Goal: Task Accomplishment & Management: Complete application form

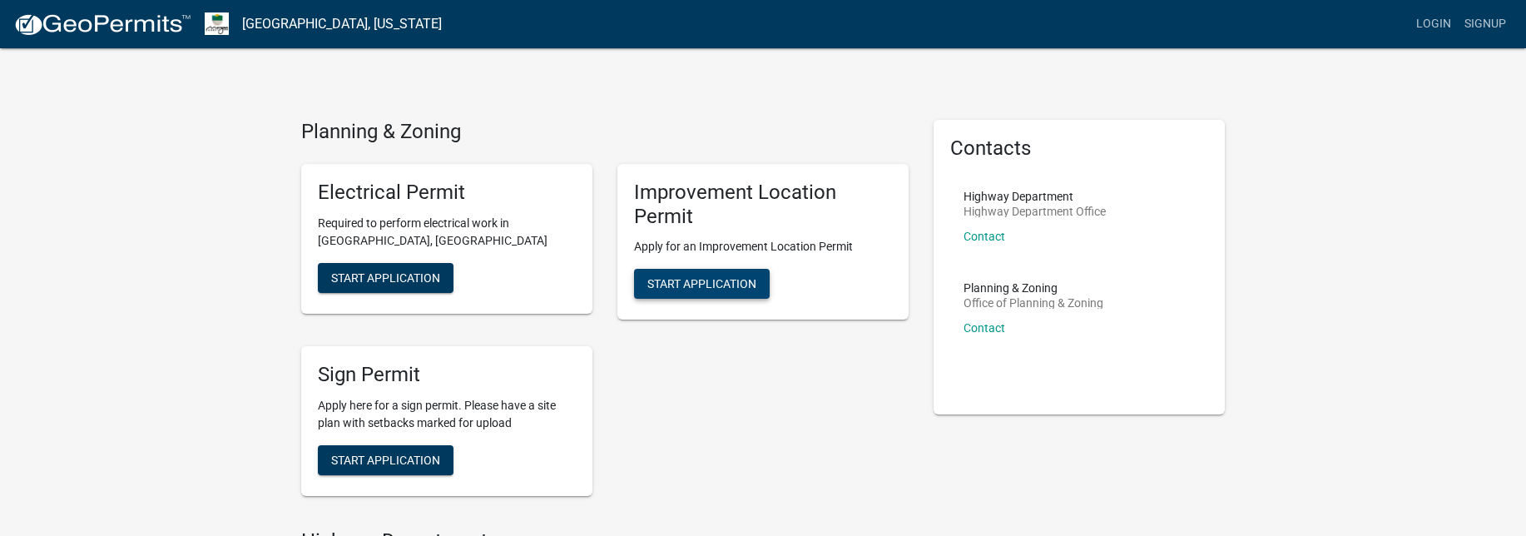
click at [695, 284] on span "Start Application" at bounding box center [701, 283] width 109 height 13
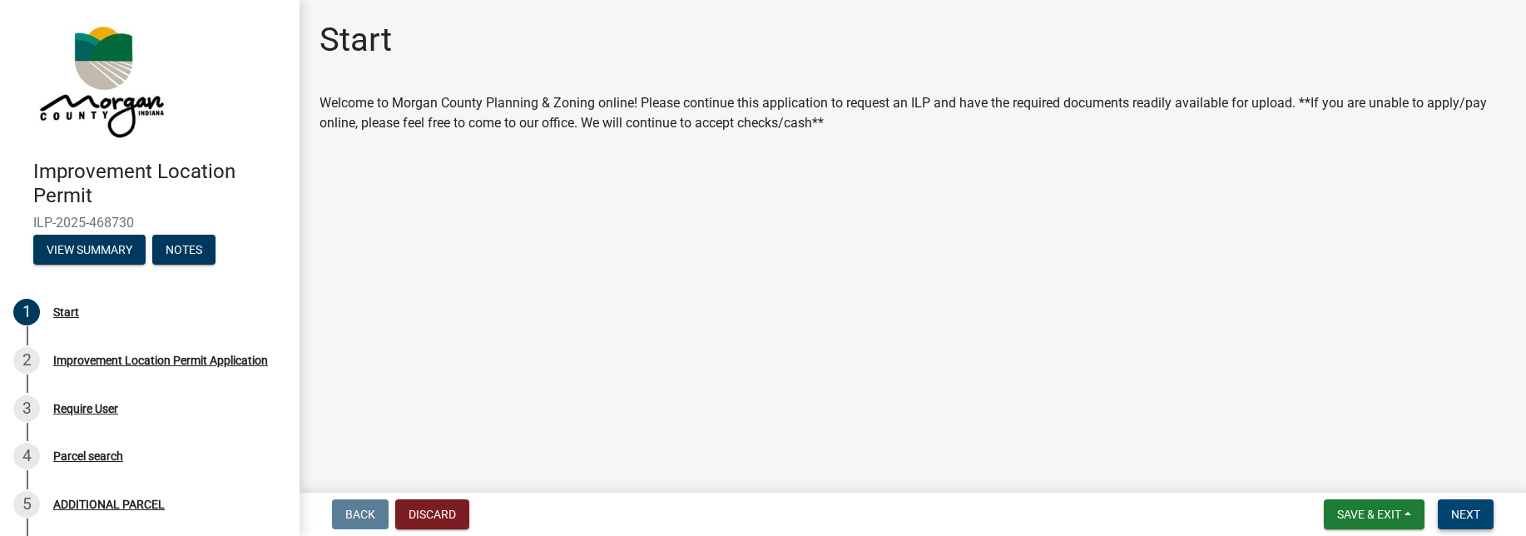
click at [1460, 518] on span "Next" at bounding box center [1465, 513] width 29 height 13
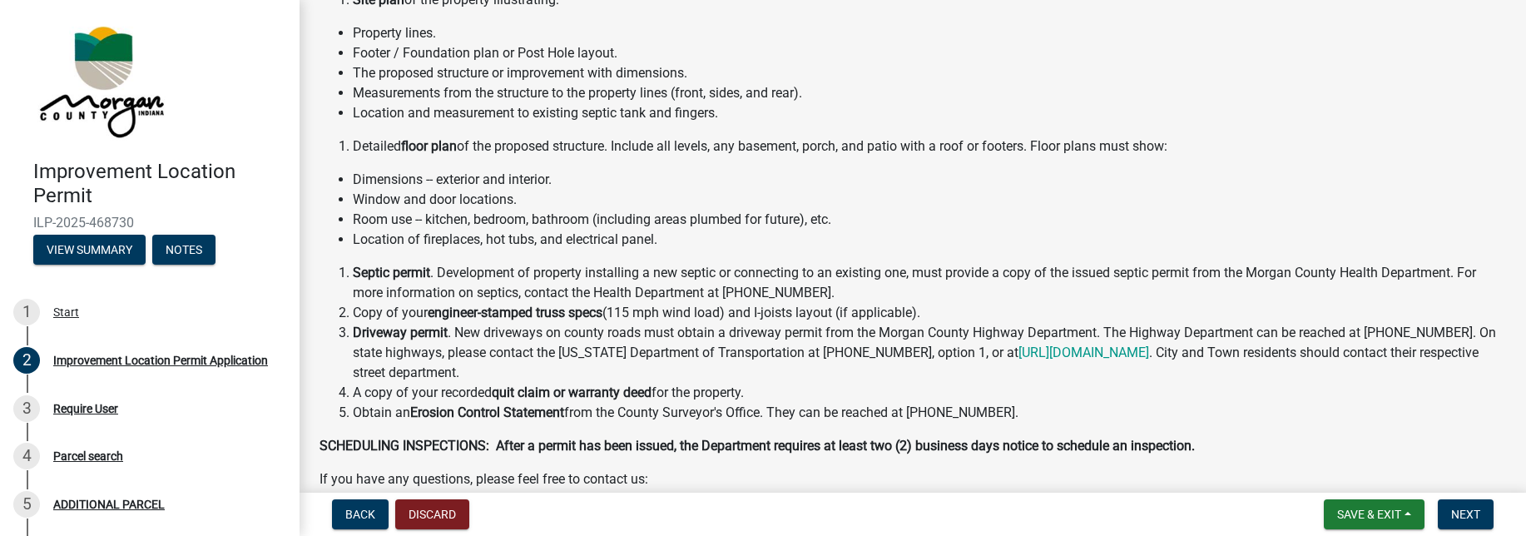
scroll to position [248, 0]
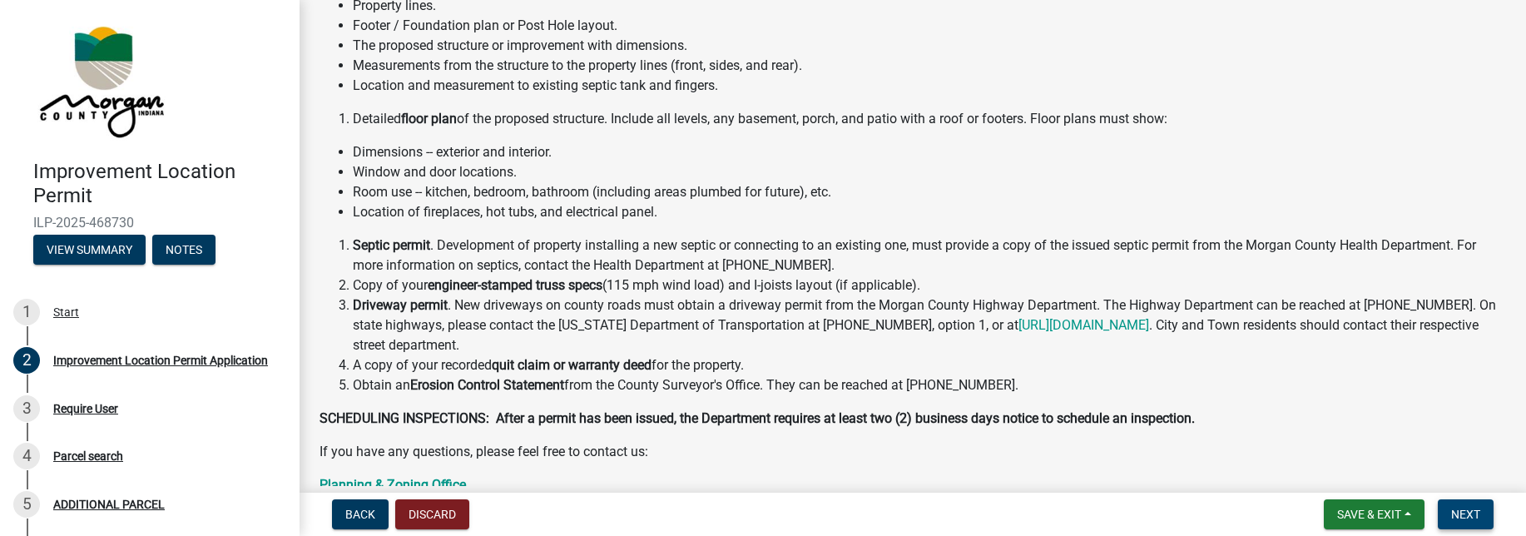
click at [1467, 512] on span "Next" at bounding box center [1465, 513] width 29 height 13
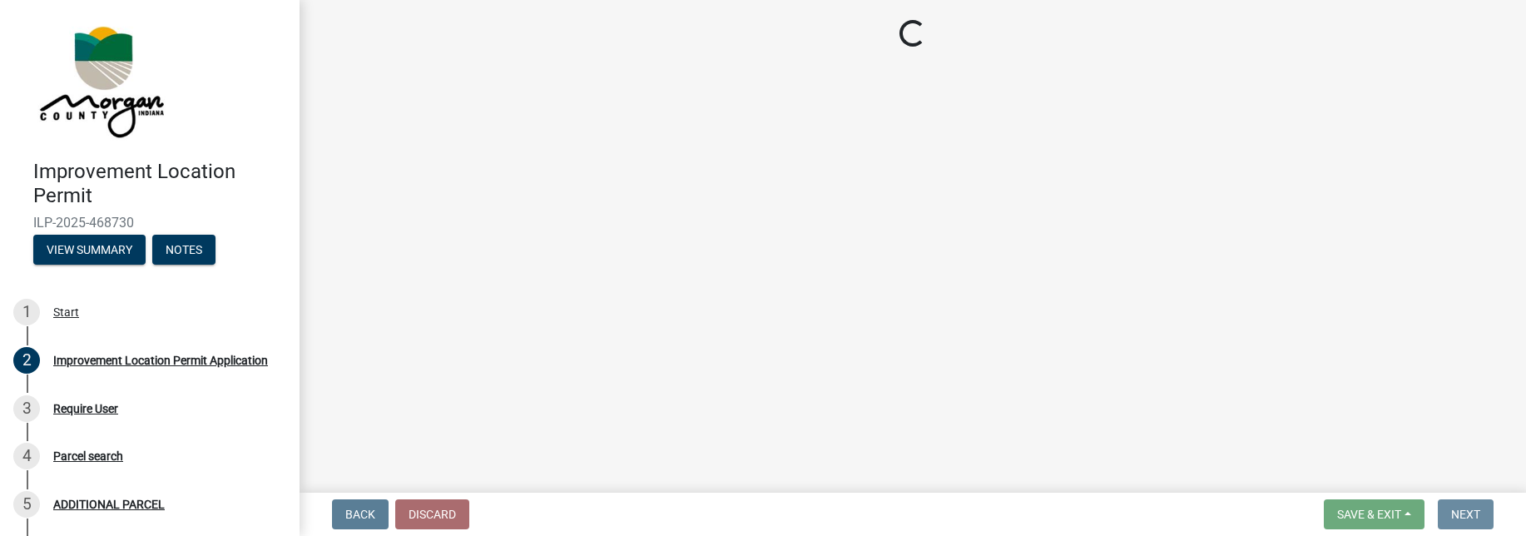
scroll to position [0, 0]
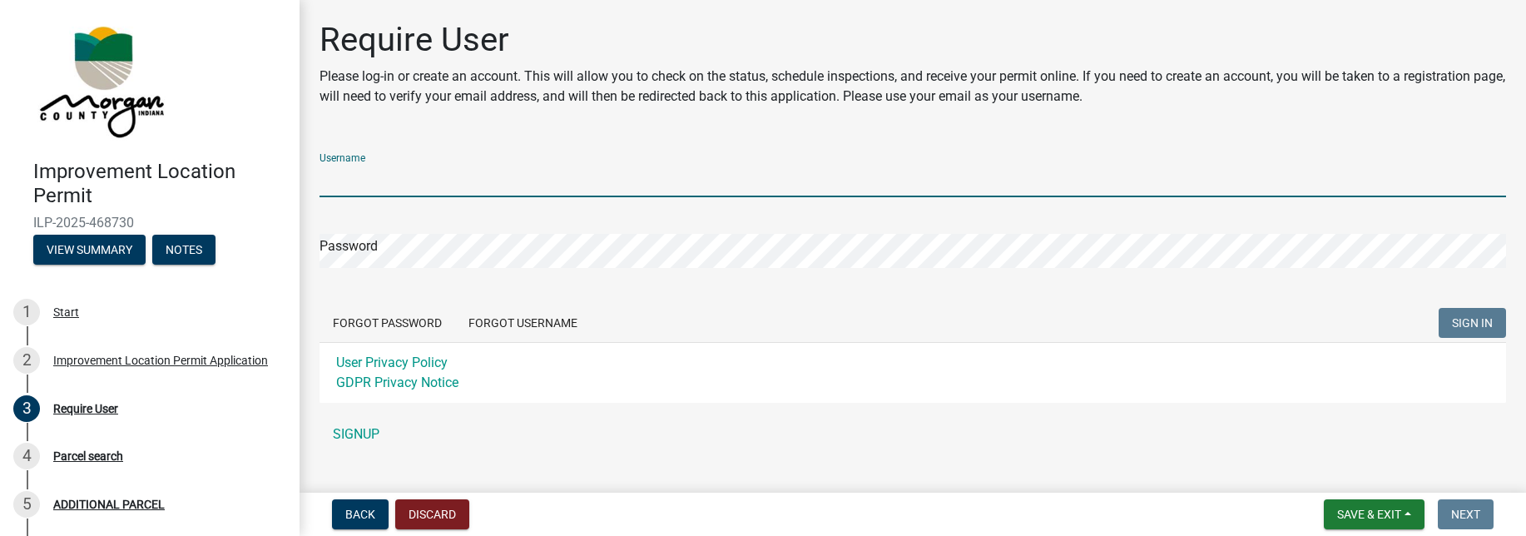
type input "[PERSON_NAME][EMAIL_ADDRESS][DOMAIN_NAME]"
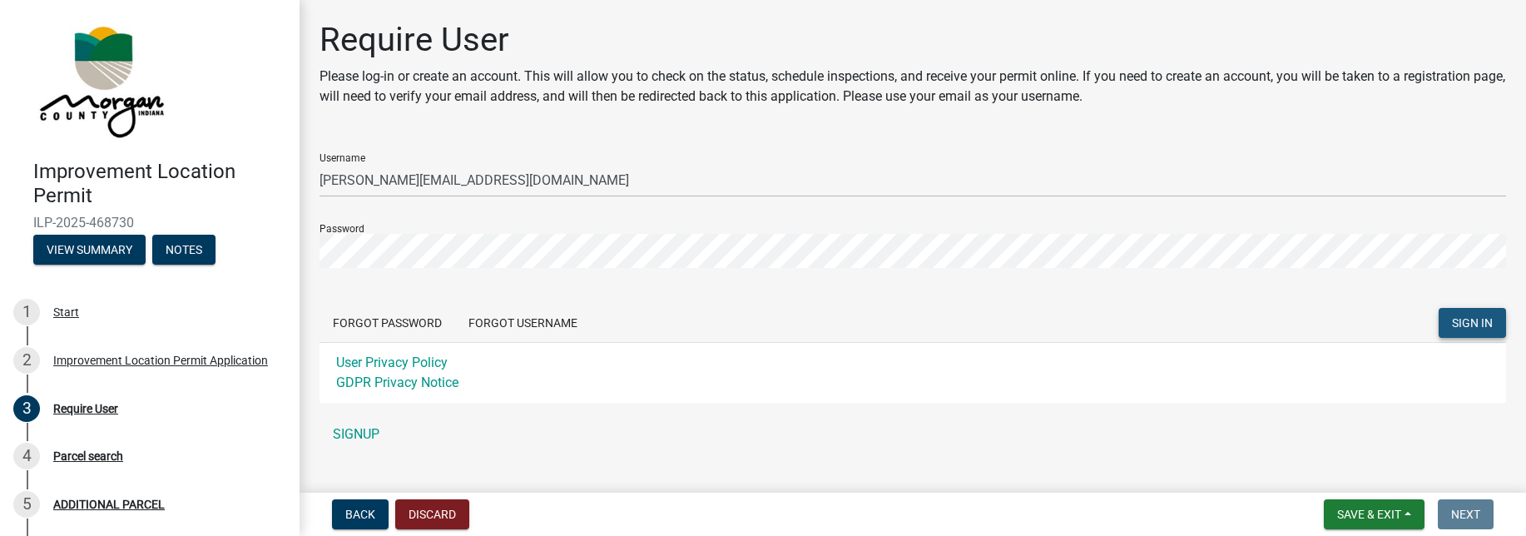
click at [1472, 322] on span "SIGN IN" at bounding box center [1472, 322] width 41 height 13
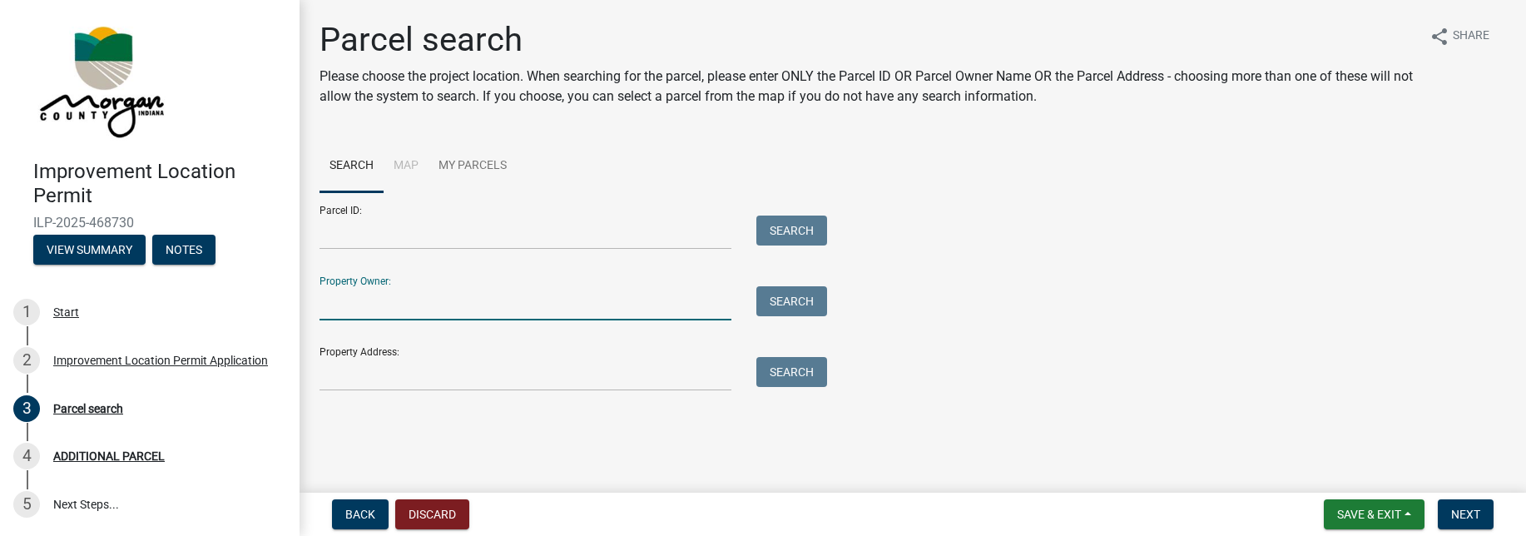
click at [370, 301] on input "Property Owner:" at bounding box center [525, 303] width 412 height 34
type input "[PERSON_NAME]"
click at [780, 299] on button "Search" at bounding box center [791, 301] width 71 height 30
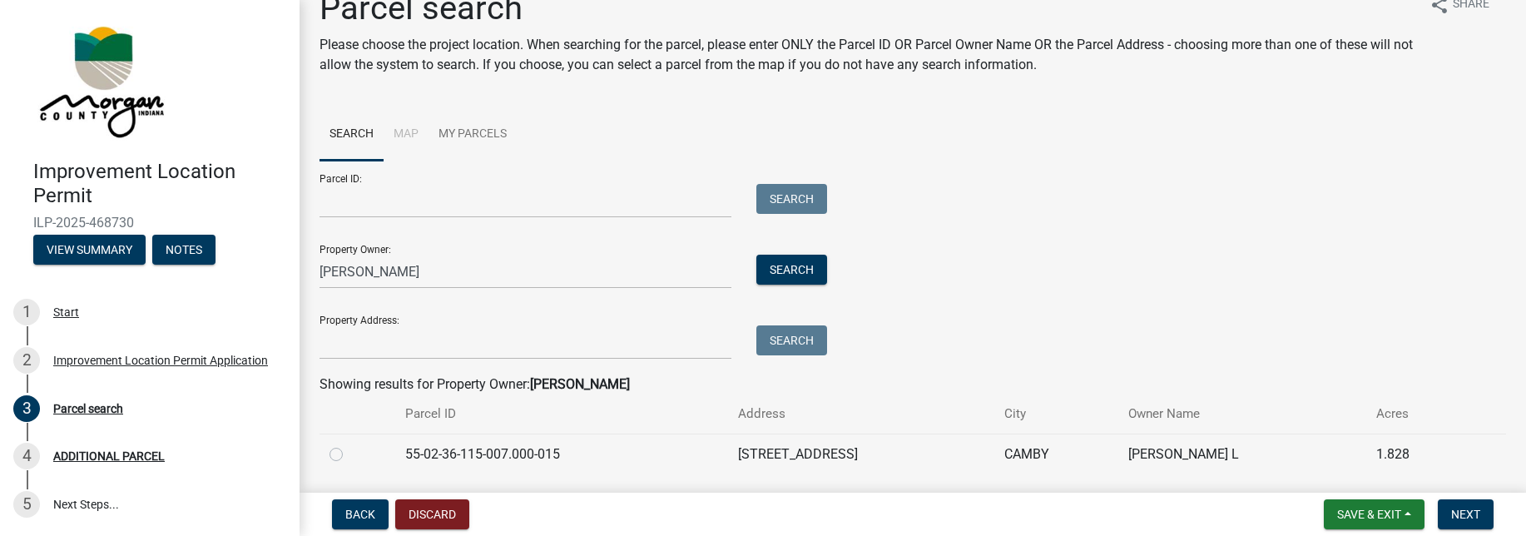
scroll to position [84, 0]
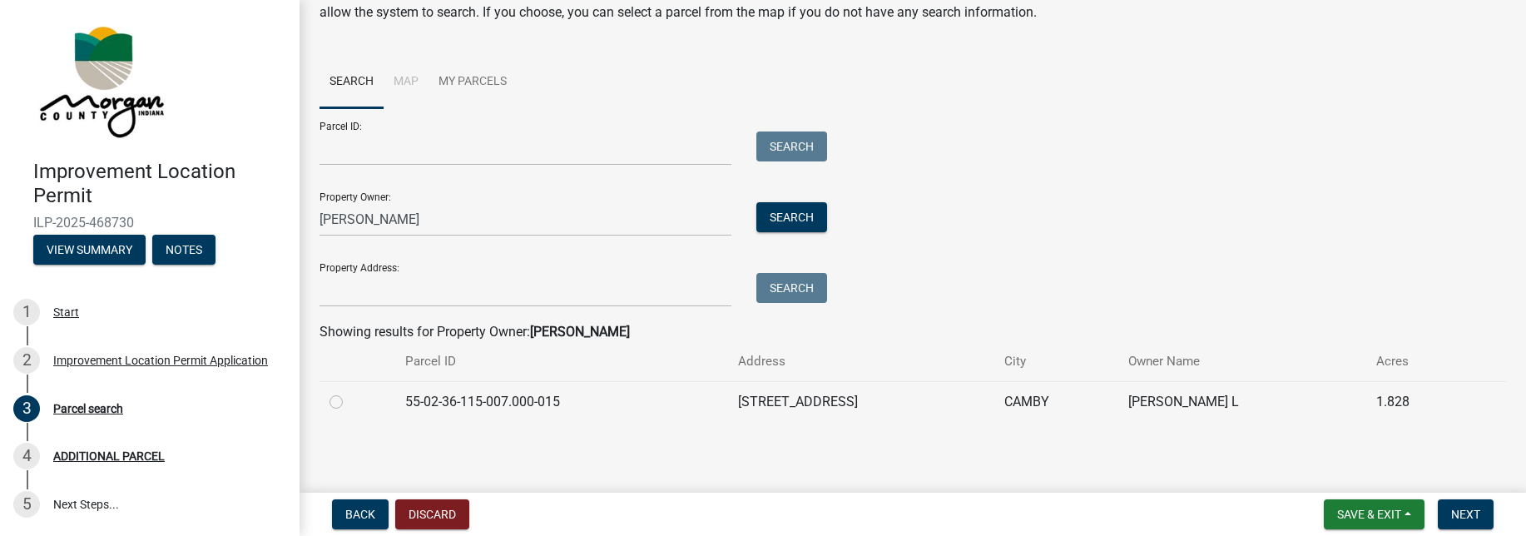
click at [349, 392] on label at bounding box center [349, 392] width 0 height 0
click at [349, 397] on input "radio" at bounding box center [354, 397] width 11 height 11
radio input "true"
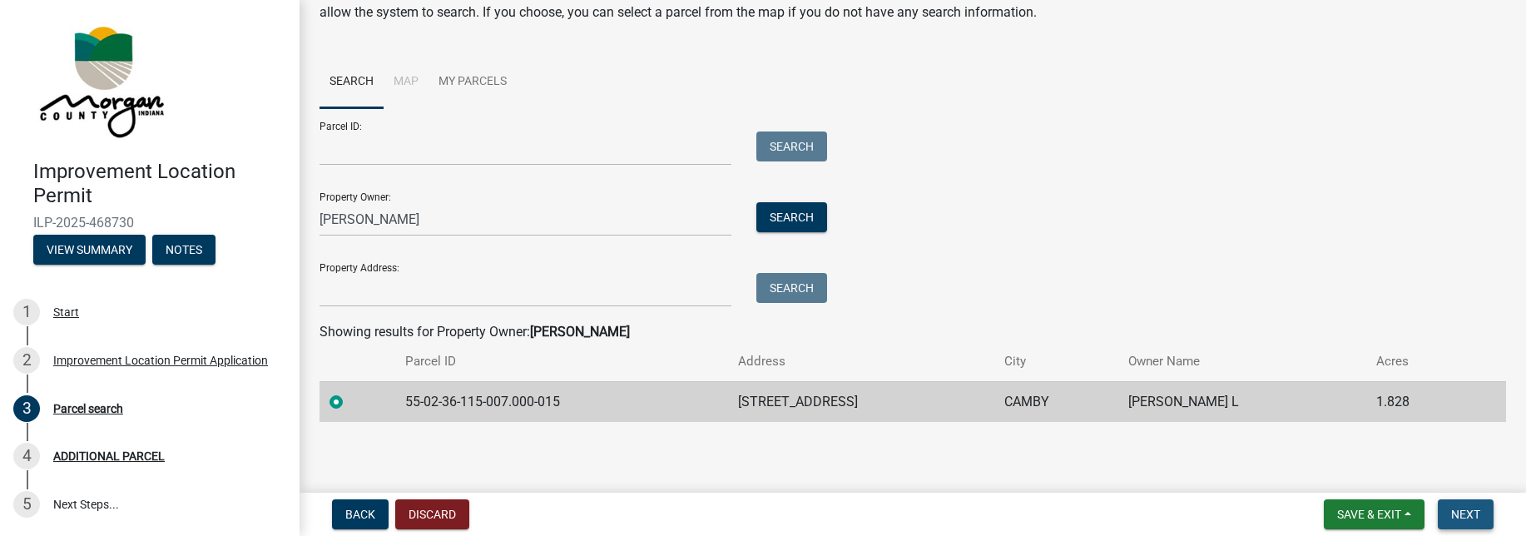
click at [1465, 517] on span "Next" at bounding box center [1465, 513] width 29 height 13
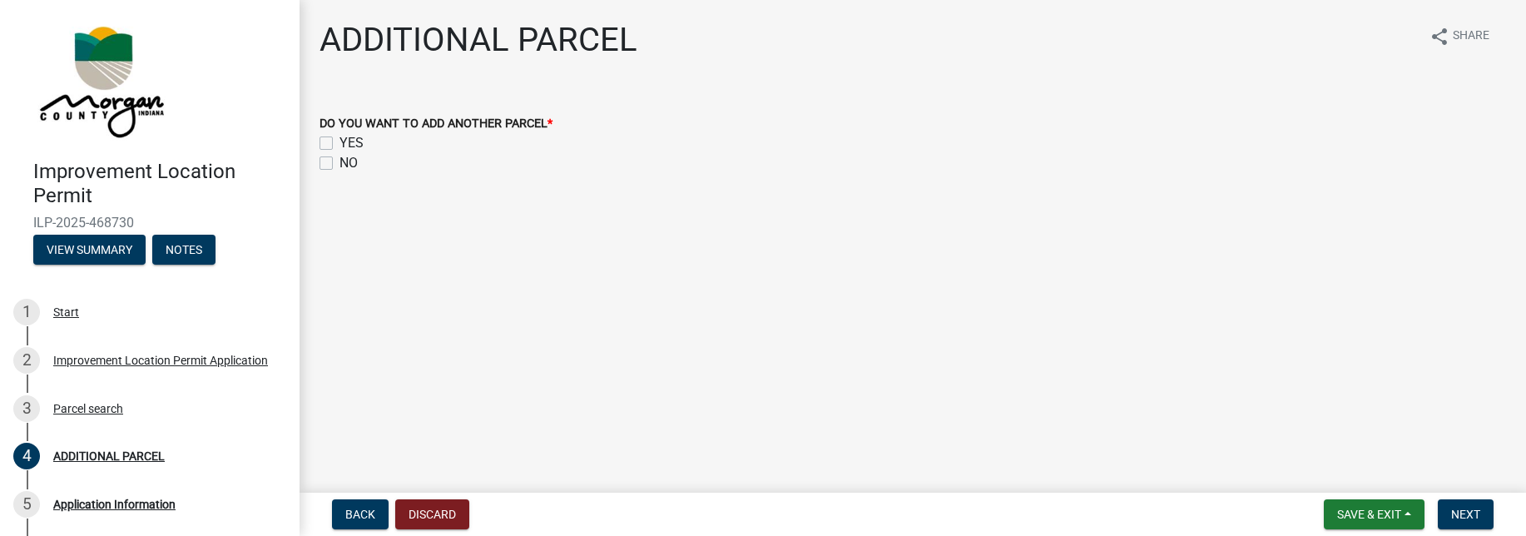
click at [339, 161] on label "NO" at bounding box center [348, 163] width 18 height 20
click at [339, 161] on input "NO" at bounding box center [344, 158] width 11 height 11
checkbox input "true"
checkbox input "false"
checkbox input "true"
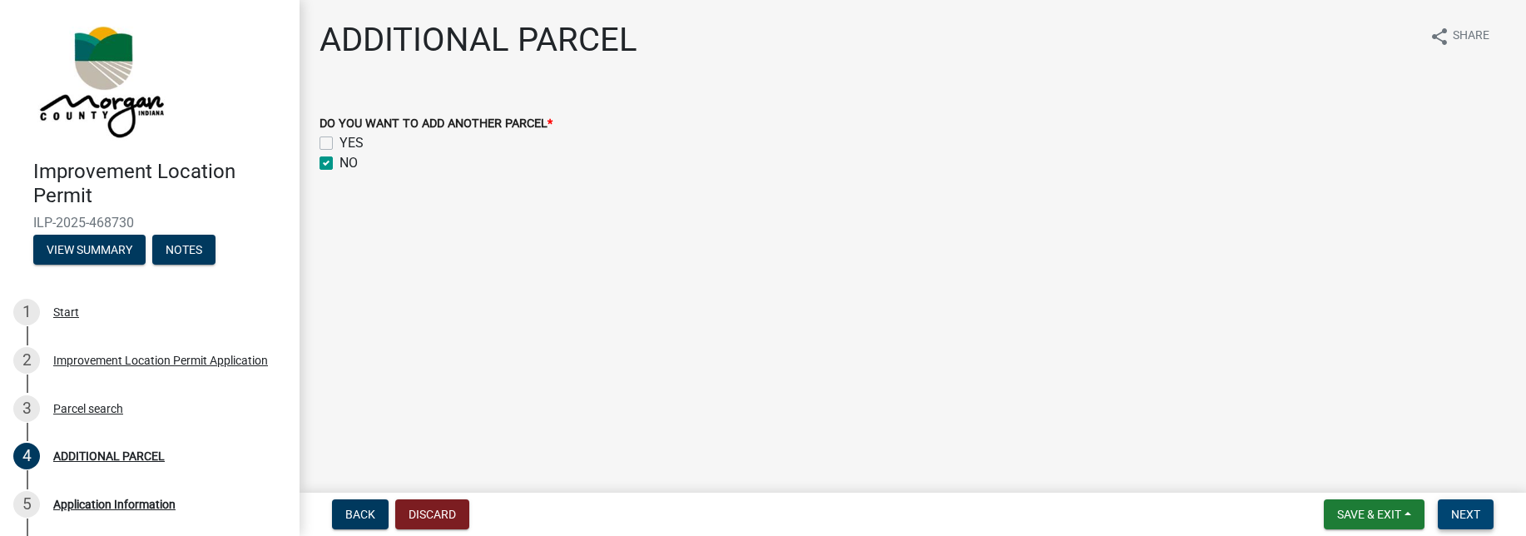
click at [1468, 515] on span "Next" at bounding box center [1465, 513] width 29 height 13
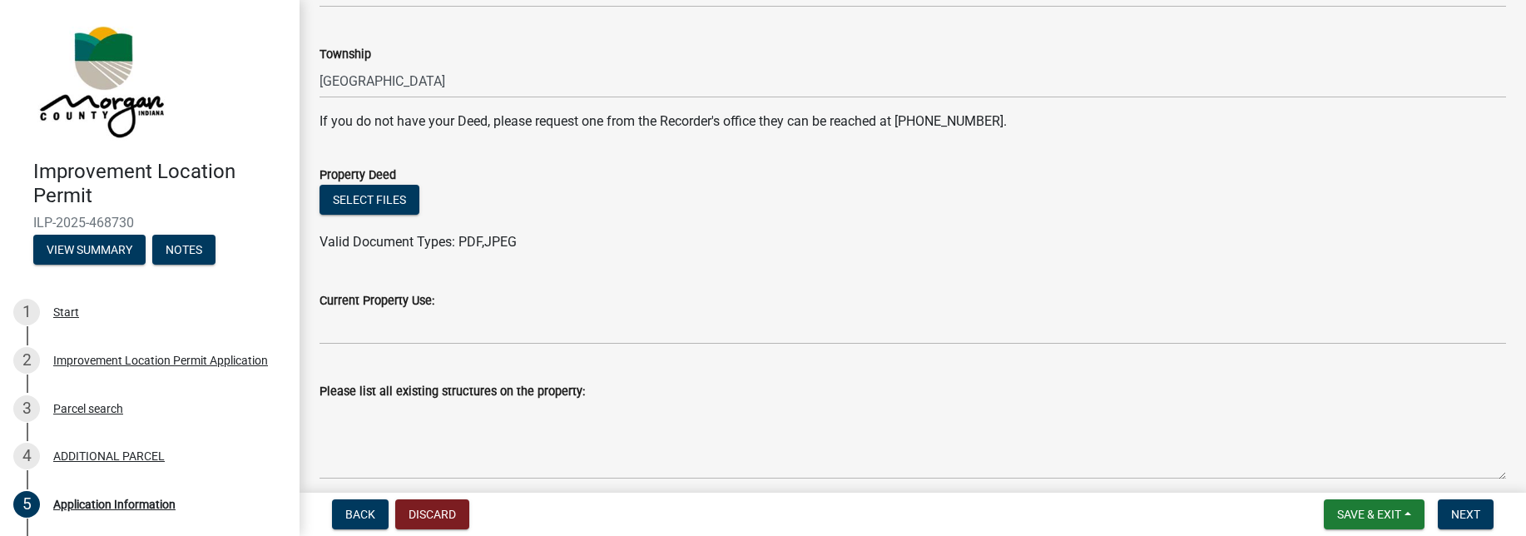
scroll to position [353, 0]
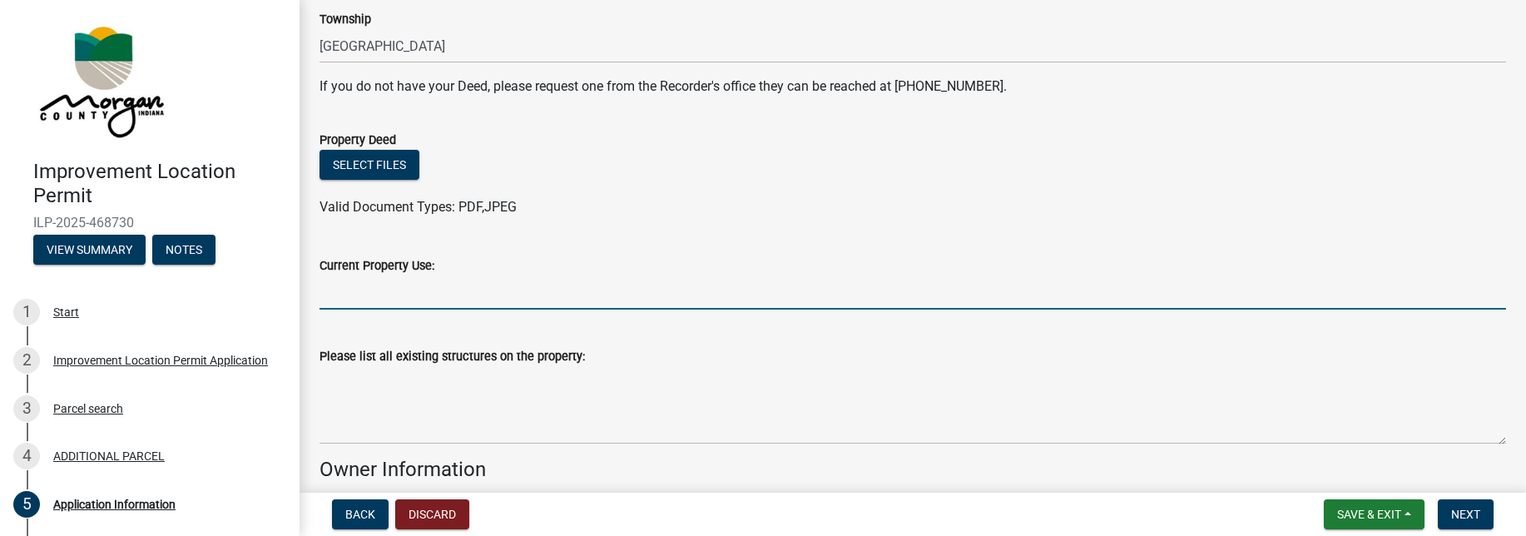
click at [324, 296] on input "Current Property Use:" at bounding box center [912, 292] width 1186 height 34
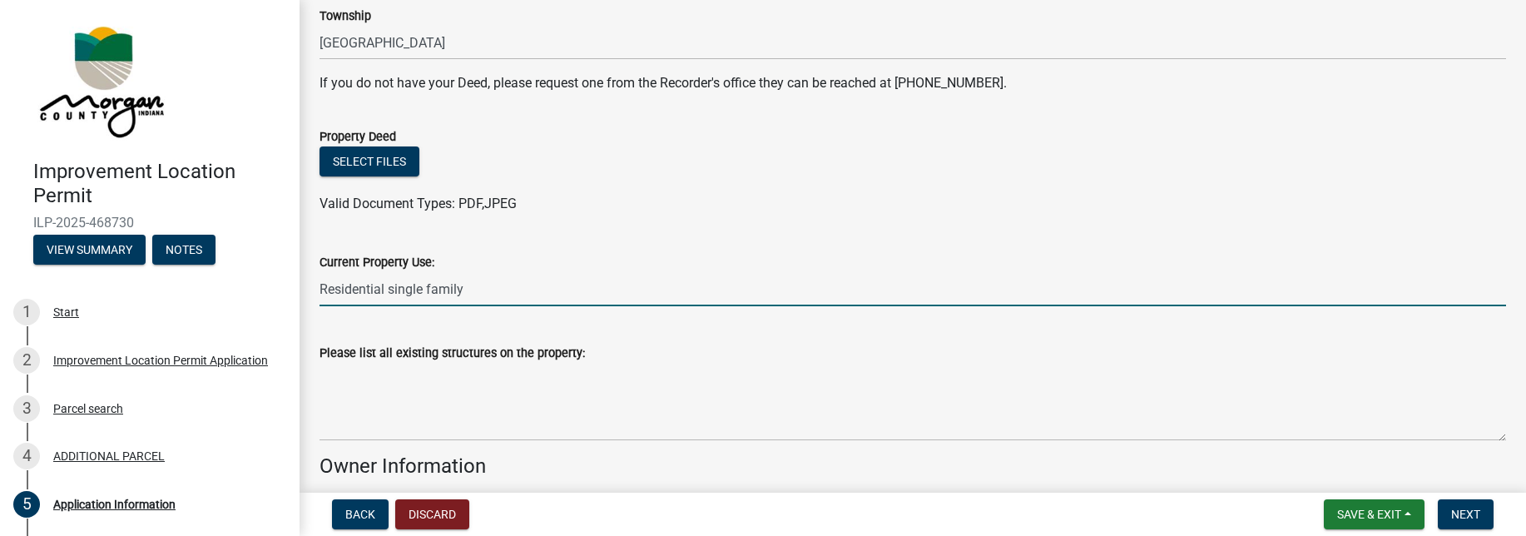
scroll to position [393, 0]
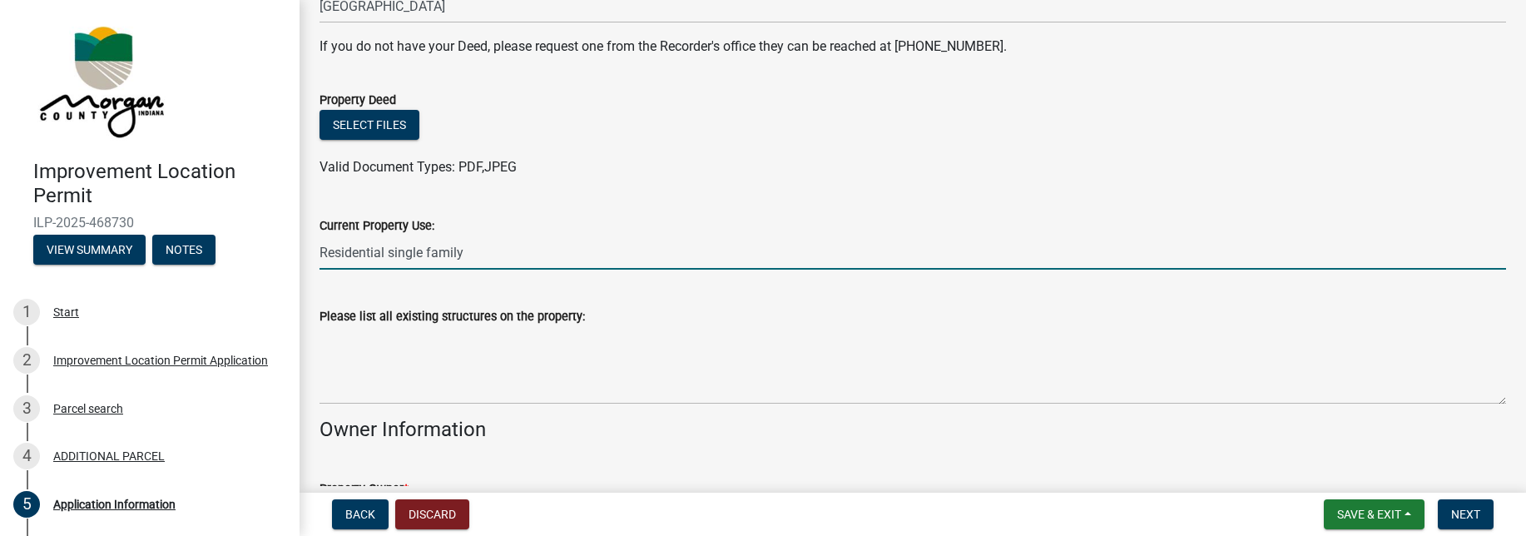
type input "Residential single family"
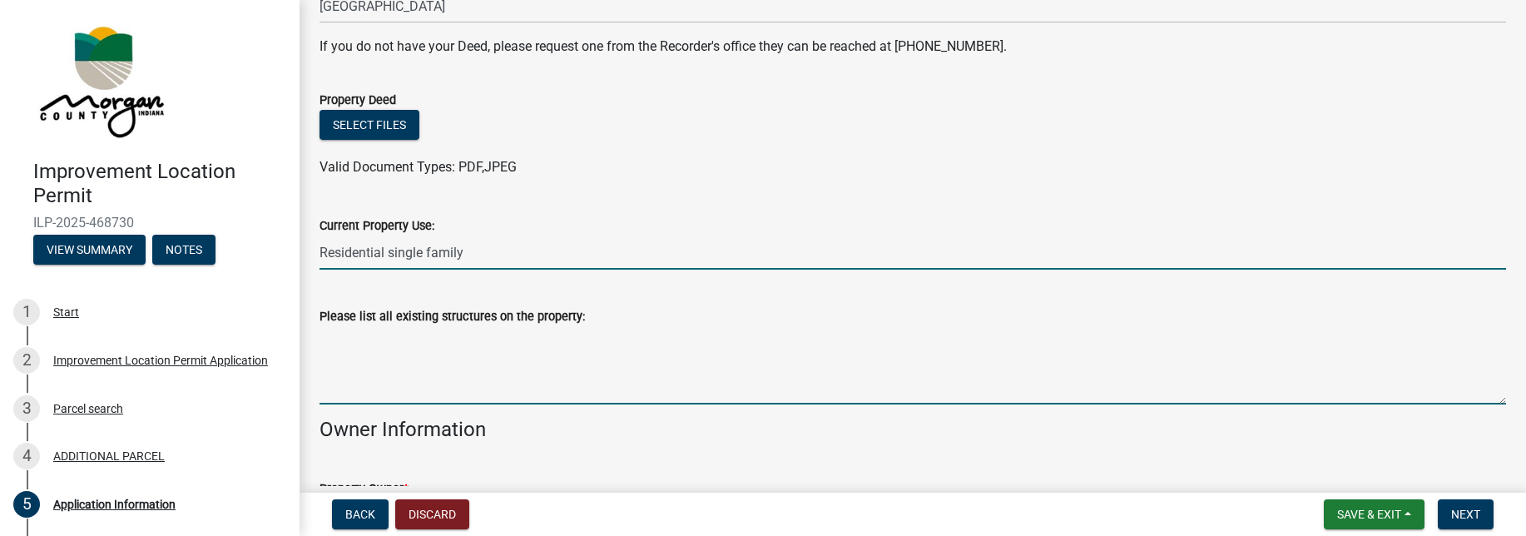
click at [350, 383] on textarea "Please list all existing structures on the property:" at bounding box center [912, 365] width 1186 height 78
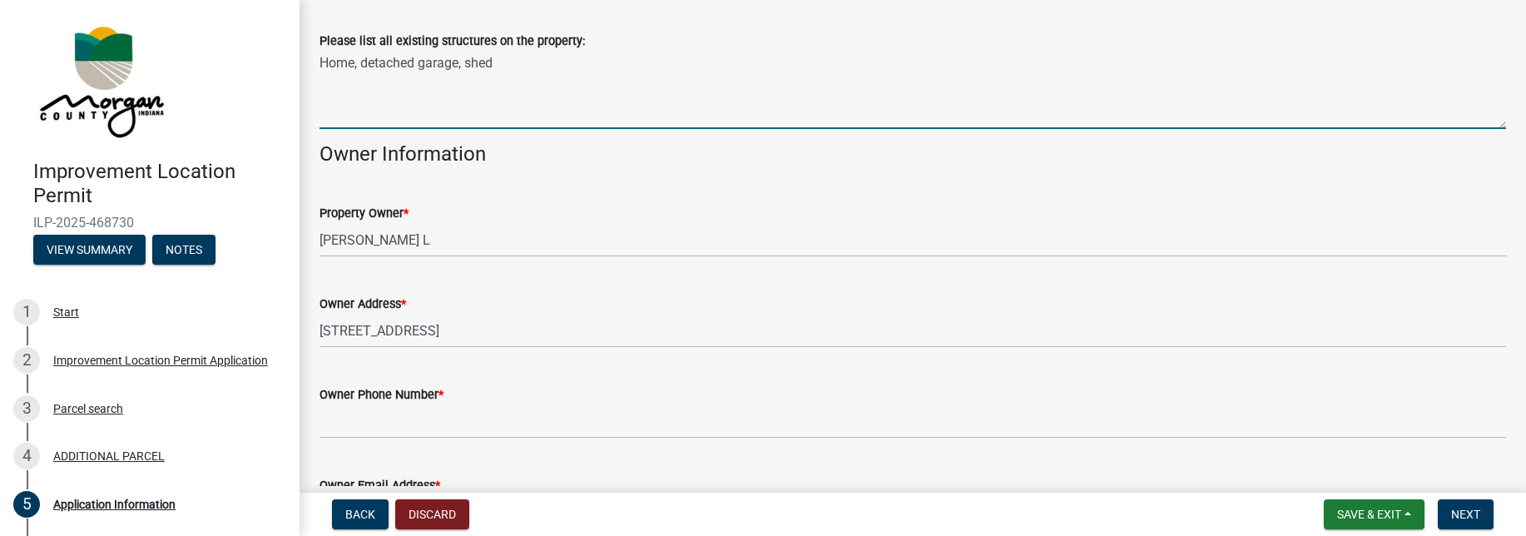
scroll to position [753, 0]
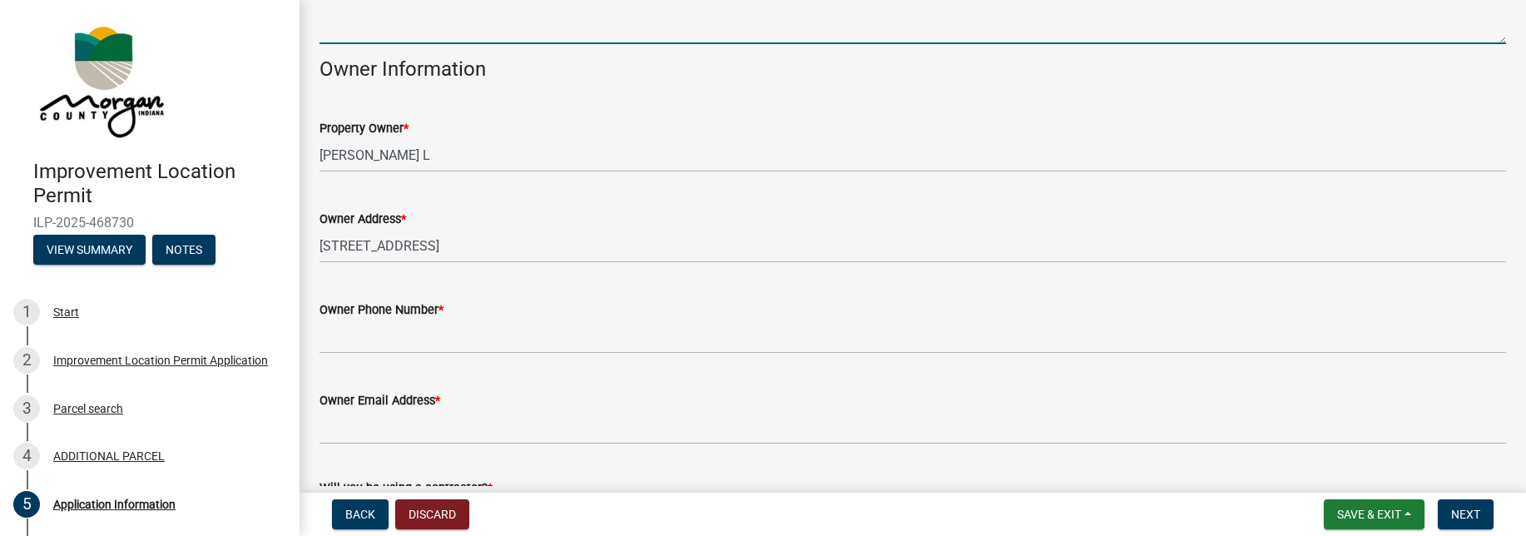
type textarea "Home, detached garage, shed"
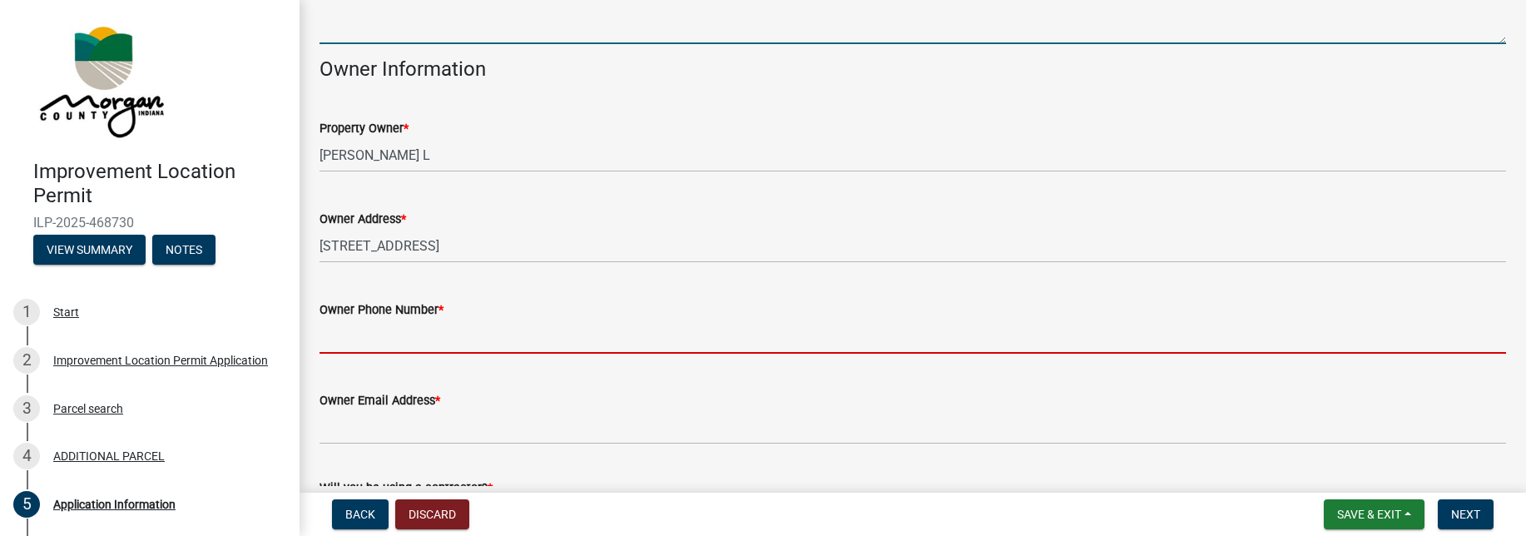
click at [377, 341] on input "Owner Phone Number *" at bounding box center [912, 336] width 1186 height 34
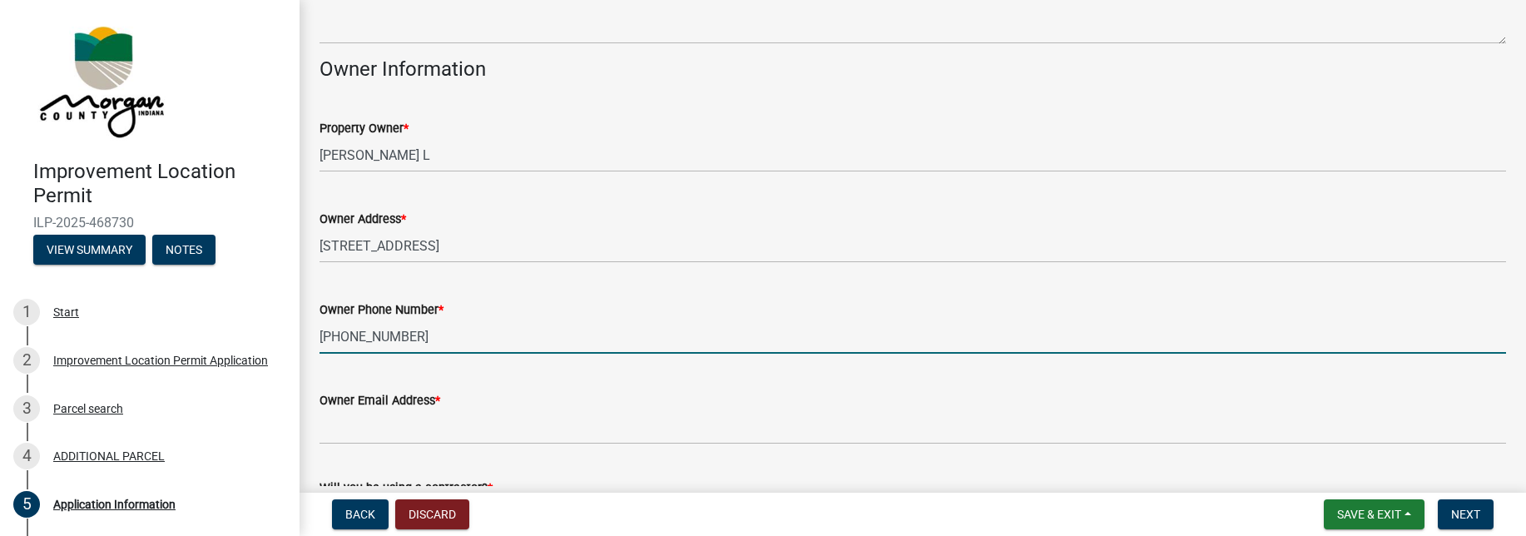
type input "[PHONE_NUMBER]"
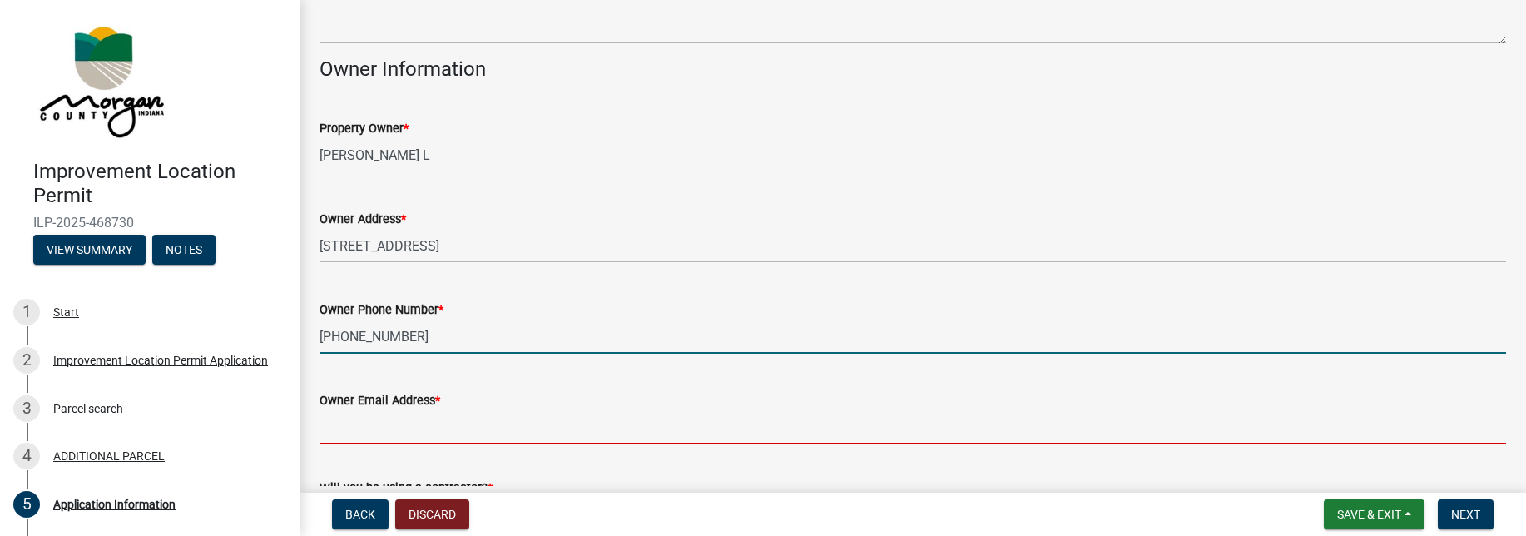
click at [409, 412] on input "Owner Email Address *" at bounding box center [912, 427] width 1186 height 34
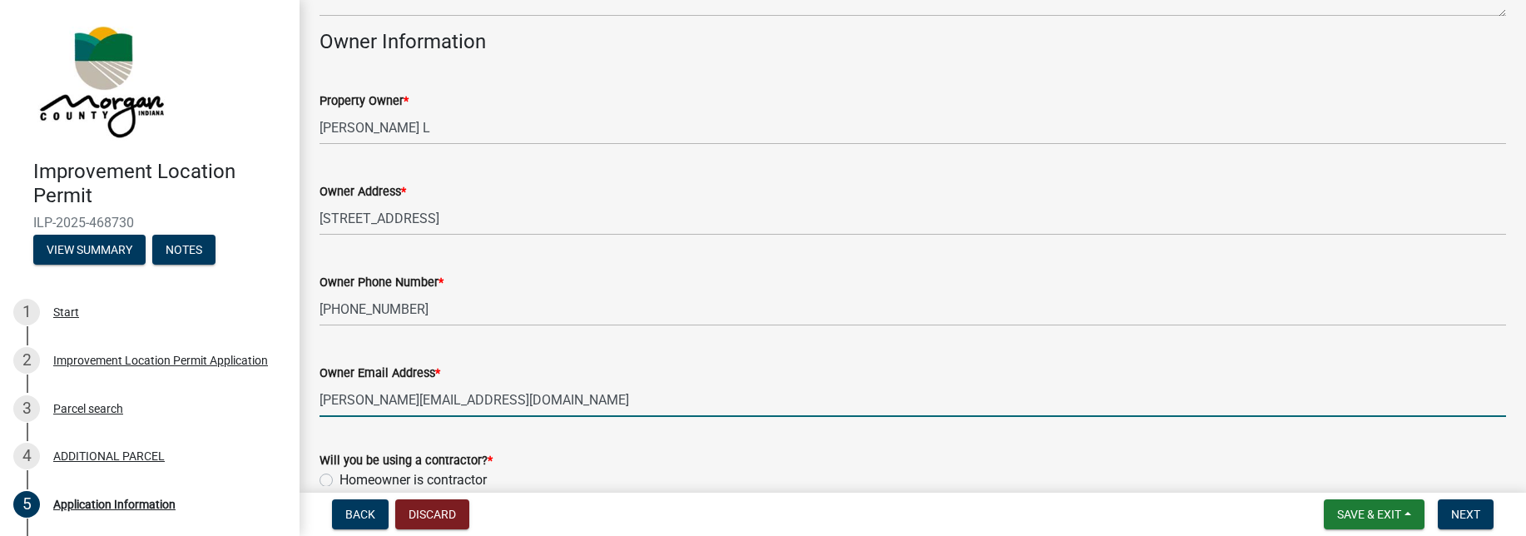
scroll to position [844, 0]
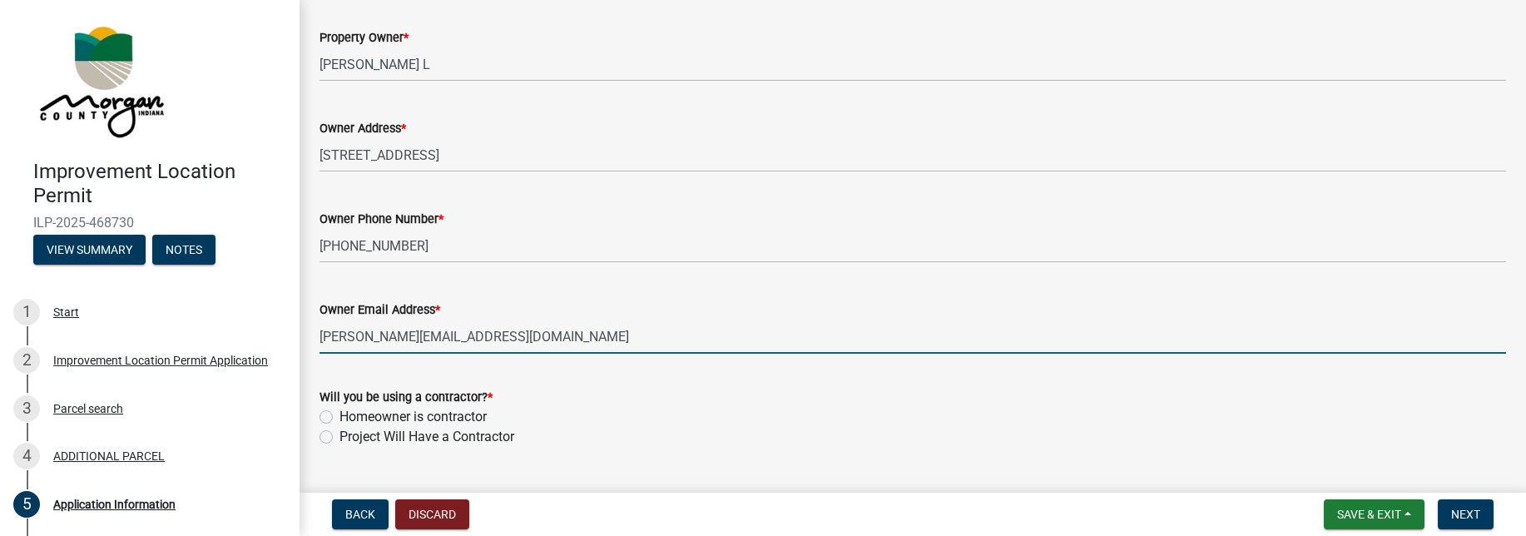
click at [492, 332] on input "[PERSON_NAME][EMAIL_ADDRESS][DOMAIN_NAME]" at bounding box center [912, 336] width 1186 height 34
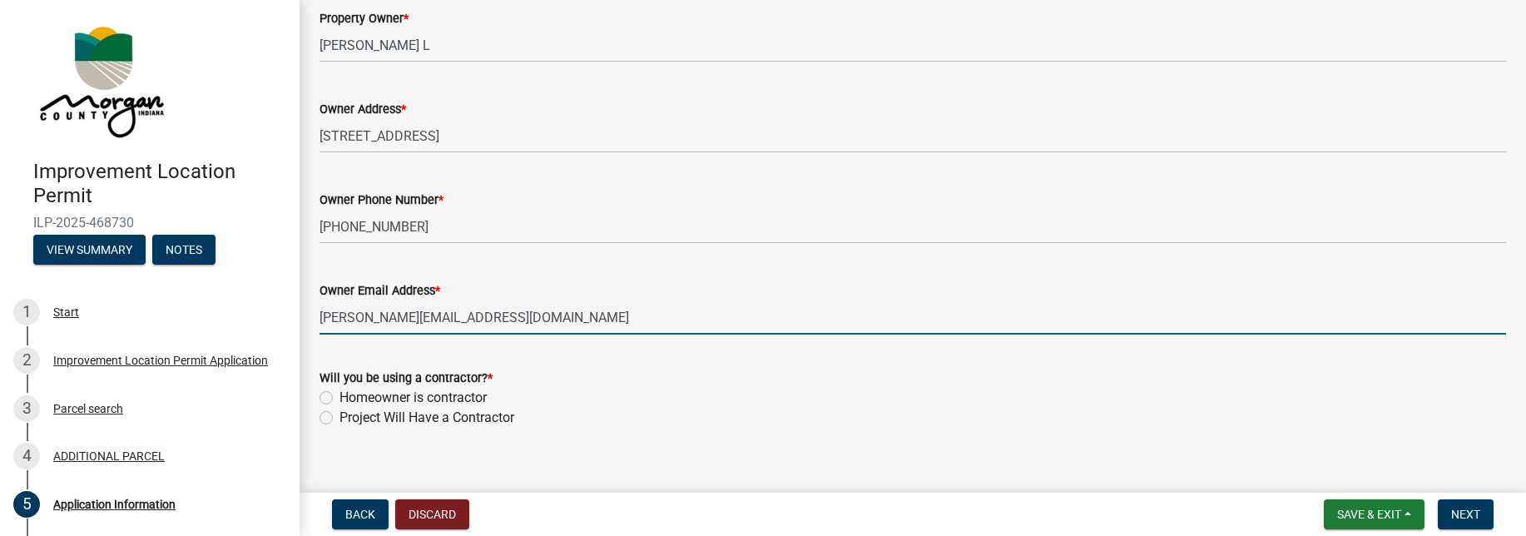
scroll to position [883, 0]
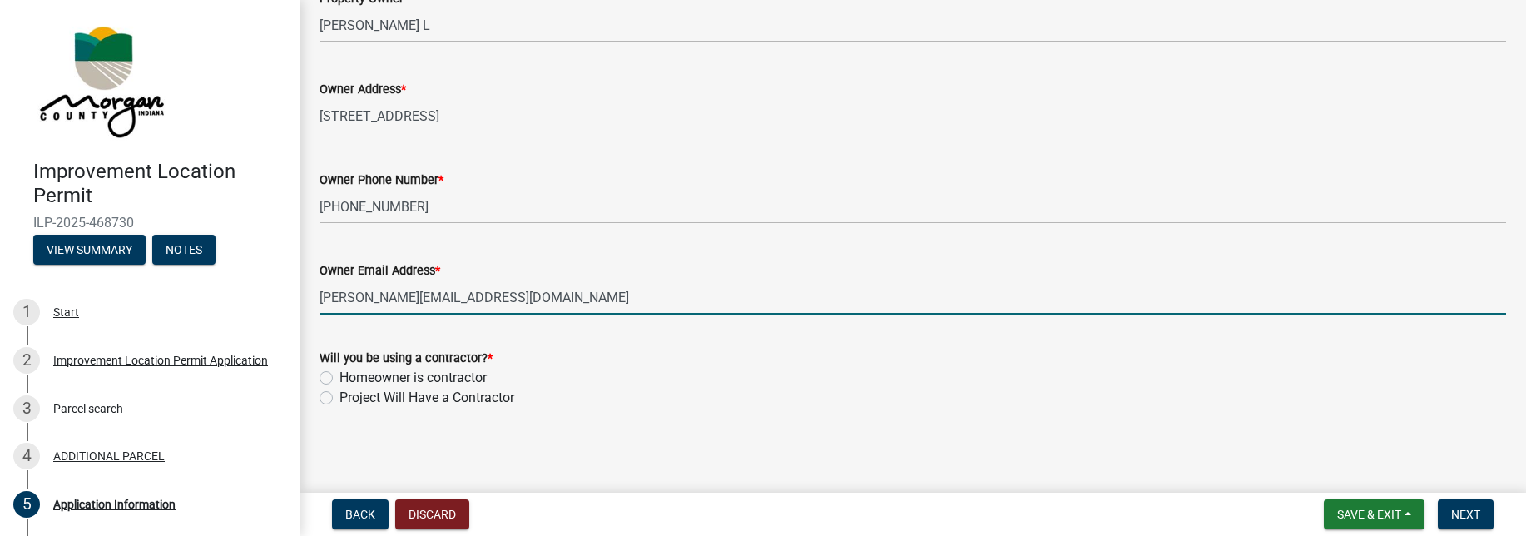
type input "[PERSON_NAME][EMAIL_ADDRESS][DOMAIN_NAME]"
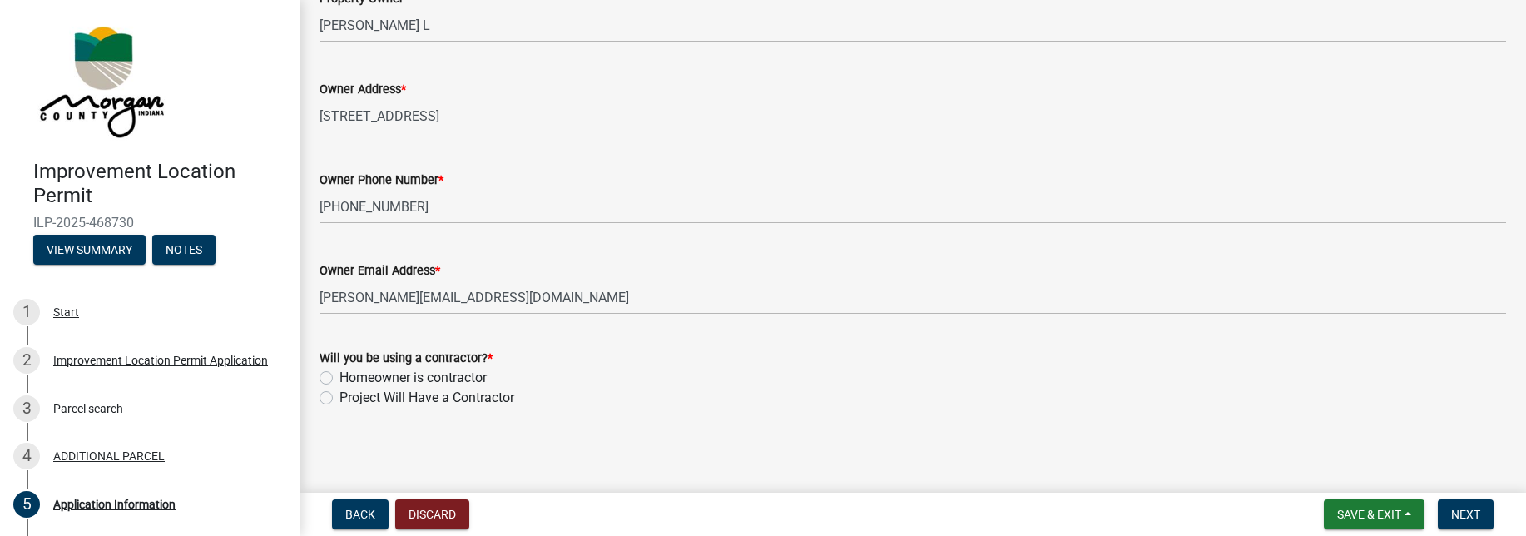
click at [339, 398] on label "Project Will Have a Contractor" at bounding box center [426, 398] width 175 height 20
click at [339, 398] on input "Project Will Have a Contractor" at bounding box center [344, 393] width 11 height 11
radio input "true"
click at [1460, 517] on span "Next" at bounding box center [1465, 513] width 29 height 13
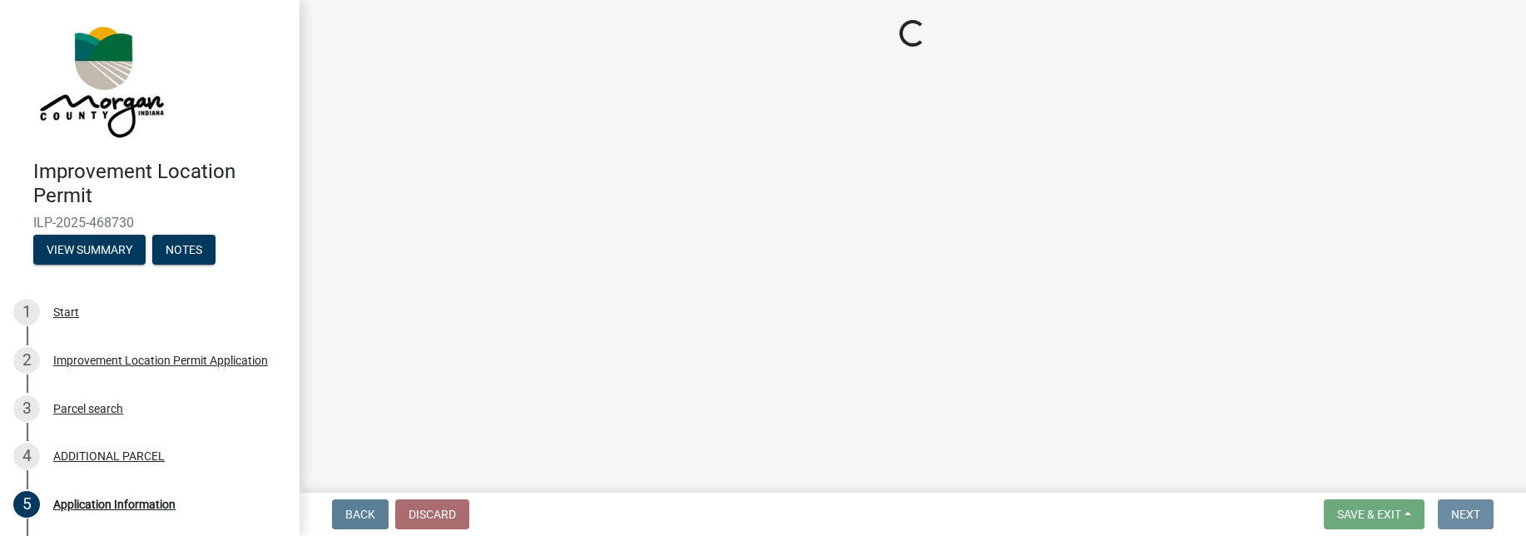
scroll to position [0, 0]
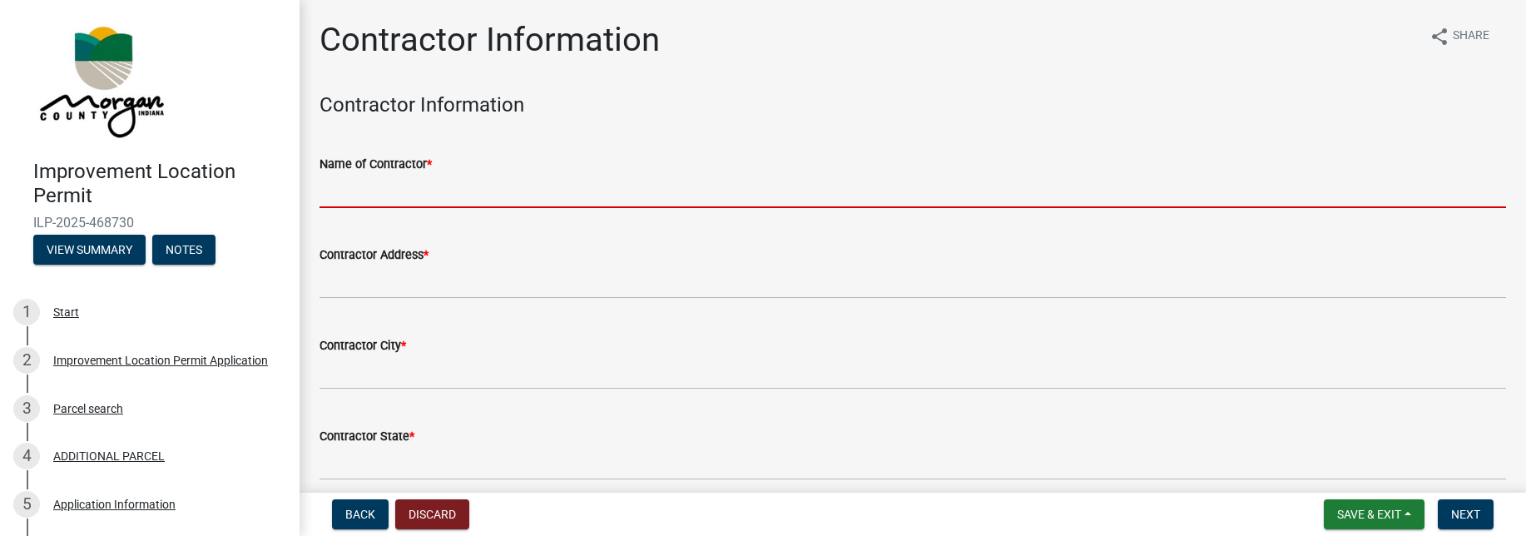
click at [366, 200] on input "Name of Contractor *" at bounding box center [912, 191] width 1186 height 34
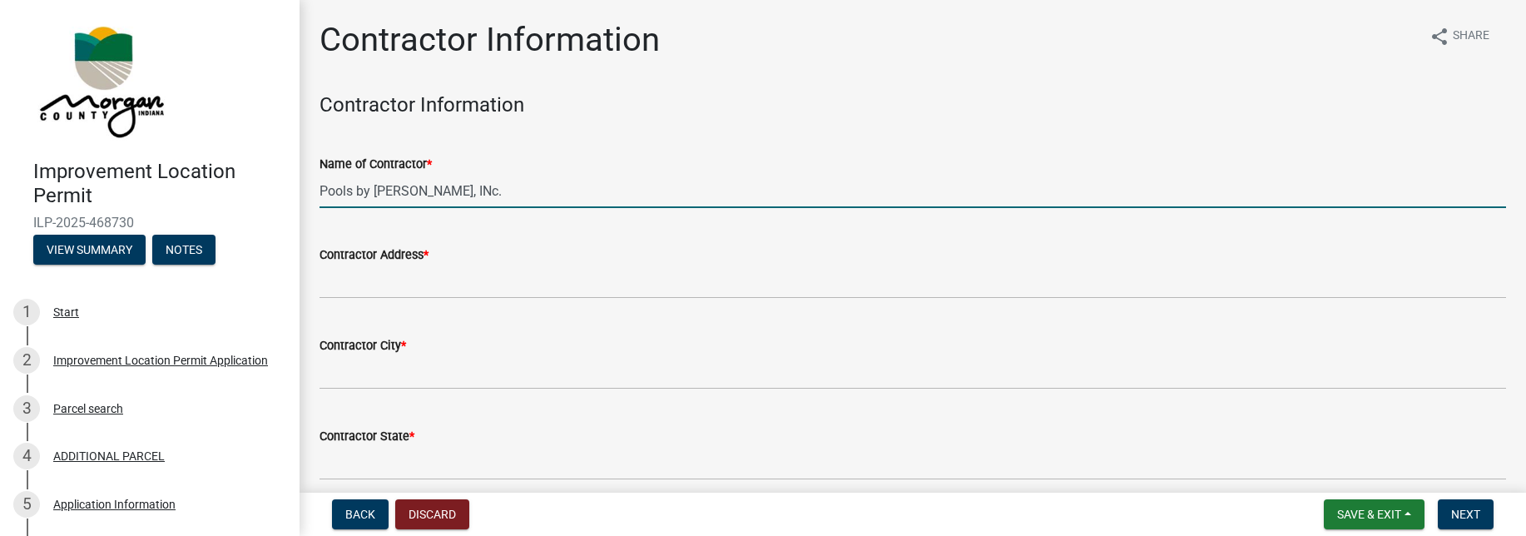
type input "Pools by [PERSON_NAME], INc."
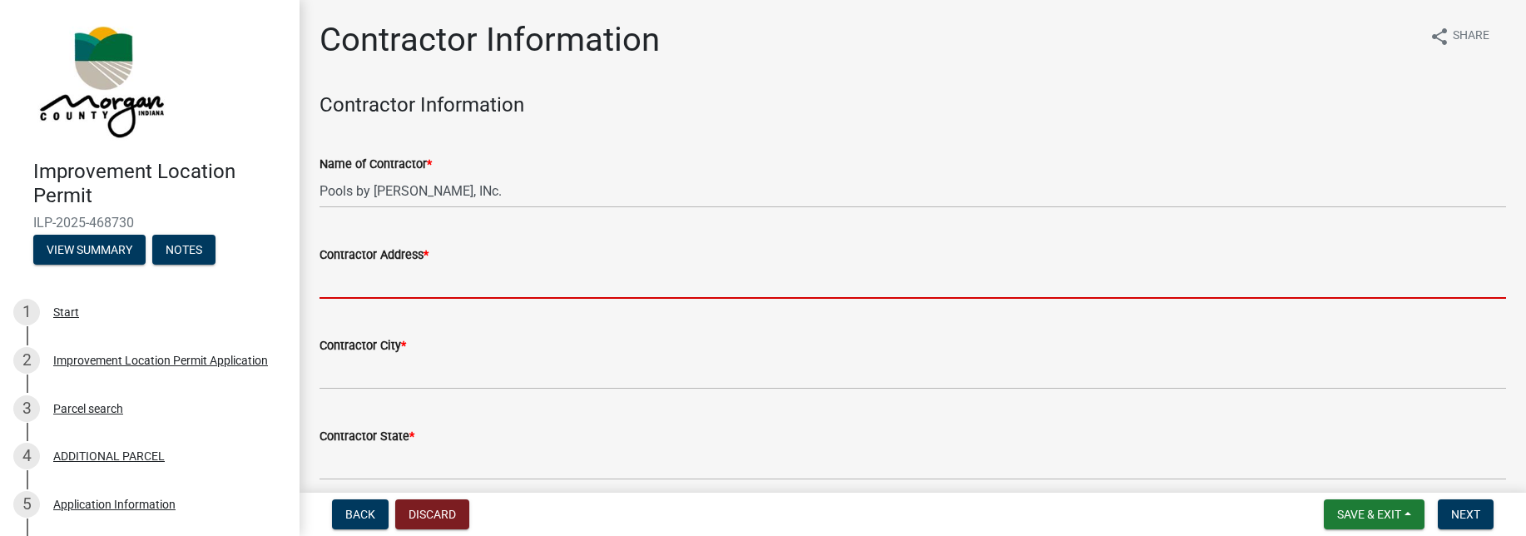
click at [486, 275] on input "Contractor Address *" at bounding box center [912, 282] width 1186 height 34
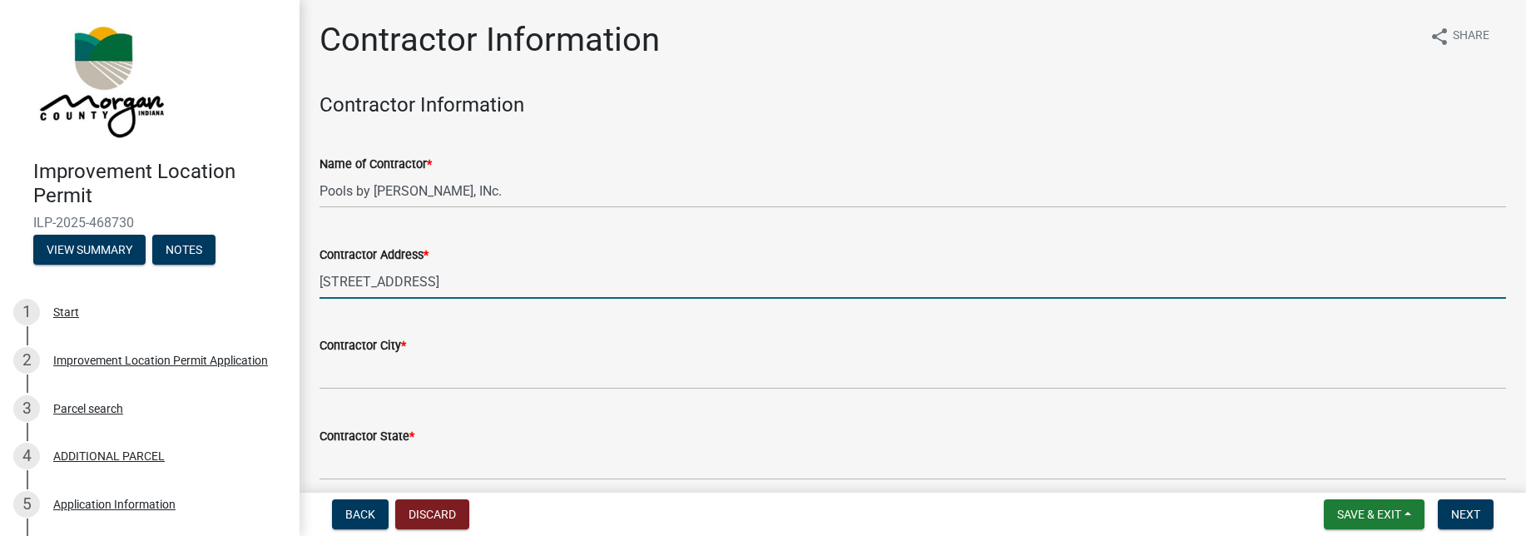
type input "[STREET_ADDRESS]"
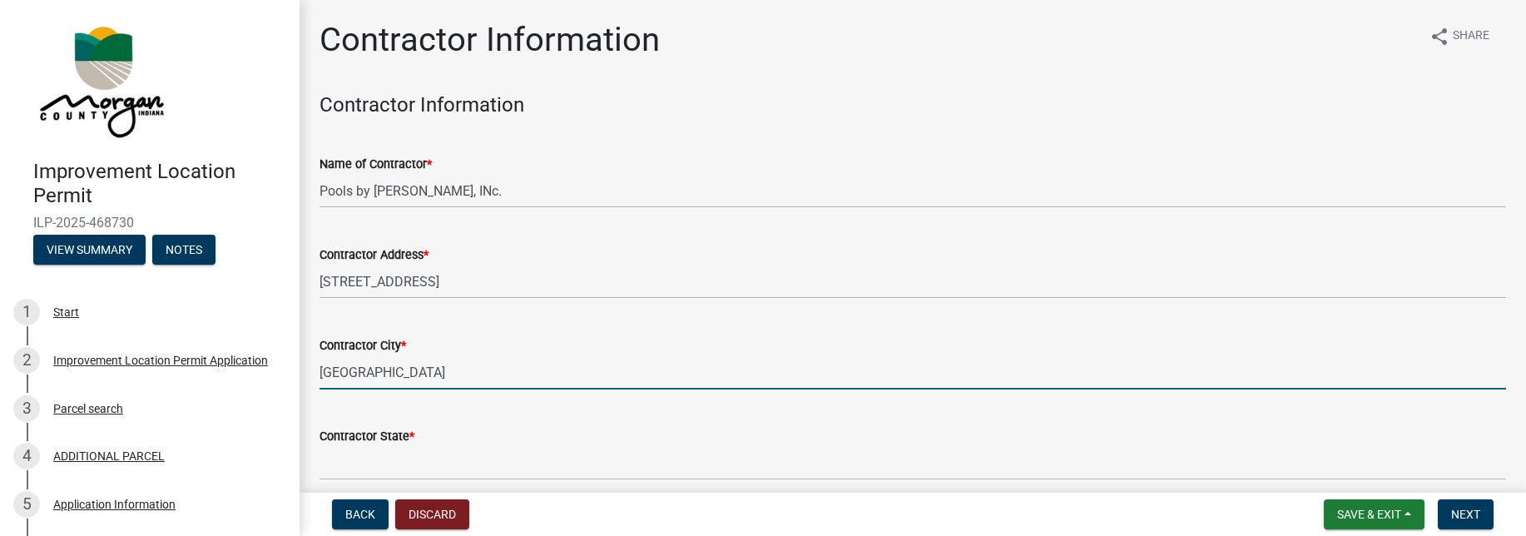
type input "[GEOGRAPHIC_DATA]"
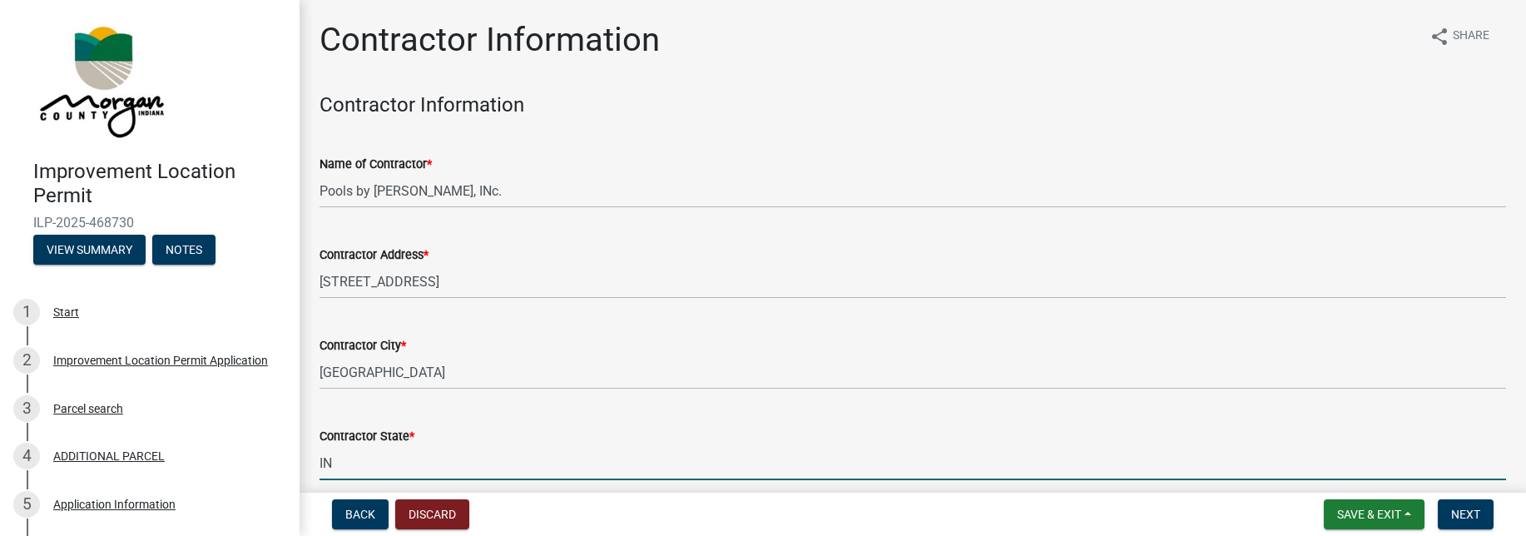
type input "IN"
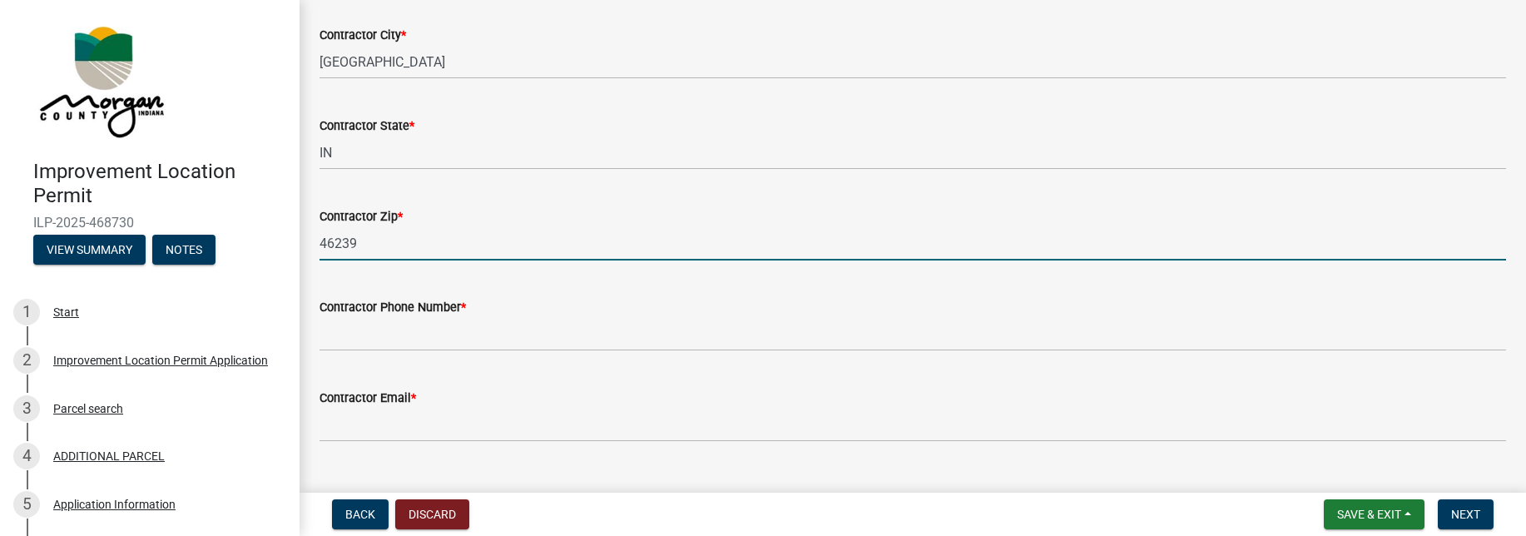
type input "46239"
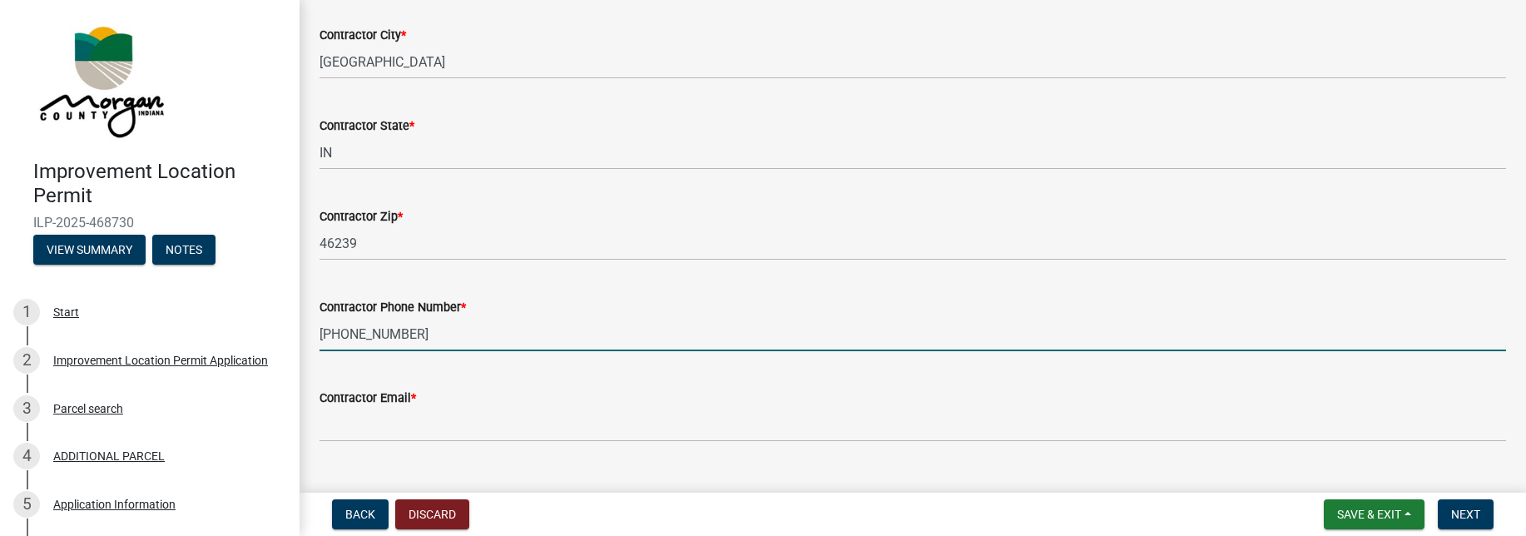
type input "[PHONE_NUMBER]"
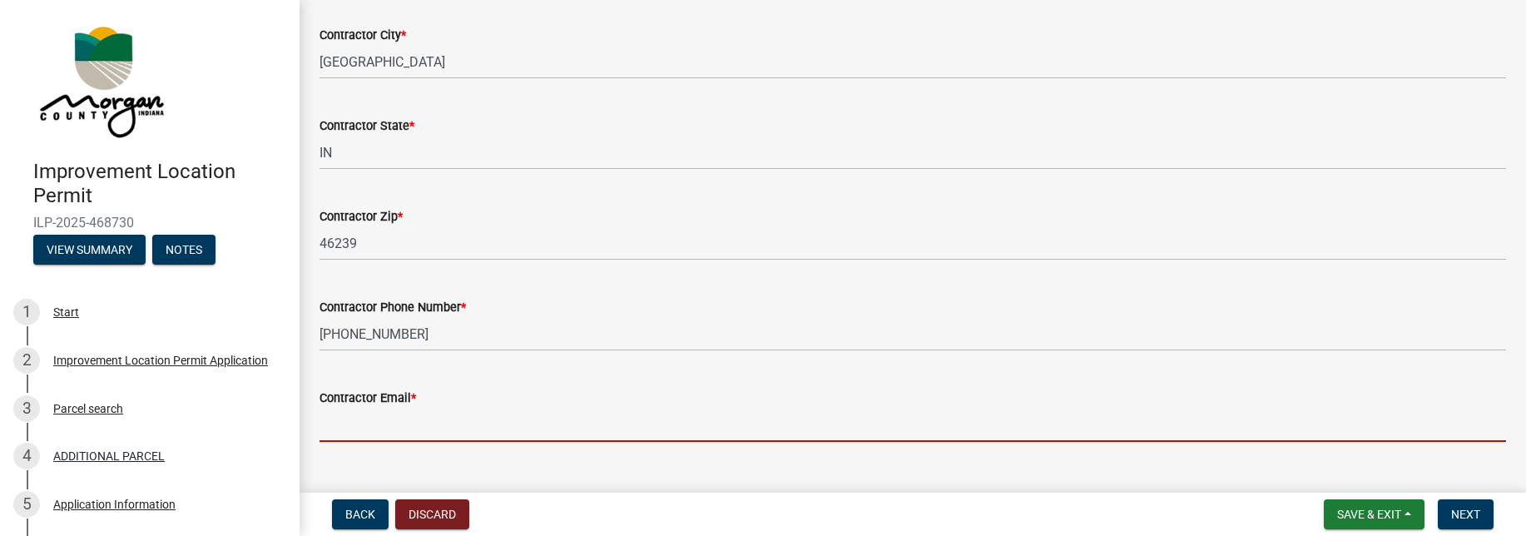
click at [429, 418] on input "Contractor Email *" at bounding box center [912, 425] width 1186 height 34
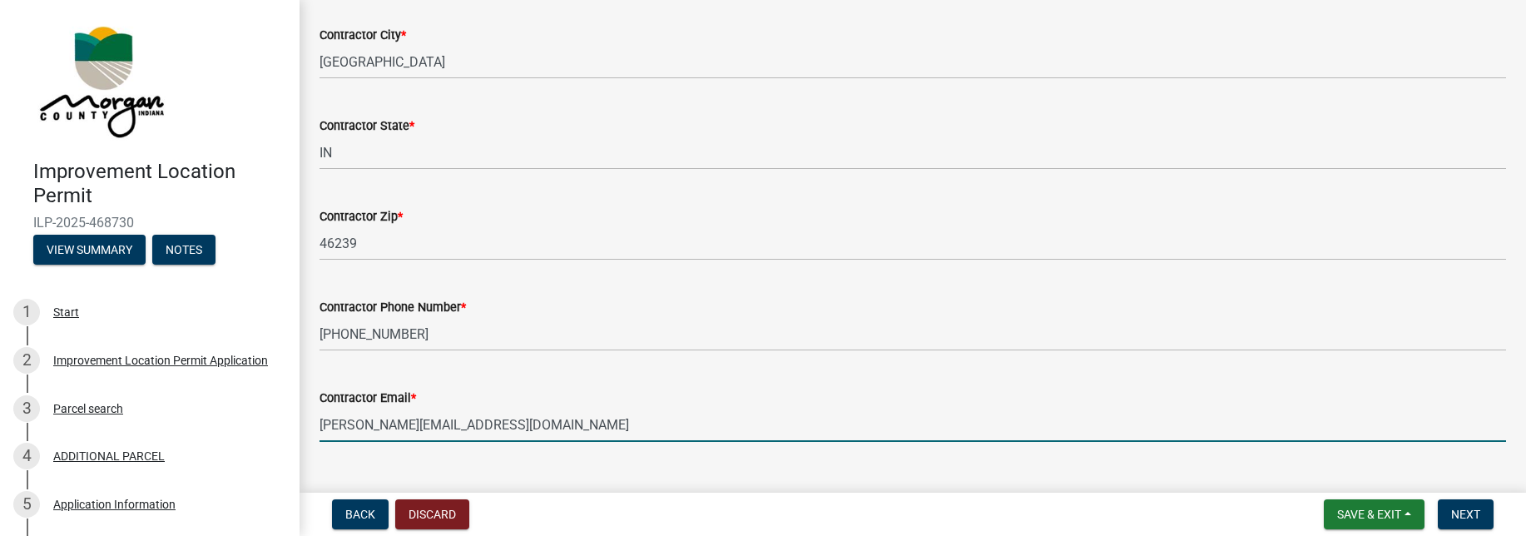
scroll to position [344, 0]
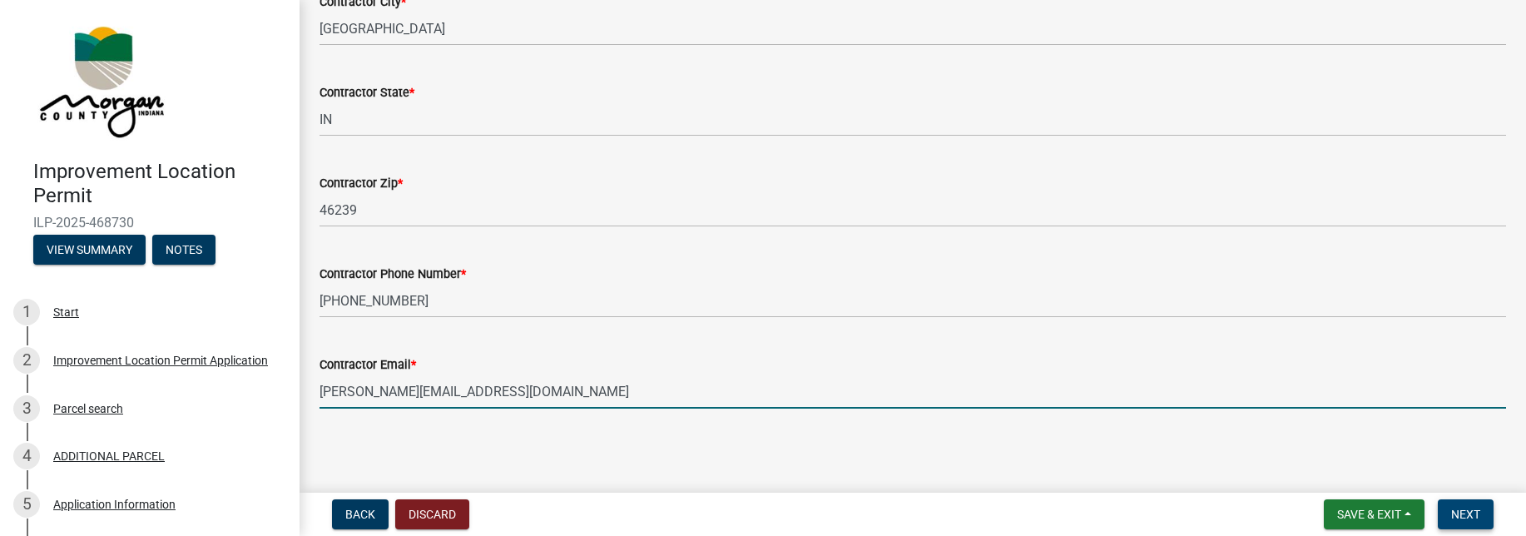
type input "[PERSON_NAME][EMAIL_ADDRESS][DOMAIN_NAME]"
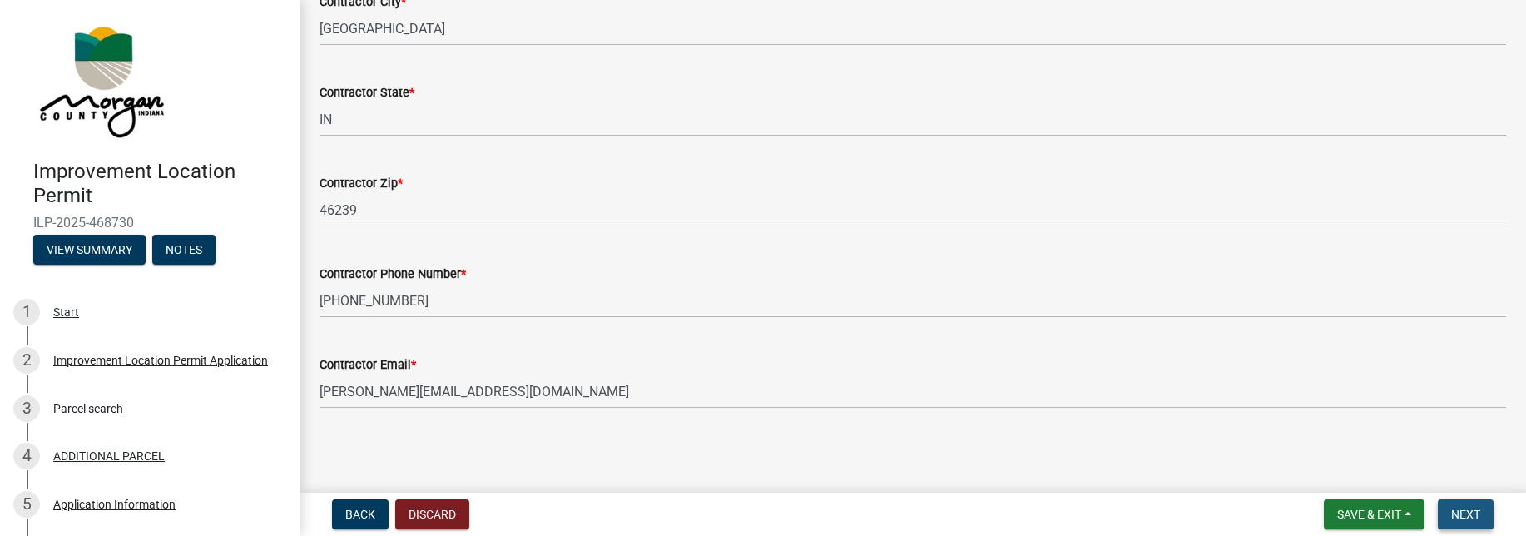
click at [1482, 516] on button "Next" at bounding box center [1465, 514] width 56 height 30
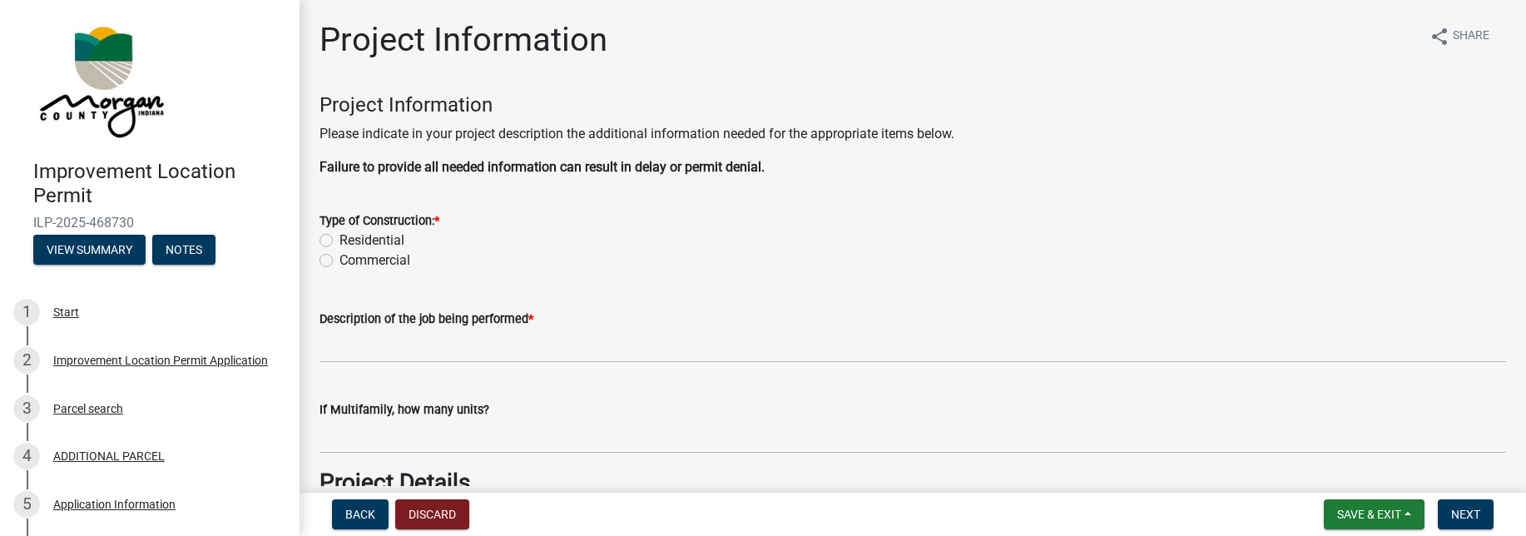
click at [339, 238] on label "Residential" at bounding box center [371, 240] width 65 height 20
click at [339, 238] on input "Residential" at bounding box center [344, 235] width 11 height 11
radio input "true"
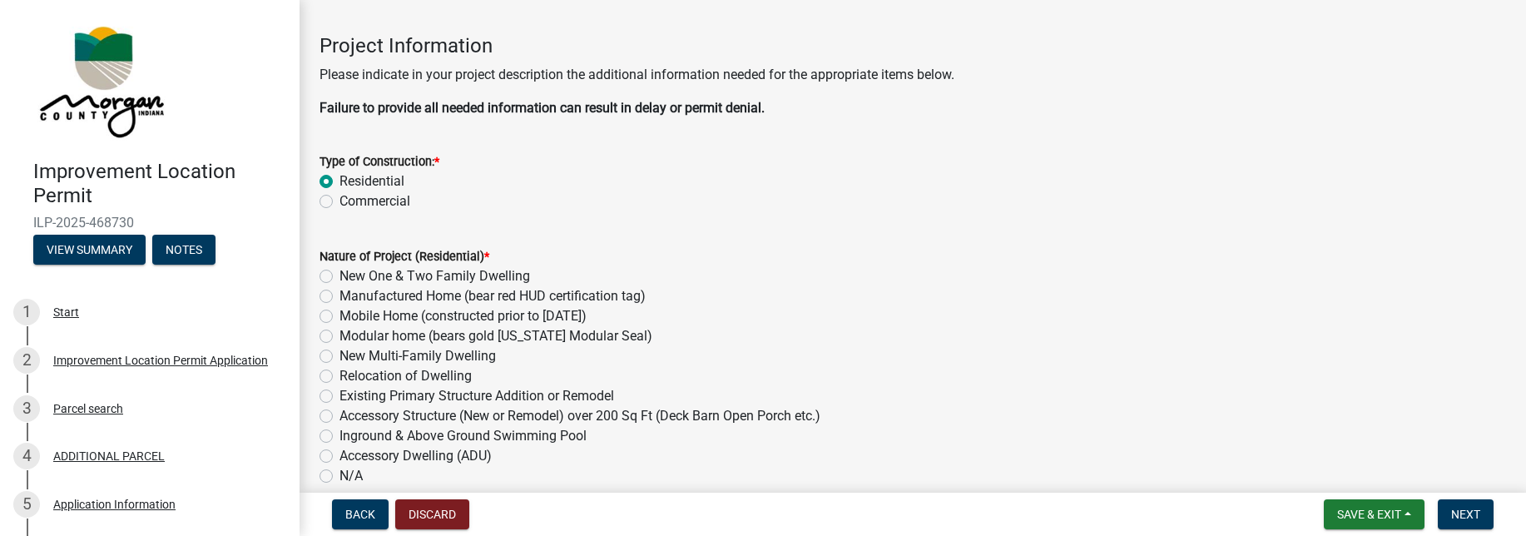
scroll to position [98, 0]
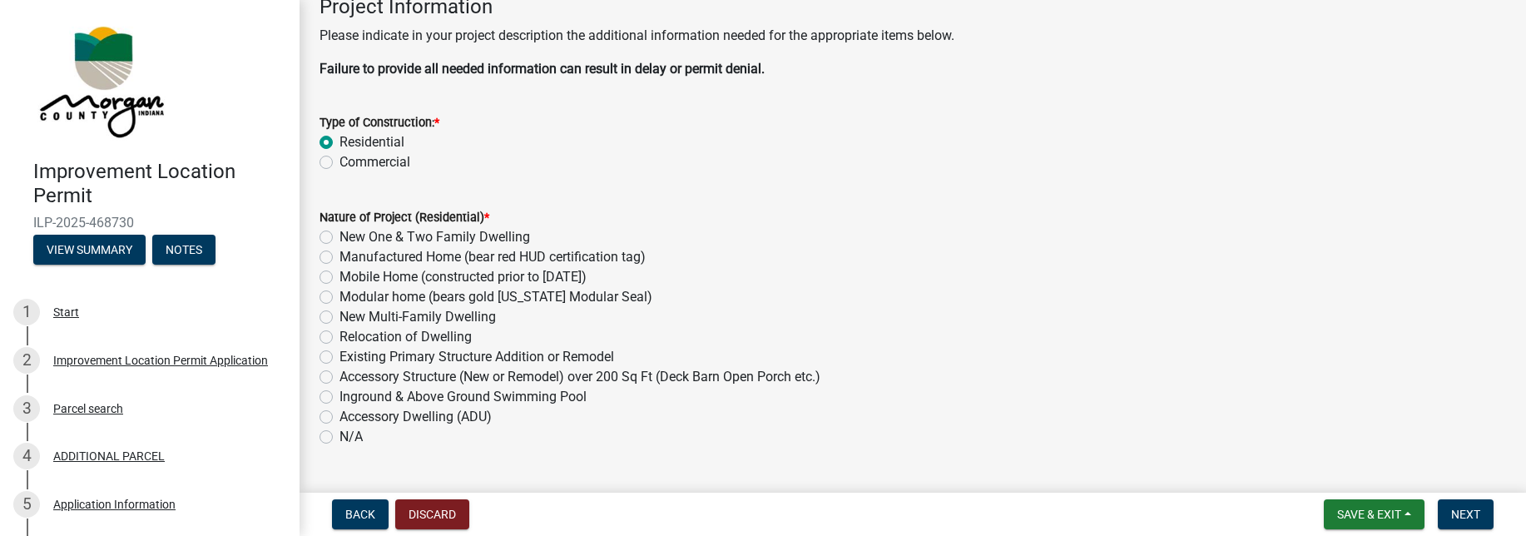
click at [339, 396] on label "Inground & Above Ground Swimming Pool" at bounding box center [462, 397] width 247 height 20
click at [339, 396] on input "Inground & Above Ground Swimming Pool" at bounding box center [344, 392] width 11 height 11
radio input "true"
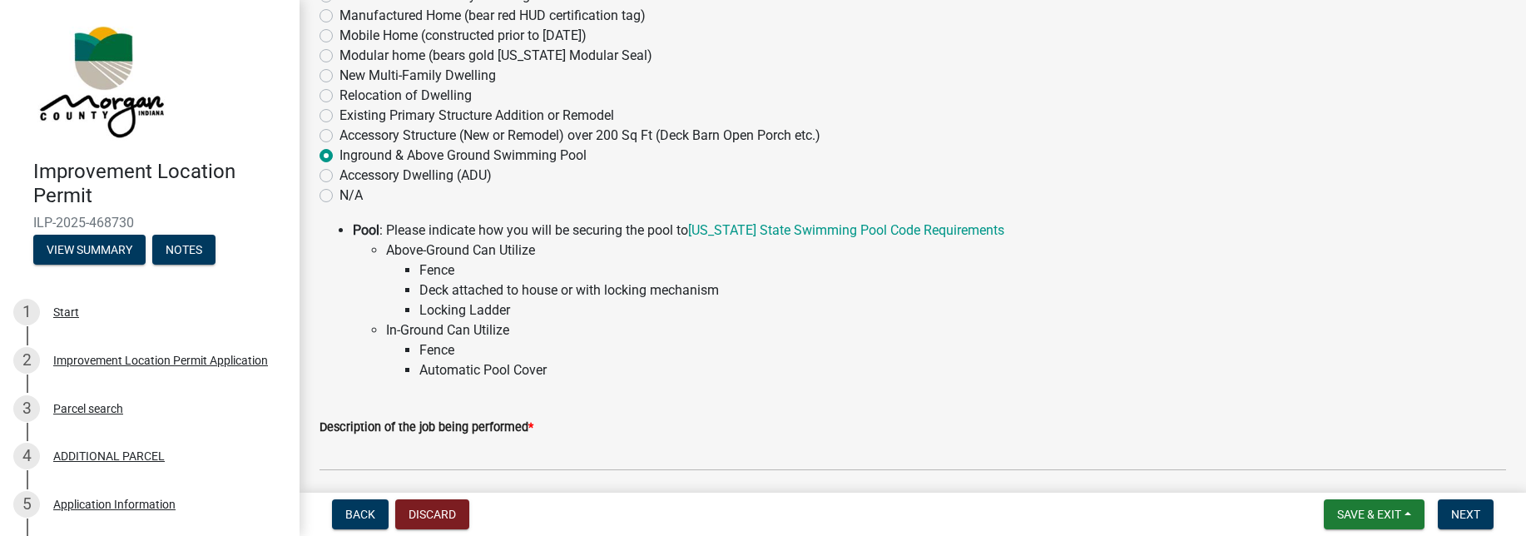
scroll to position [430, 0]
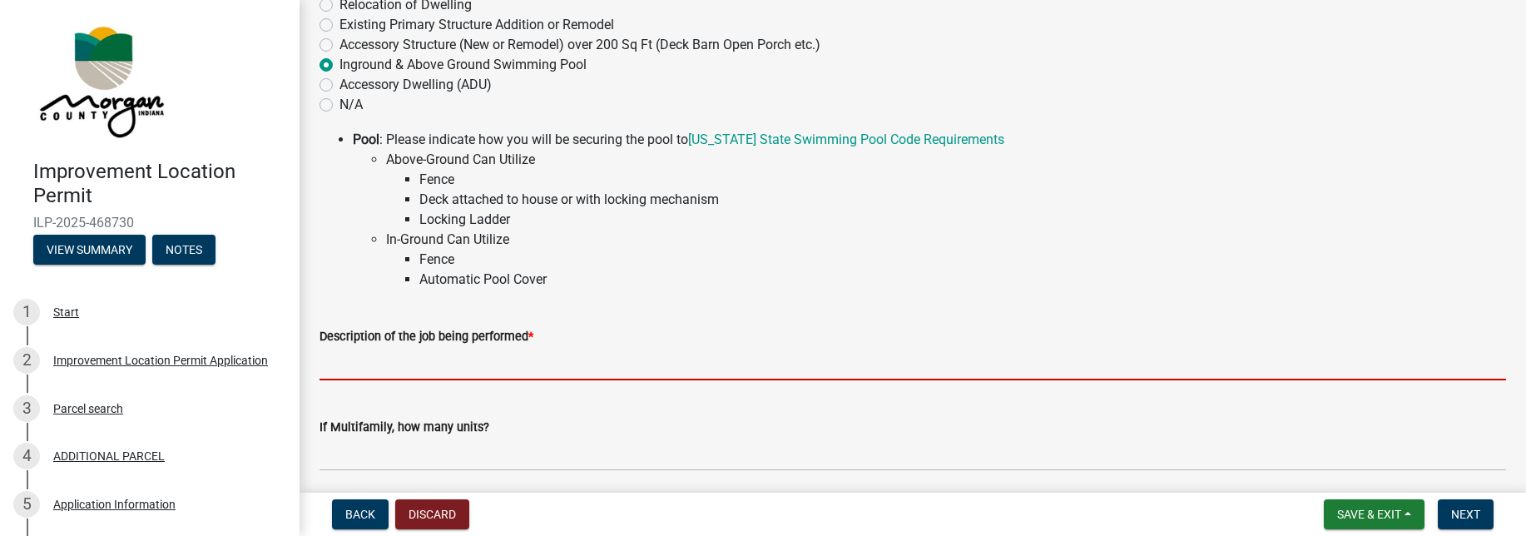
click at [363, 369] on input "Description of the job being performed *" at bounding box center [912, 363] width 1186 height 34
paste input "[URL][DOMAIN_NAME]"
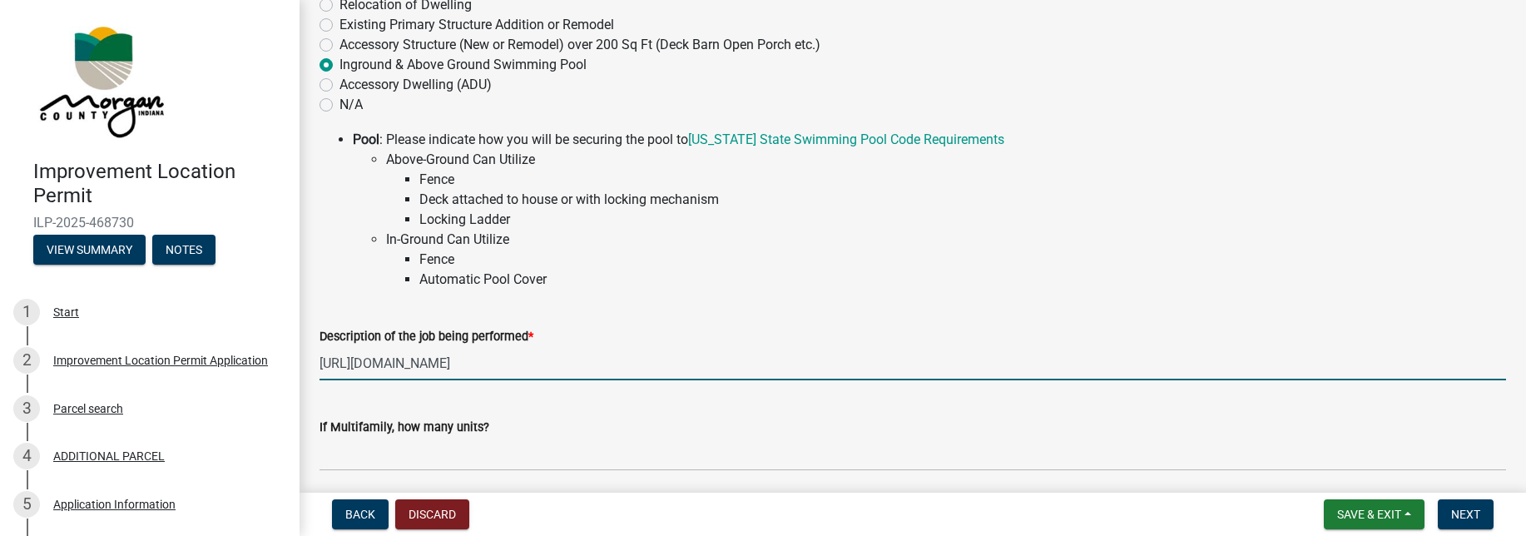
drag, startPoint x: 329, startPoint y: 357, endPoint x: 1504, endPoint y: 362, distance: 1174.6
click at [1504, 362] on input "[URL][DOMAIN_NAME]" at bounding box center [912, 363] width 1186 height 34
type input "h"
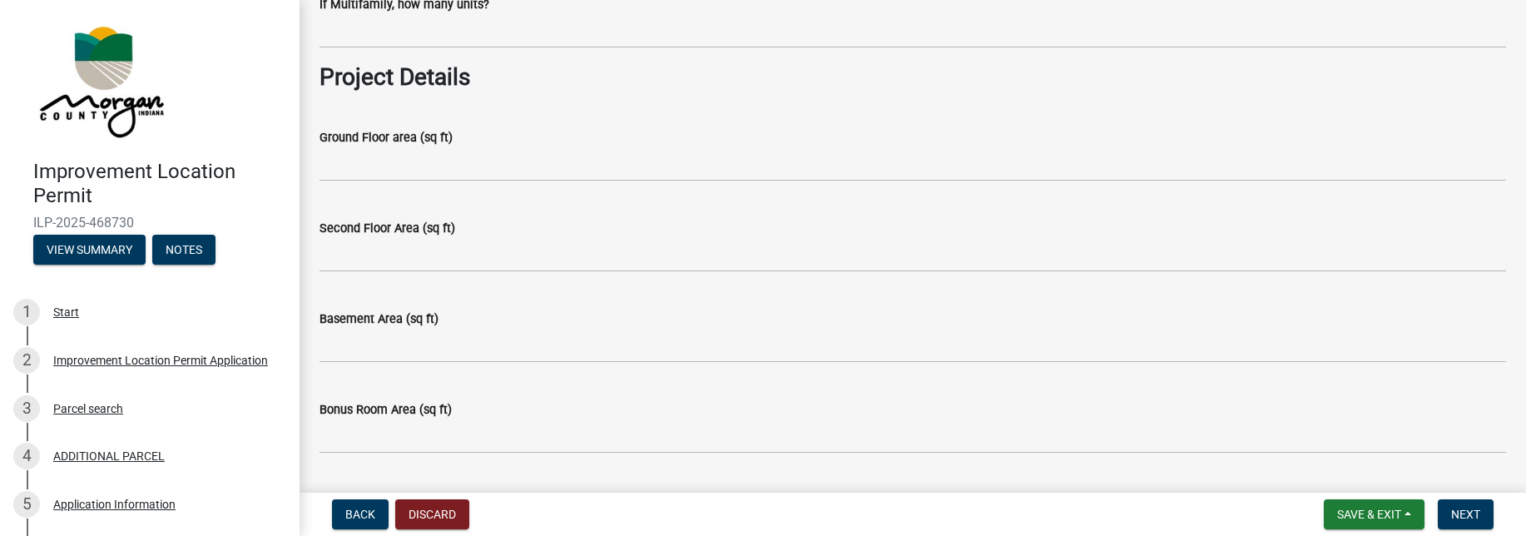
scroll to position [841, 0]
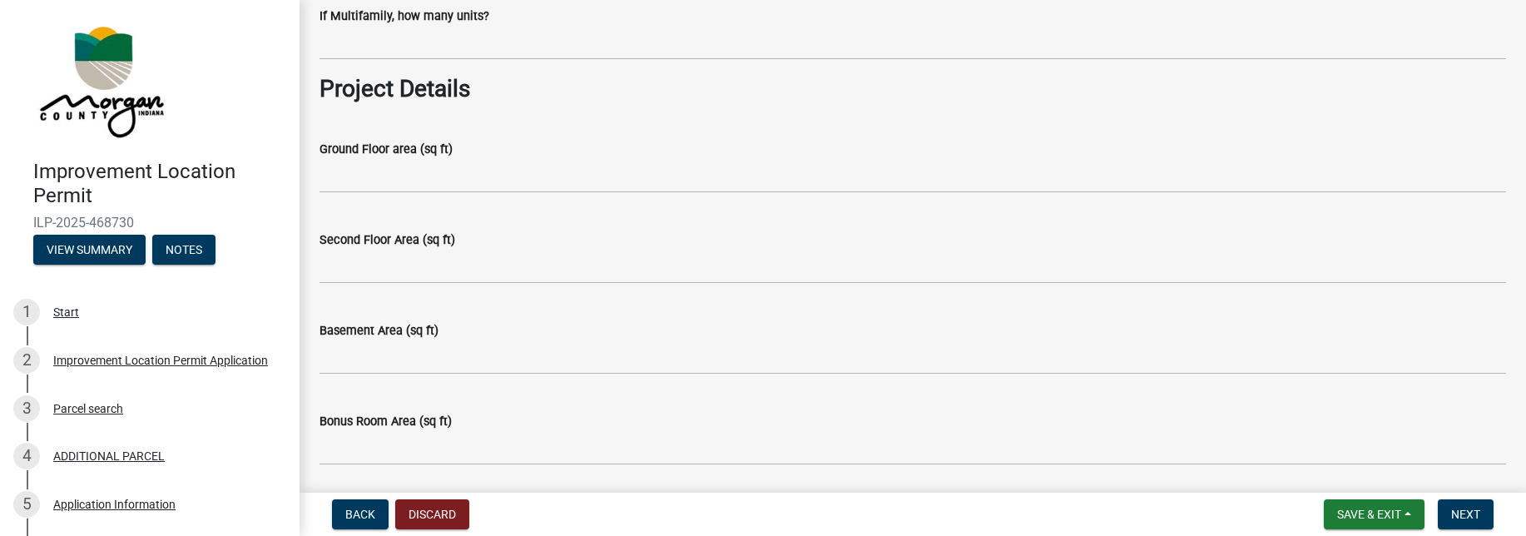
type input "Installation of new in-ground vinyl liner pool with an automatic pool cover."
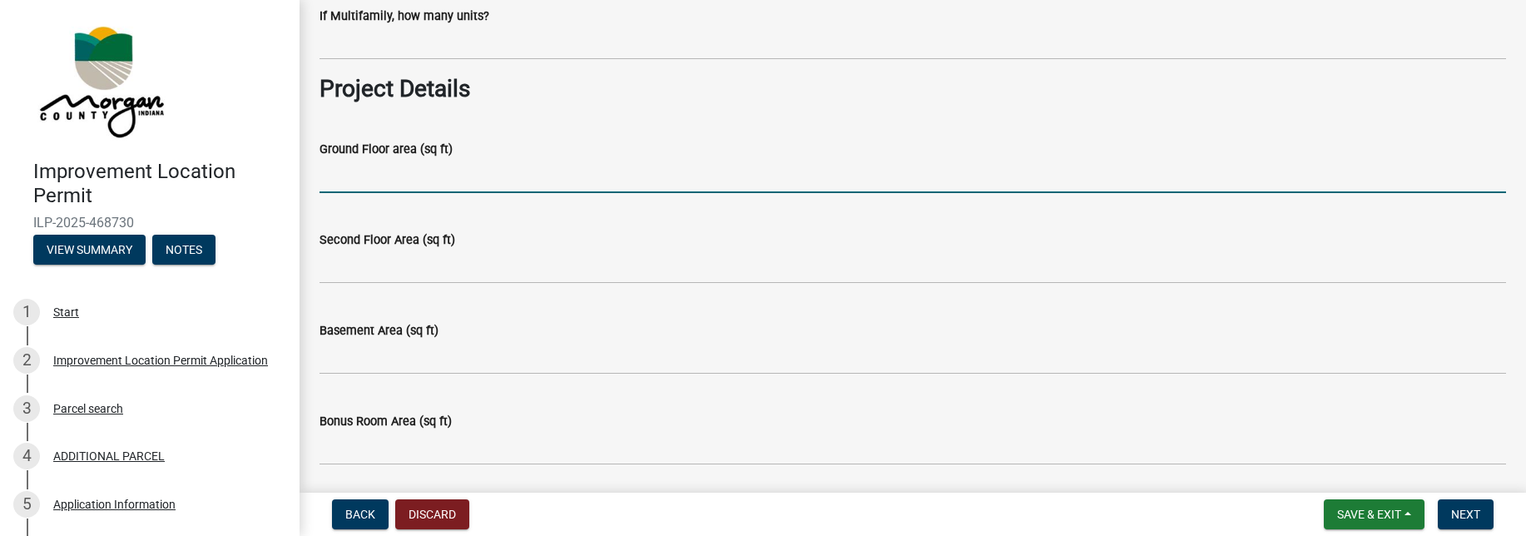
click at [364, 172] on input "Ground Floor area (sq ft)" at bounding box center [912, 176] width 1186 height 34
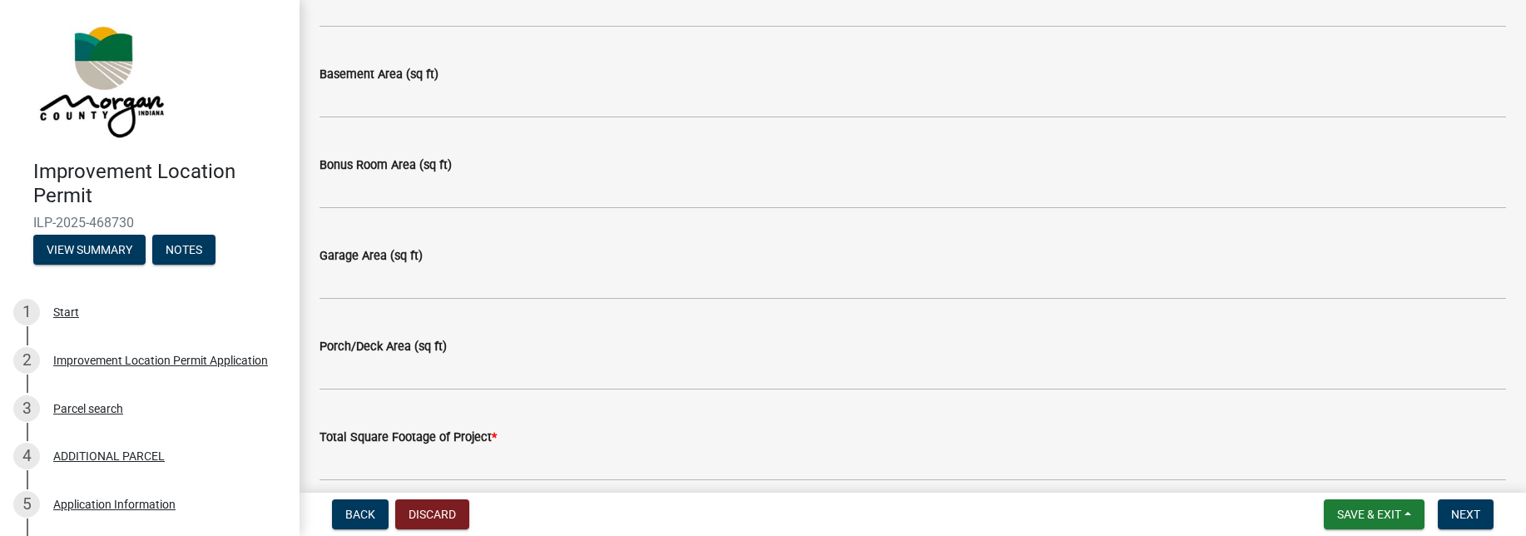
scroll to position [1101, 0]
type input "648"
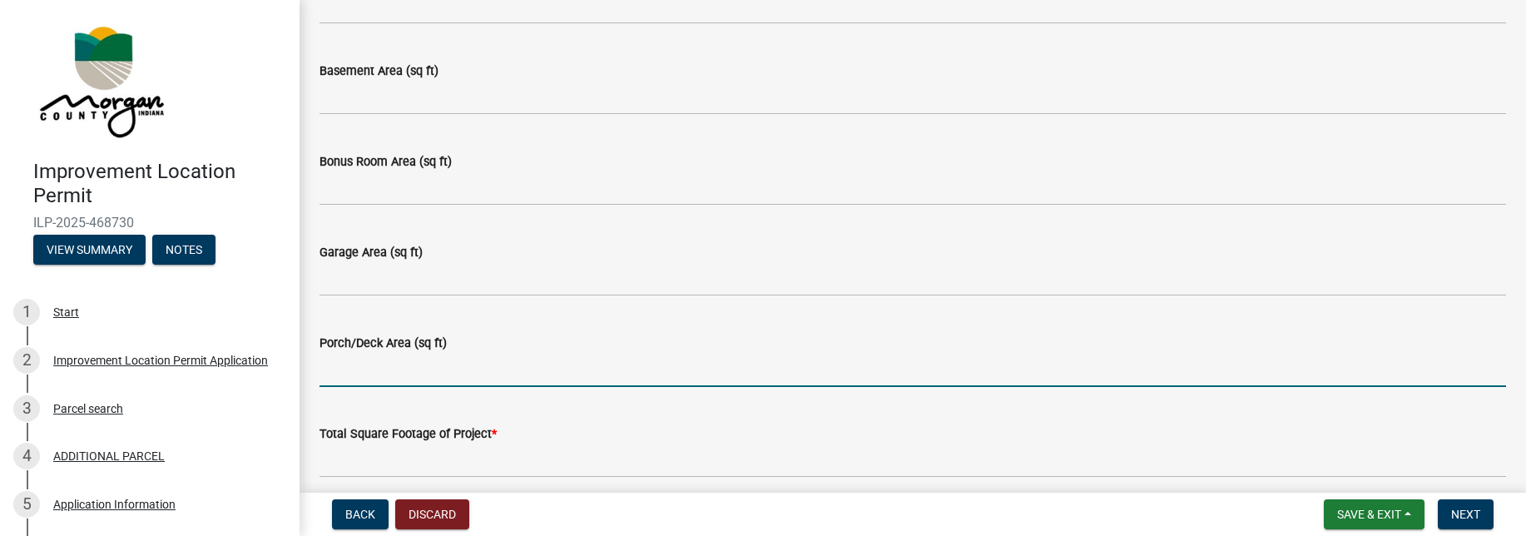
click at [401, 367] on input "Porch/Deck Area (sq ft)" at bounding box center [912, 370] width 1186 height 34
type input "935"
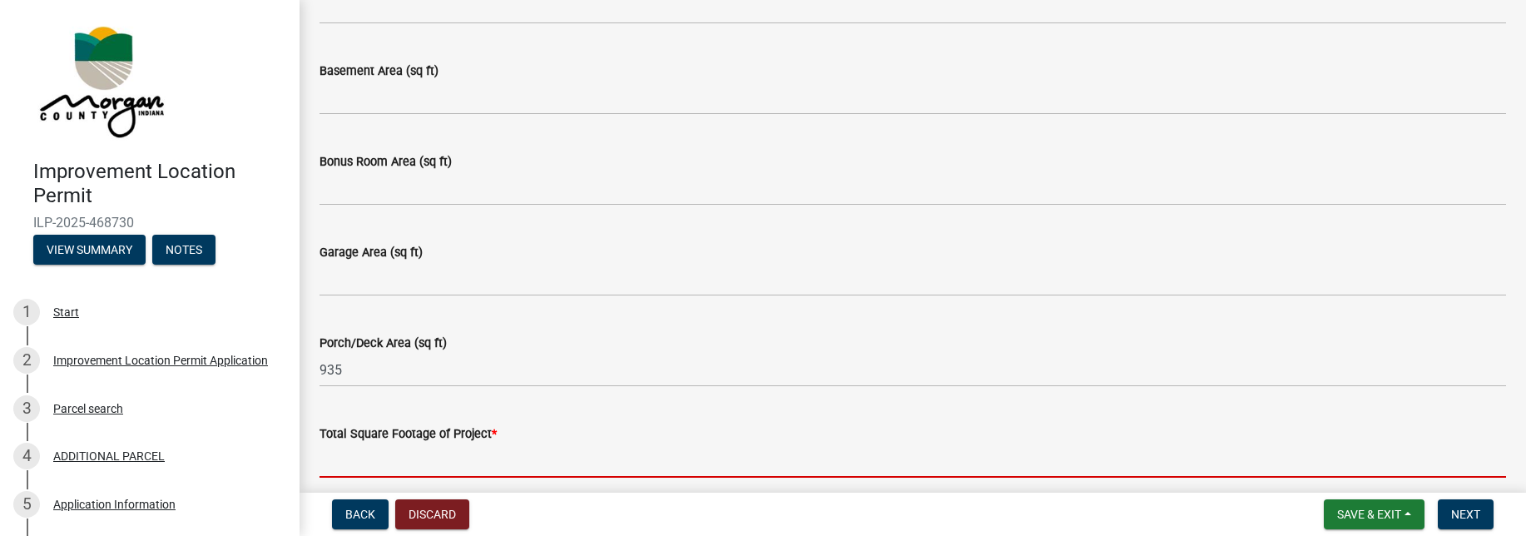
click at [394, 455] on input "text" at bounding box center [912, 460] width 1186 height 34
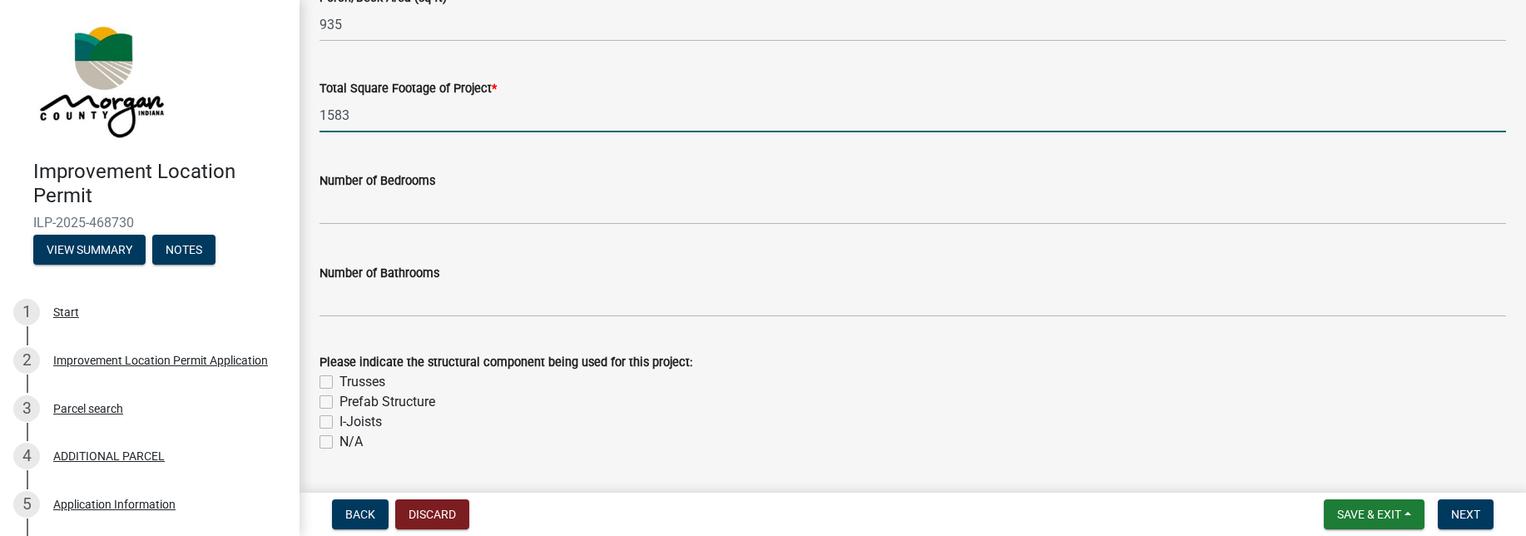
scroll to position [1530, 0]
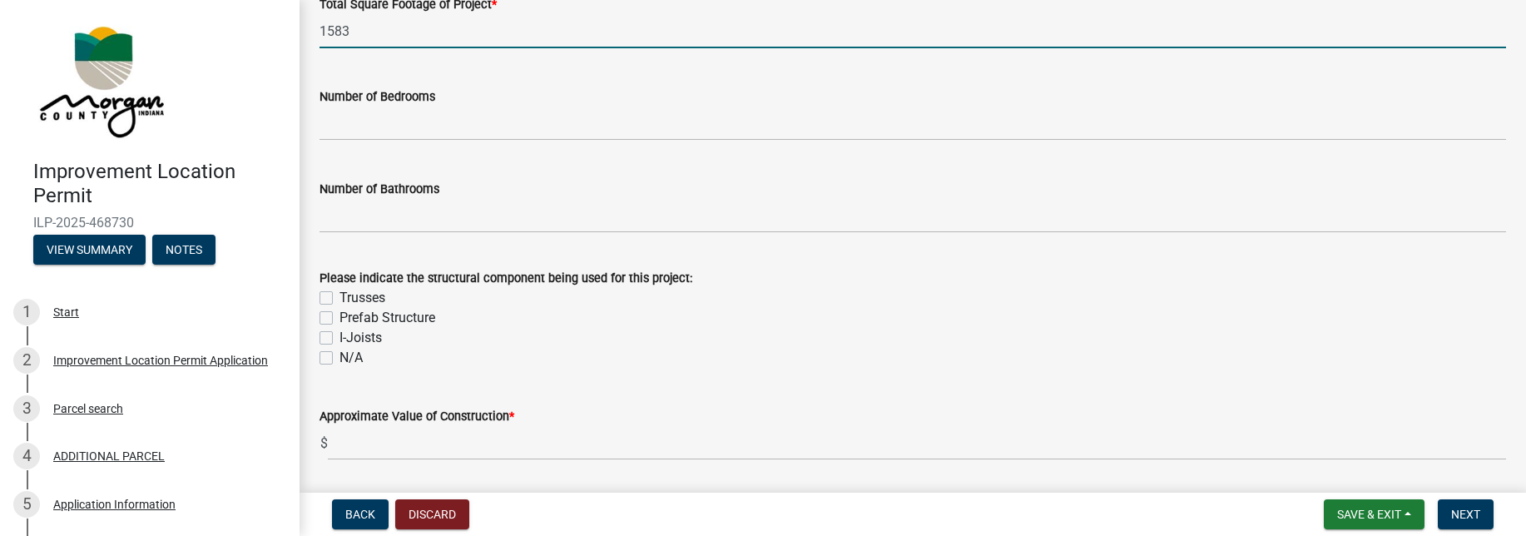
type input "1583"
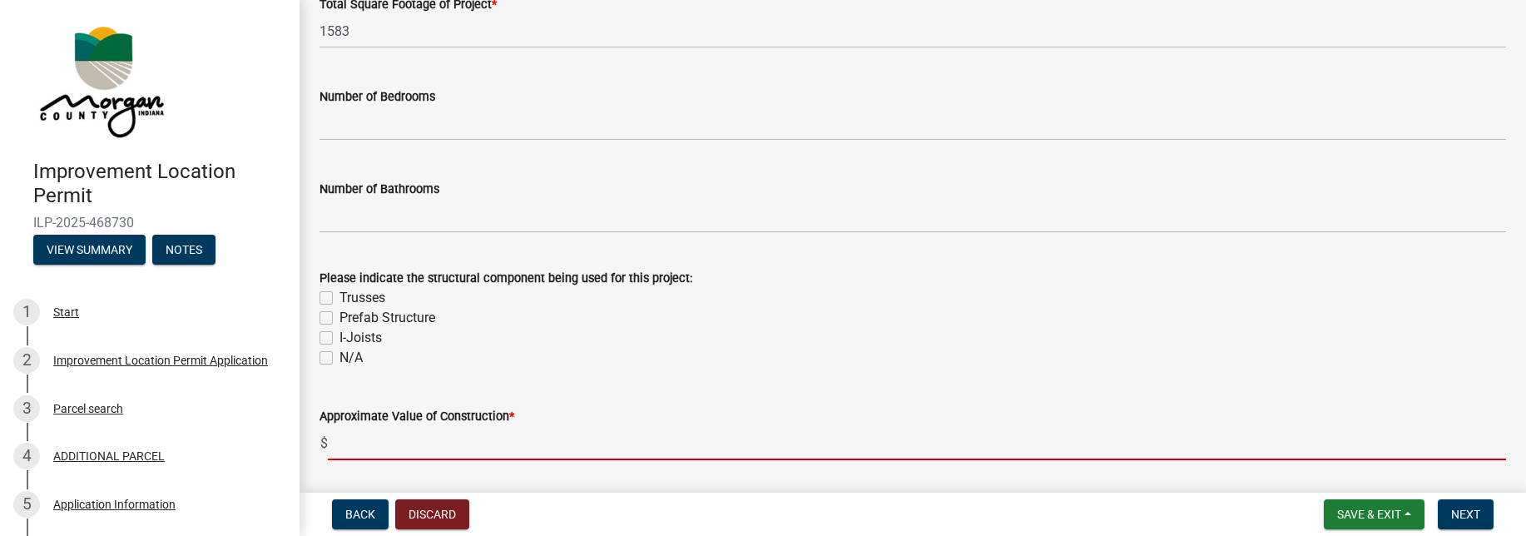
click at [414, 453] on input "text" at bounding box center [917, 443] width 1178 height 34
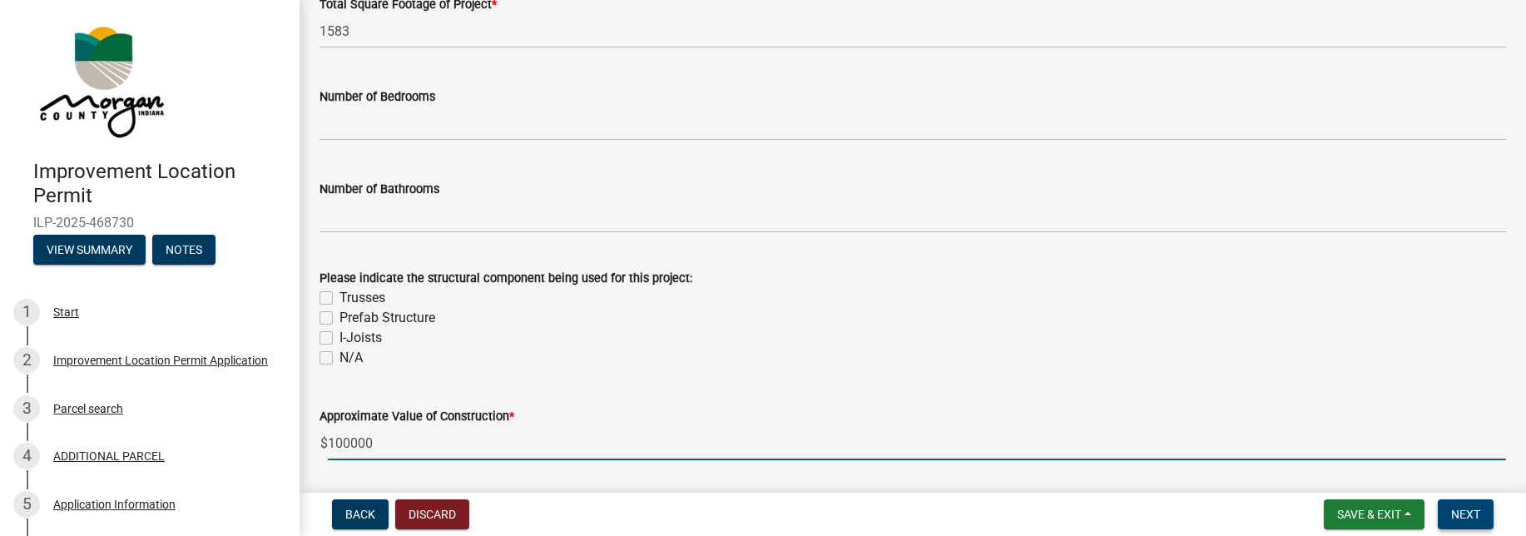
type input "100000"
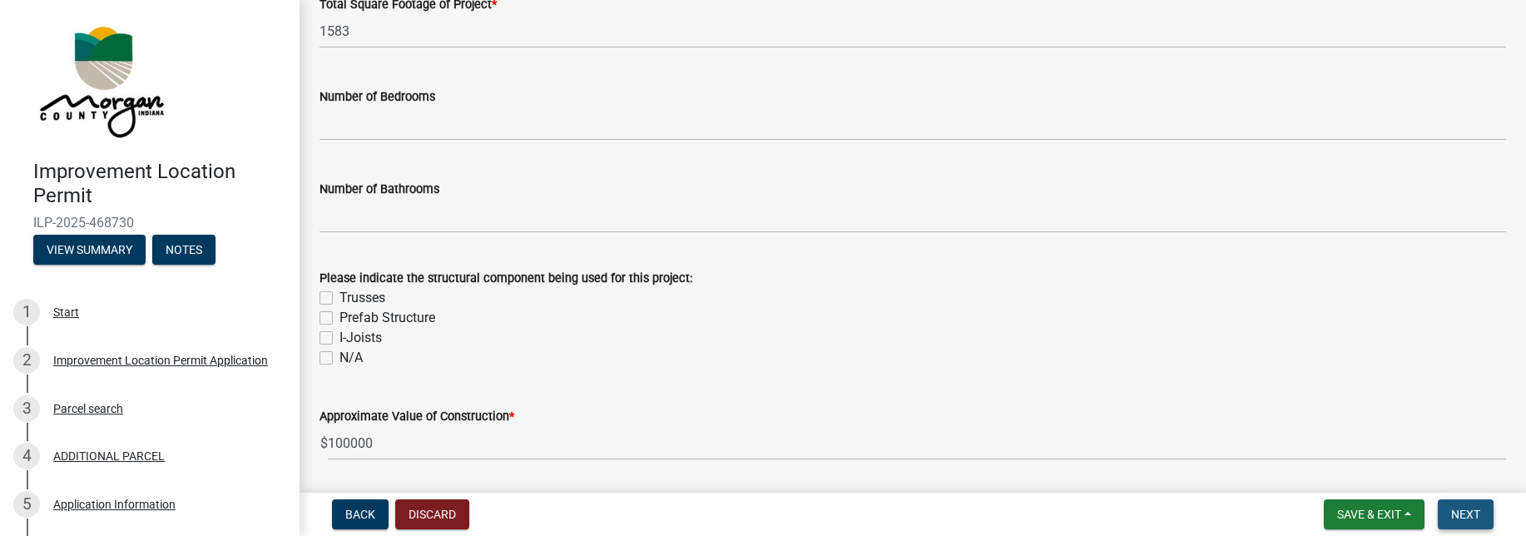
click at [1468, 513] on span "Next" at bounding box center [1465, 513] width 29 height 13
click at [339, 355] on label "N/A" at bounding box center [350, 358] width 23 height 20
click at [339, 355] on input "N/A" at bounding box center [344, 353] width 11 height 11
checkbox input "true"
checkbox input "false"
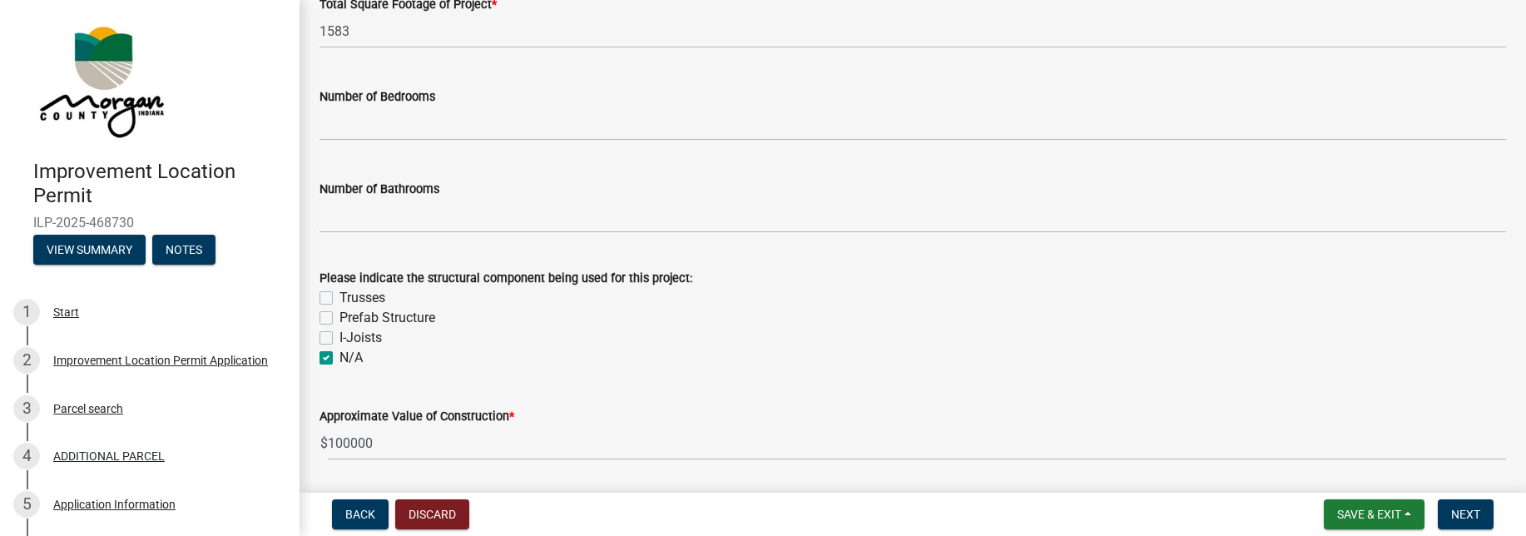
checkbox input "false"
checkbox input "true"
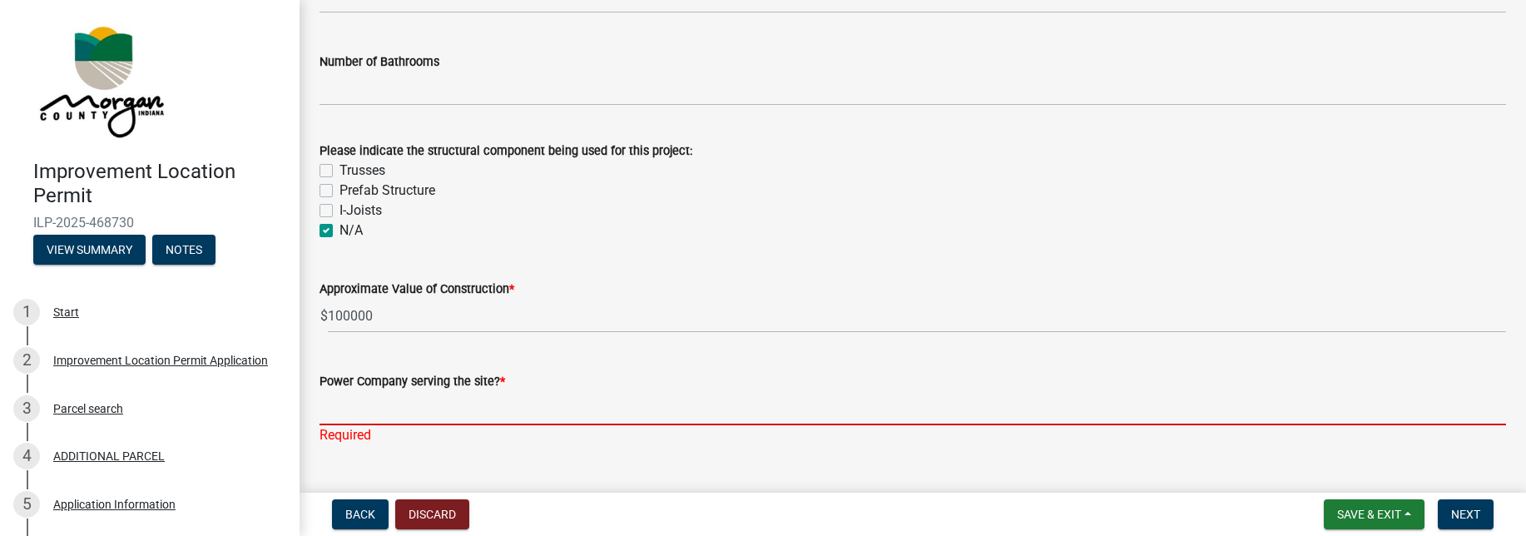
click at [456, 410] on input "Power Company serving the site? *" at bounding box center [912, 408] width 1186 height 34
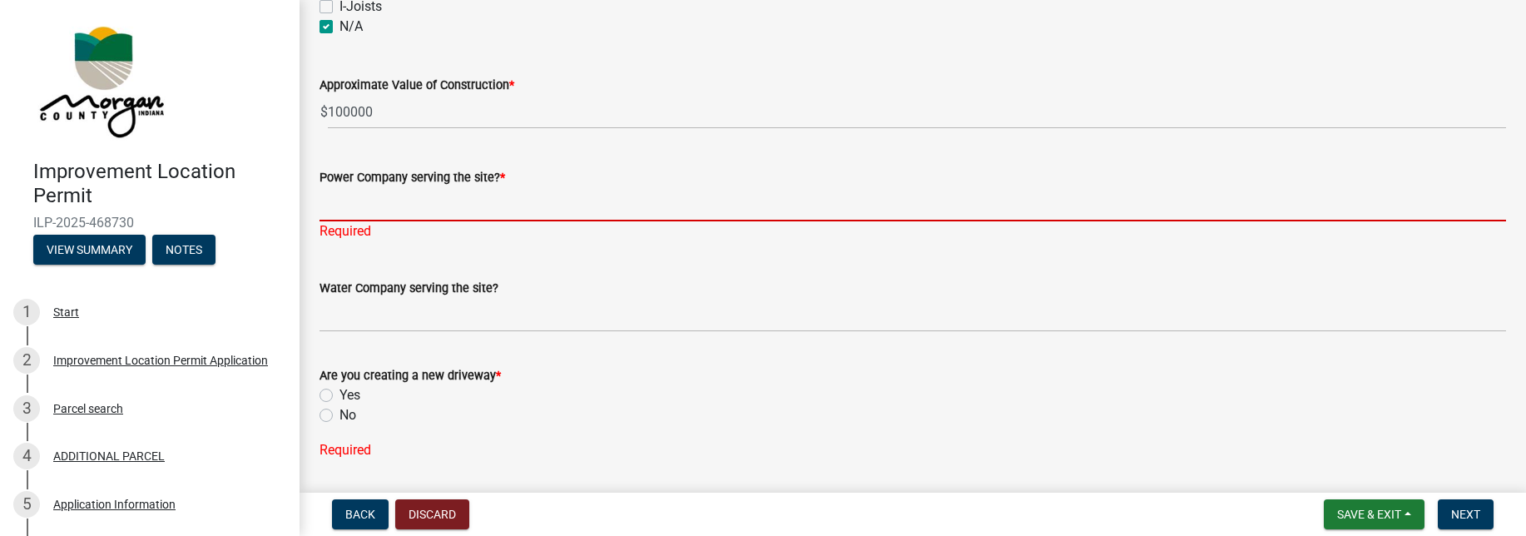
scroll to position [1909, 0]
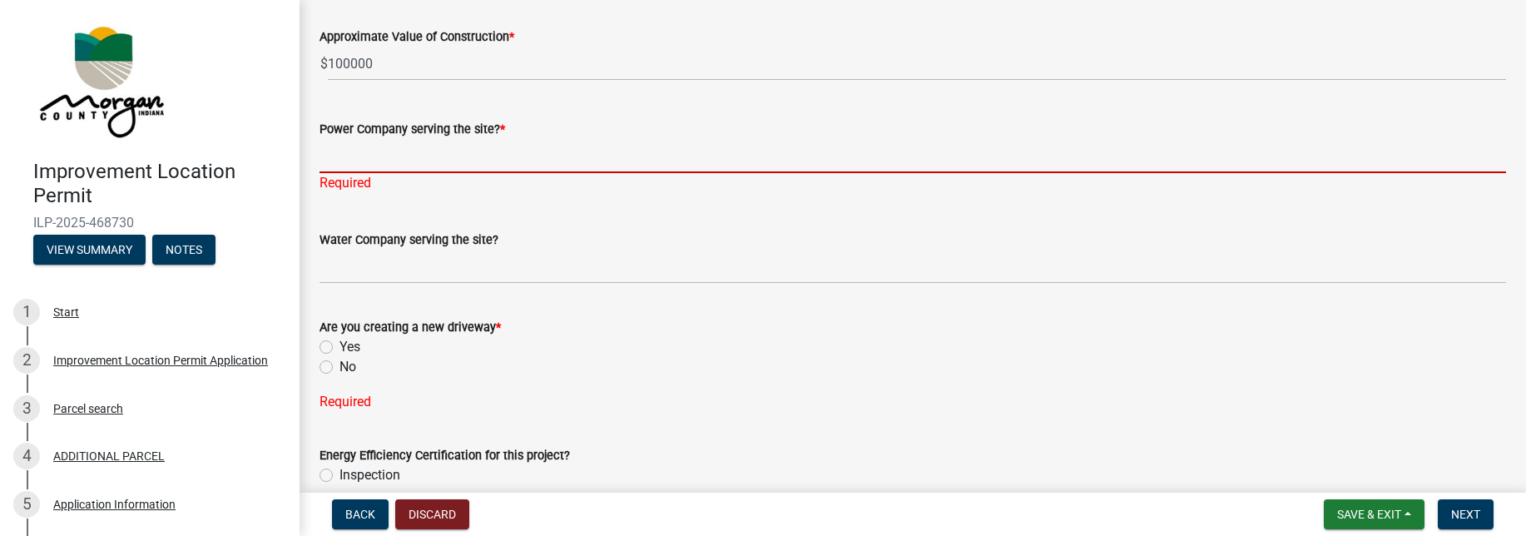
click at [339, 365] on label "No" at bounding box center [347, 367] width 17 height 20
click at [339, 365] on input "No" at bounding box center [344, 362] width 11 height 11
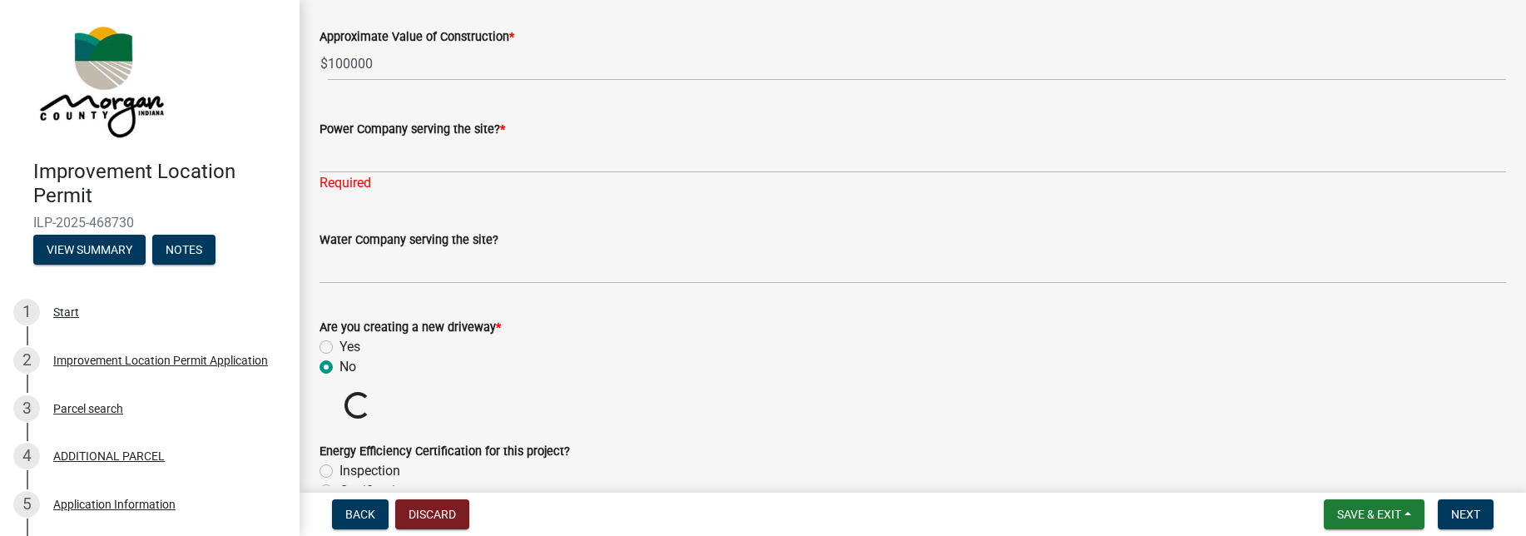
radio input "true"
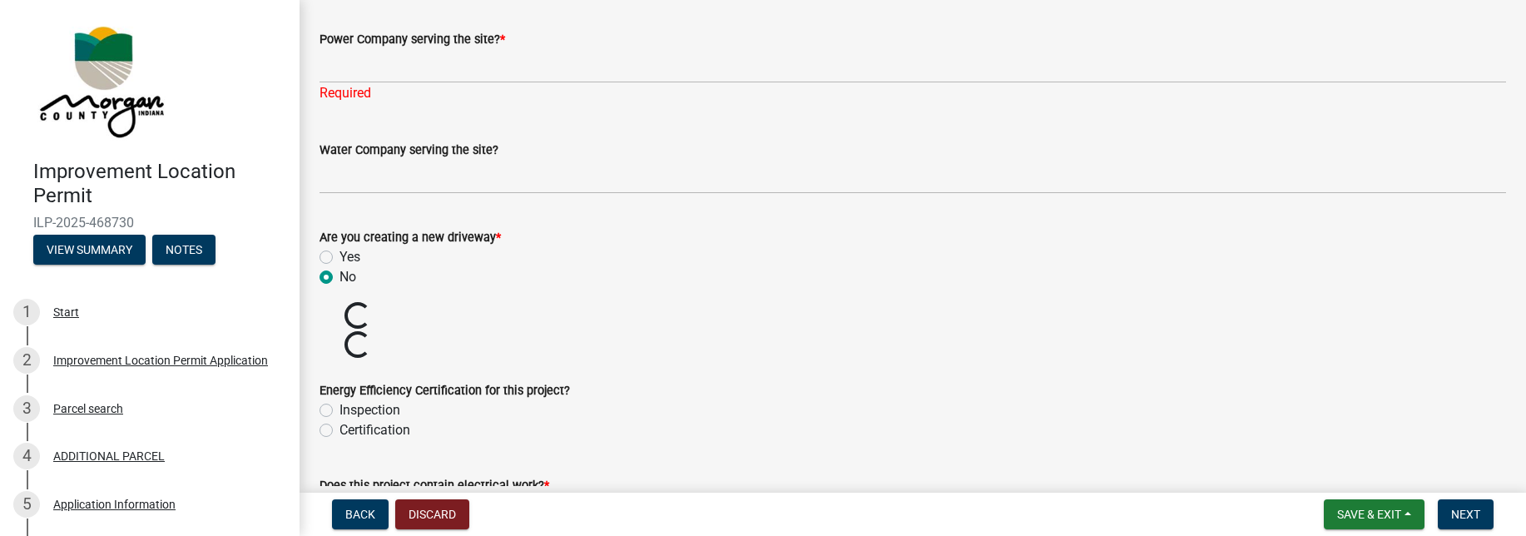
scroll to position [2026, 0]
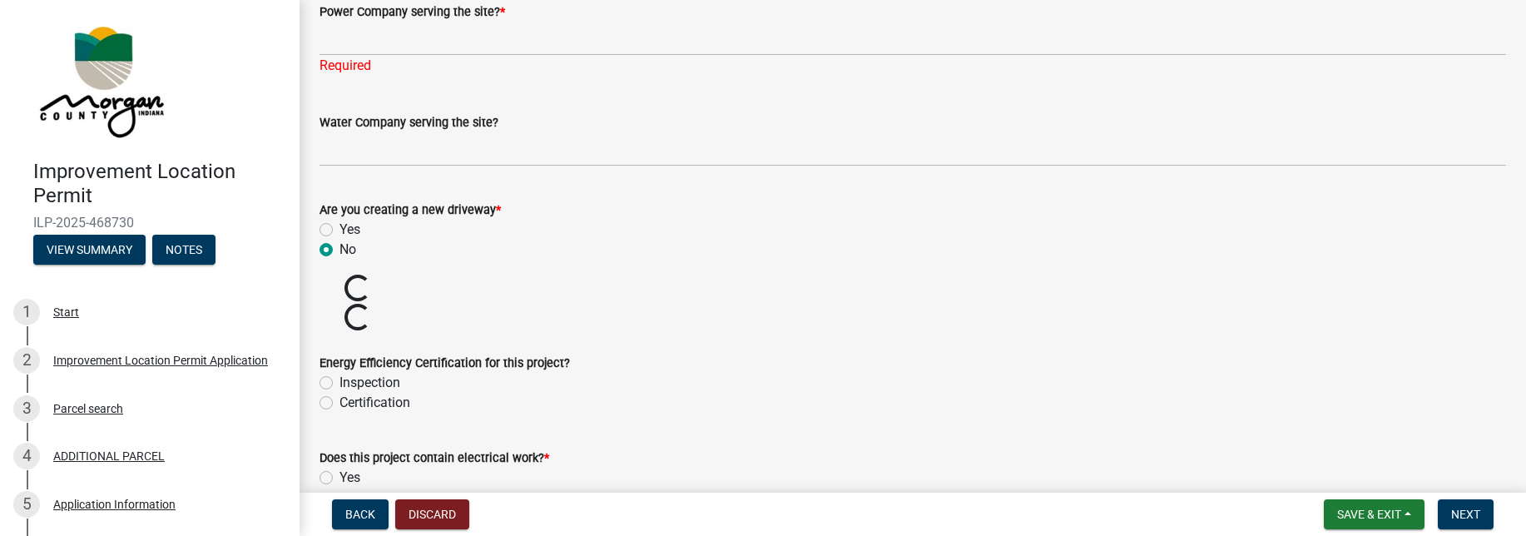
click at [339, 378] on label "Inspection" at bounding box center [369, 383] width 61 height 20
click at [339, 378] on input "Inspection" at bounding box center [344, 378] width 11 height 11
radio input "true"
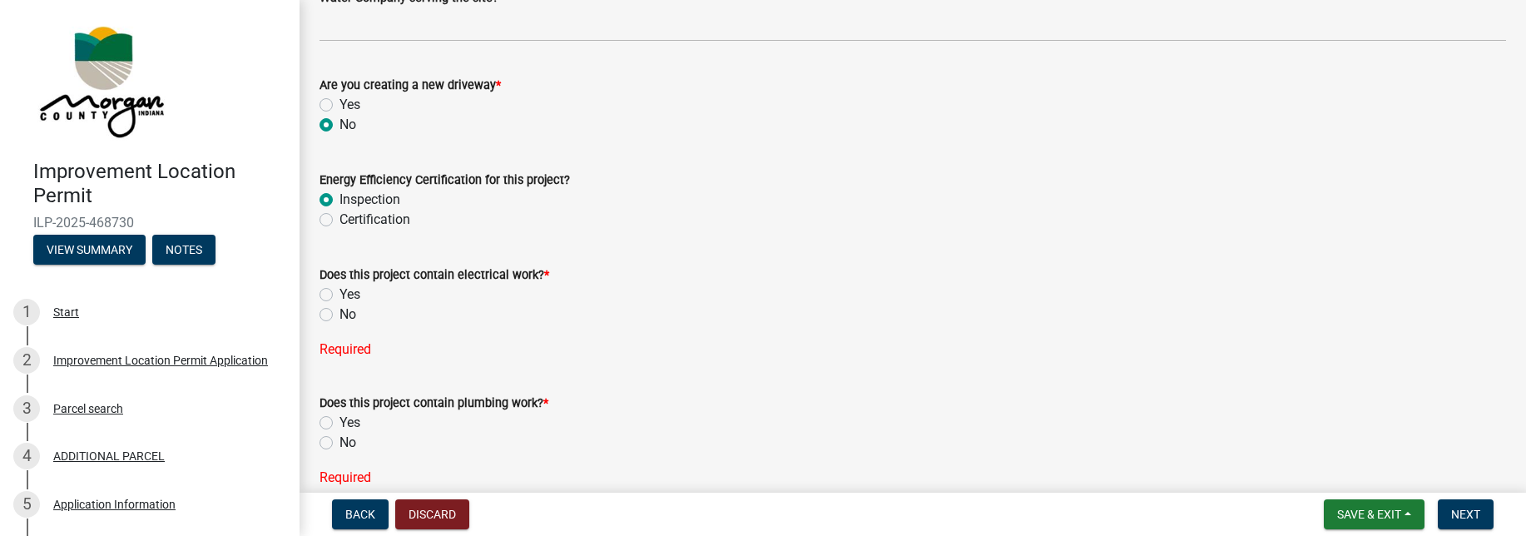
click at [339, 291] on label "Yes" at bounding box center [349, 294] width 21 height 20
click at [339, 291] on input "Yes" at bounding box center [344, 289] width 11 height 11
radio input "true"
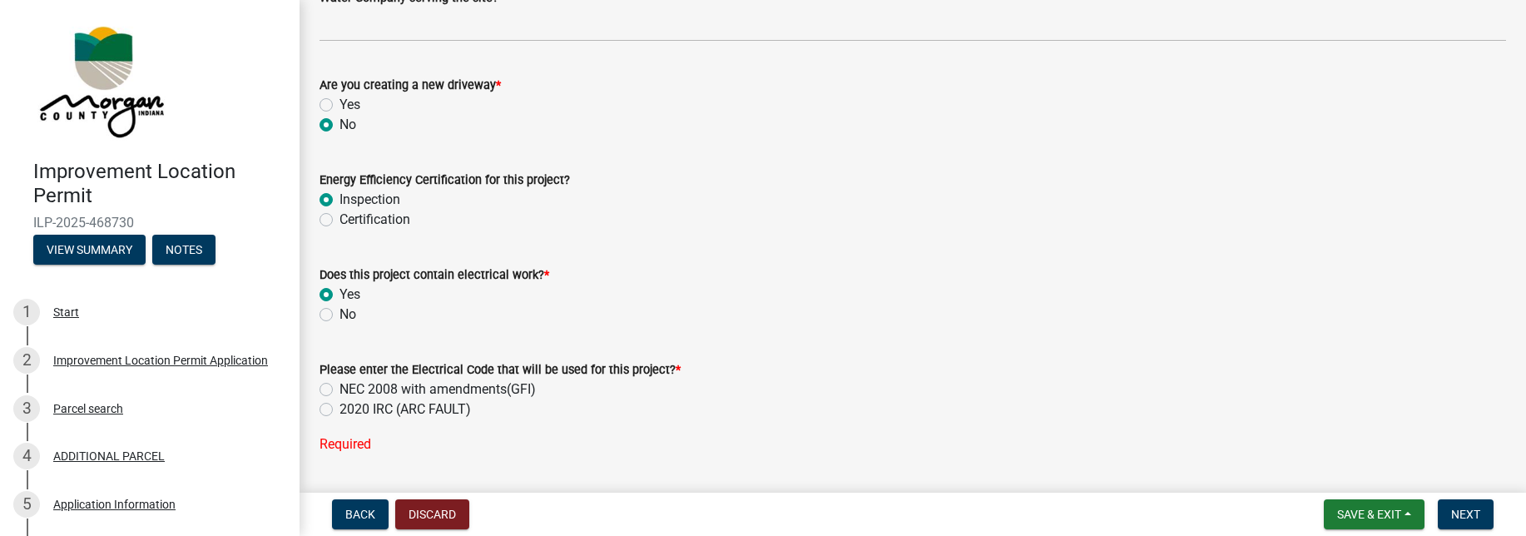
scroll to position [2176, 0]
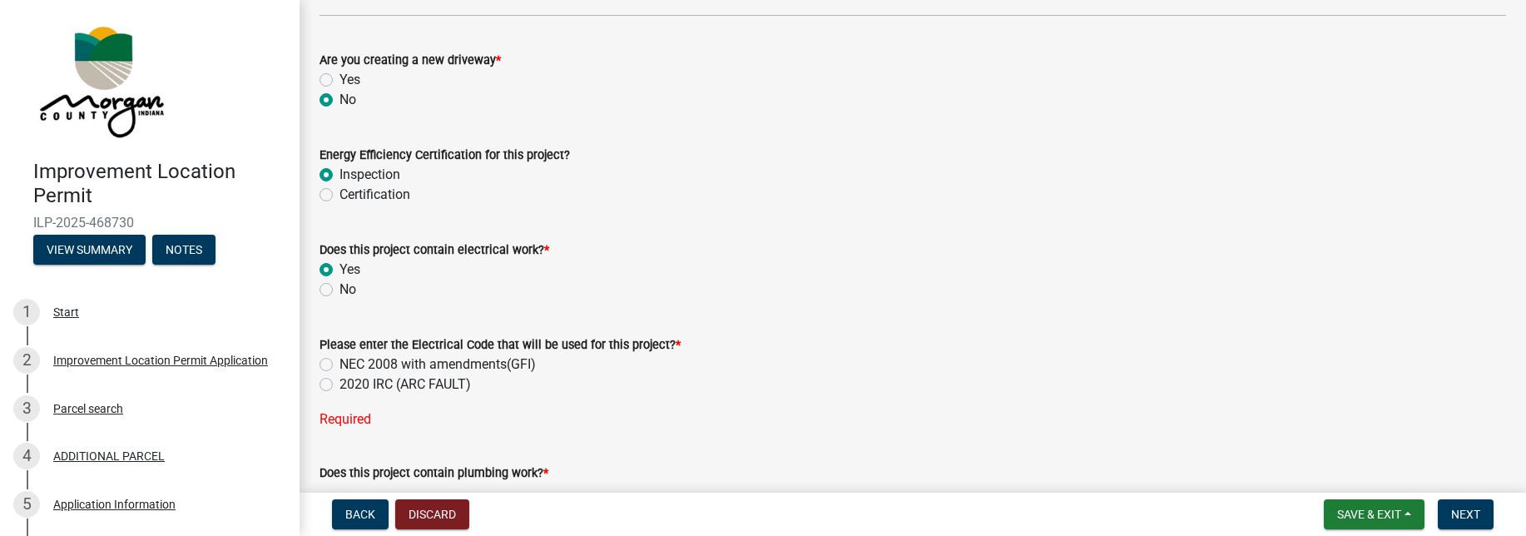
click at [339, 364] on label "NEC 2008 with amendments(GFI)" at bounding box center [437, 364] width 196 height 20
click at [339, 364] on input "NEC 2008 with amendments(GFI)" at bounding box center [344, 359] width 11 height 11
radio input "true"
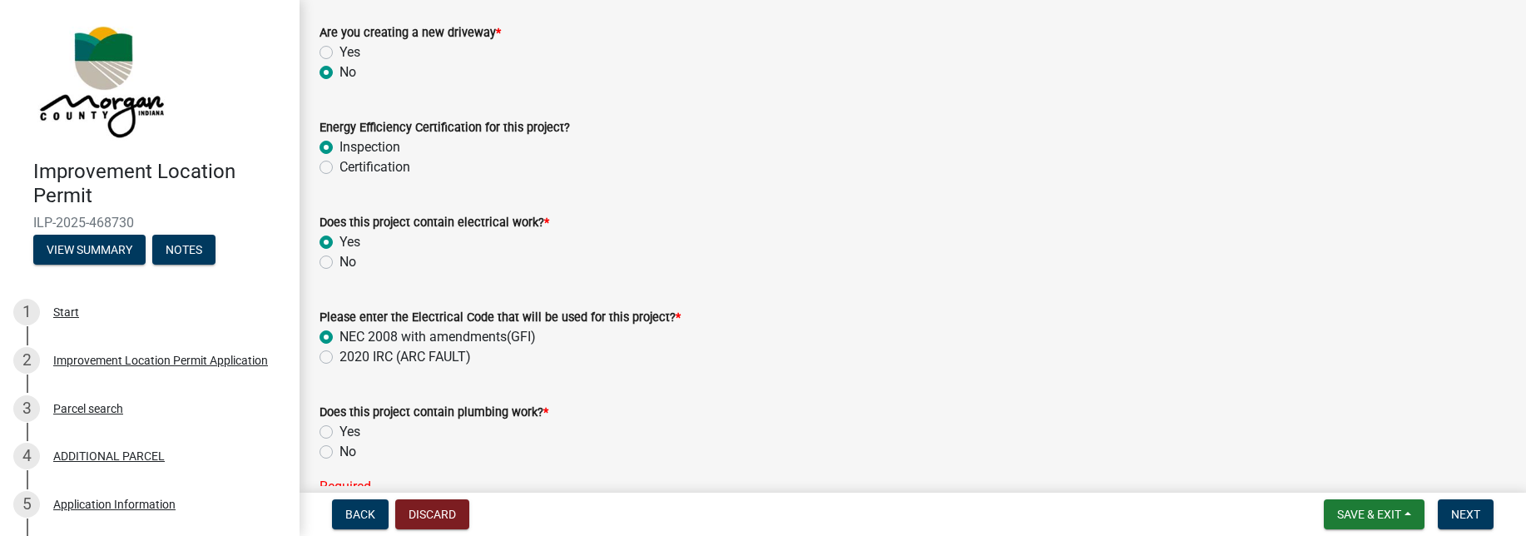
scroll to position [2272, 0]
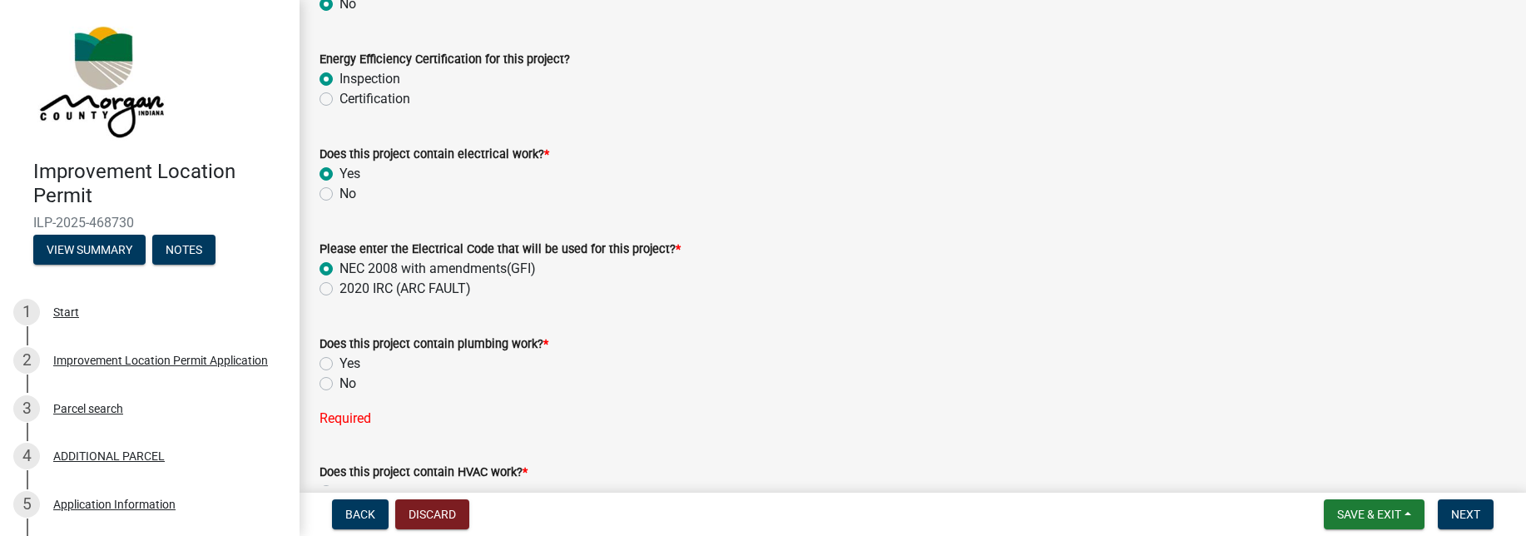
click at [339, 364] on label "Yes" at bounding box center [349, 364] width 21 height 20
click at [339, 364] on input "Yes" at bounding box center [344, 359] width 11 height 11
radio input "true"
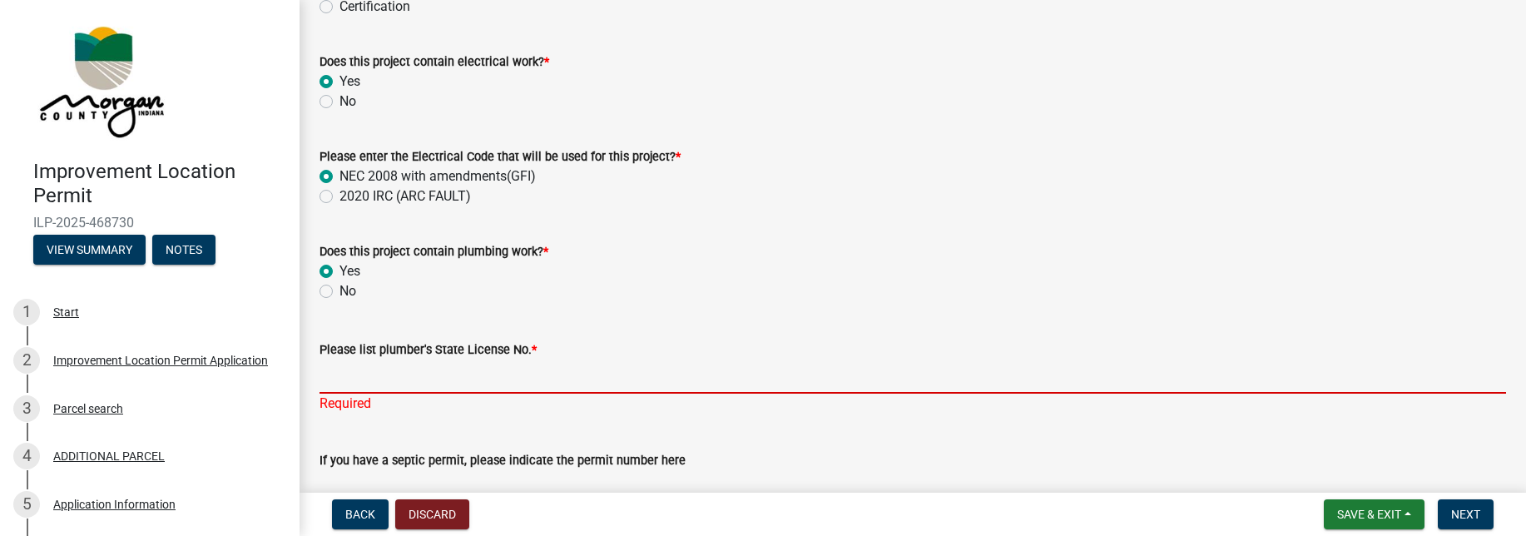
click at [636, 372] on input "Please list plumber's State License No. *" at bounding box center [912, 376] width 1186 height 34
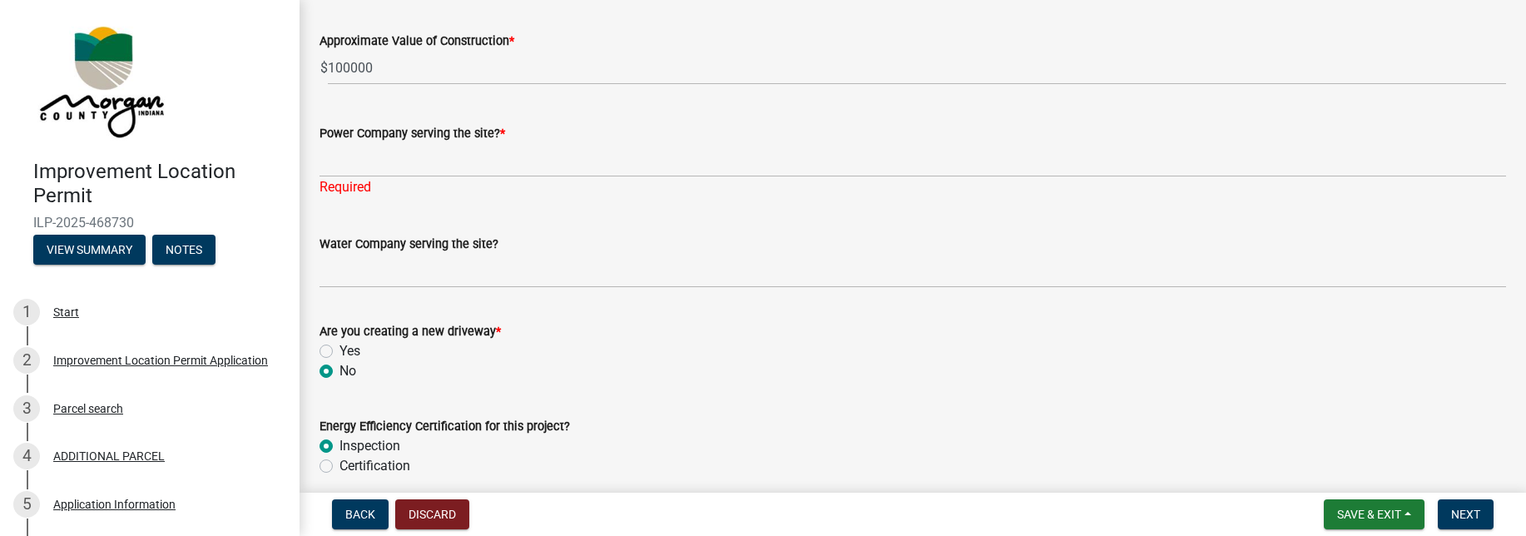
scroll to position [1880, 0]
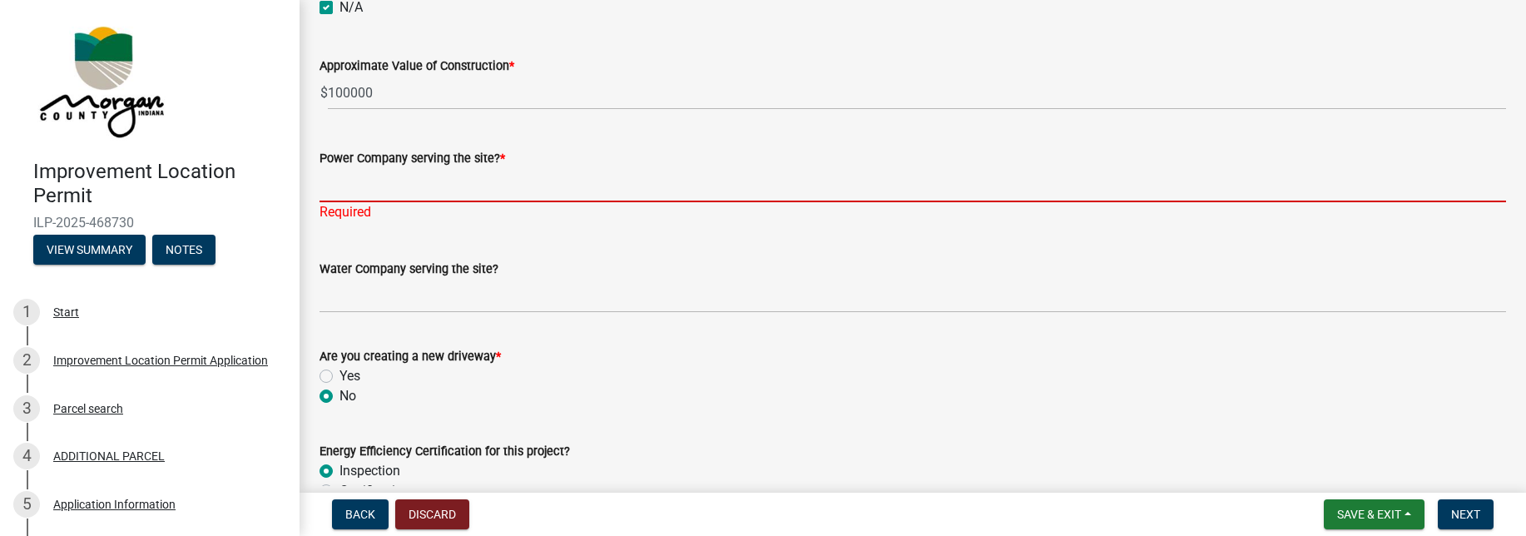
click at [439, 190] on input "Power Company serving the site? *" at bounding box center [912, 185] width 1186 height 34
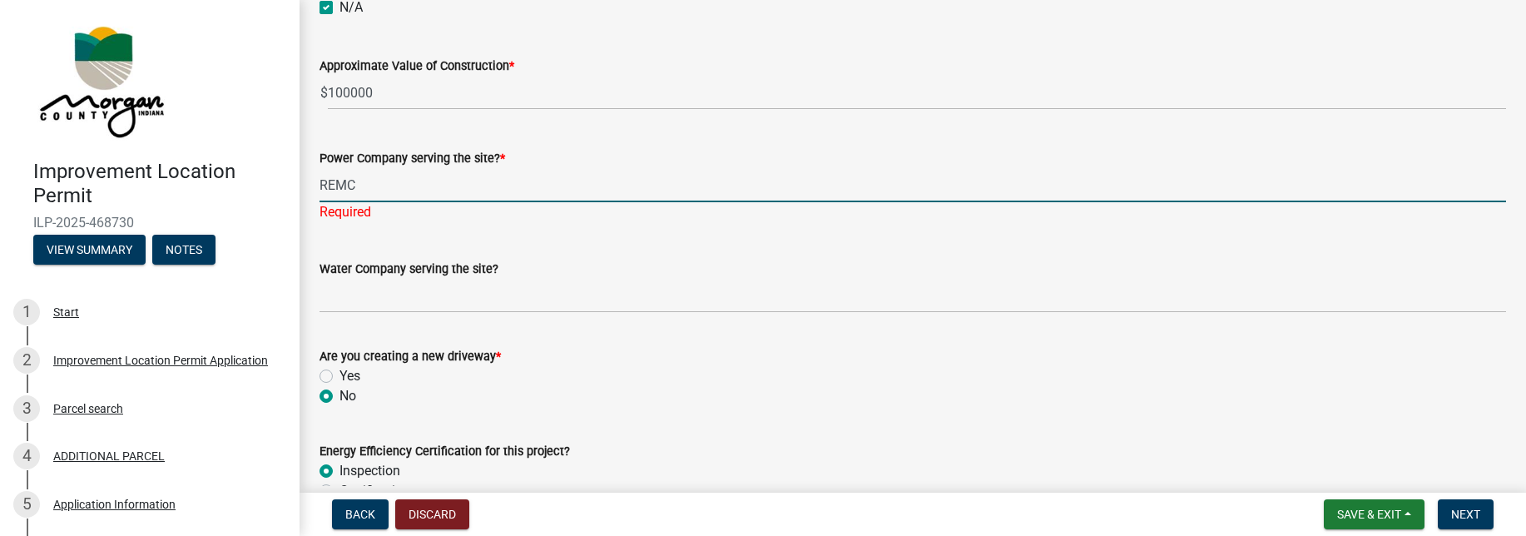
type input "REMC"
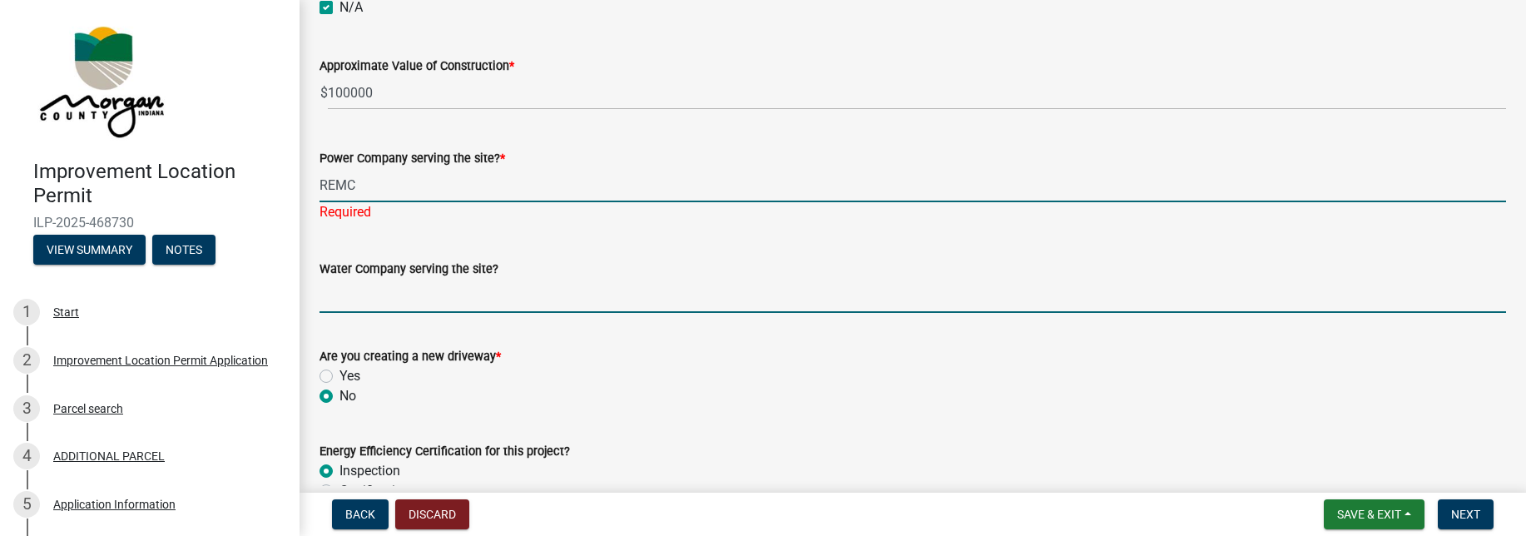
click at [428, 290] on input "Water Company serving the site?" at bounding box center [912, 296] width 1186 height 34
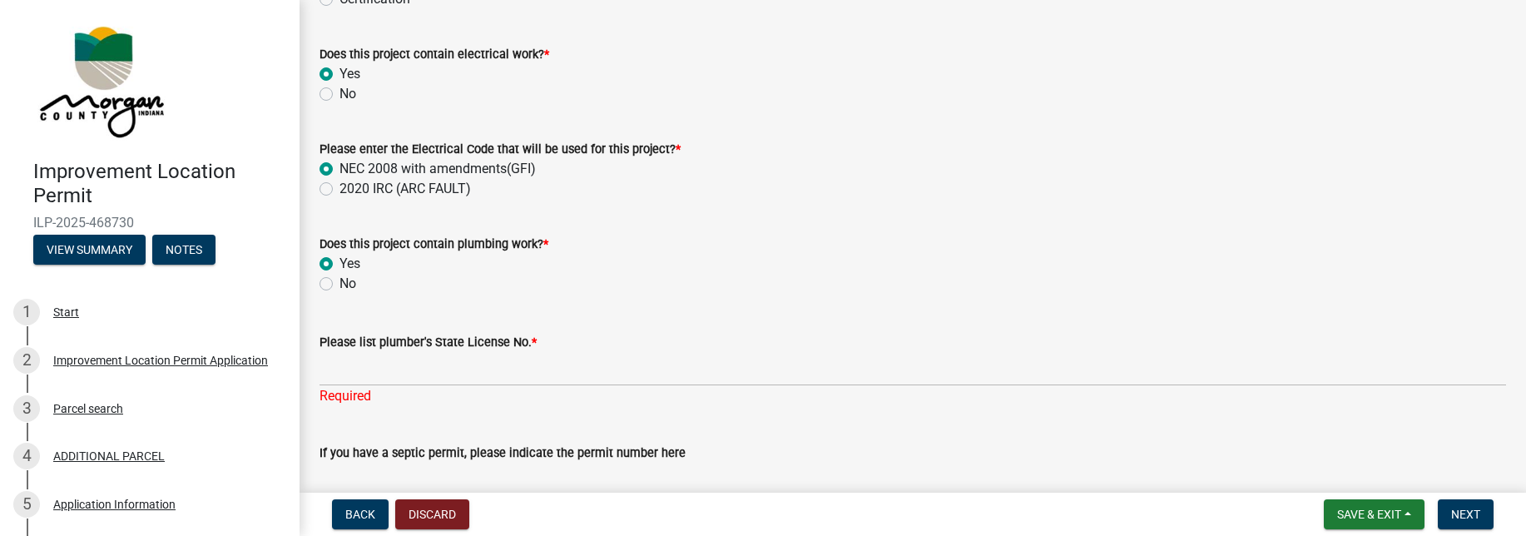
scroll to position [2480, 0]
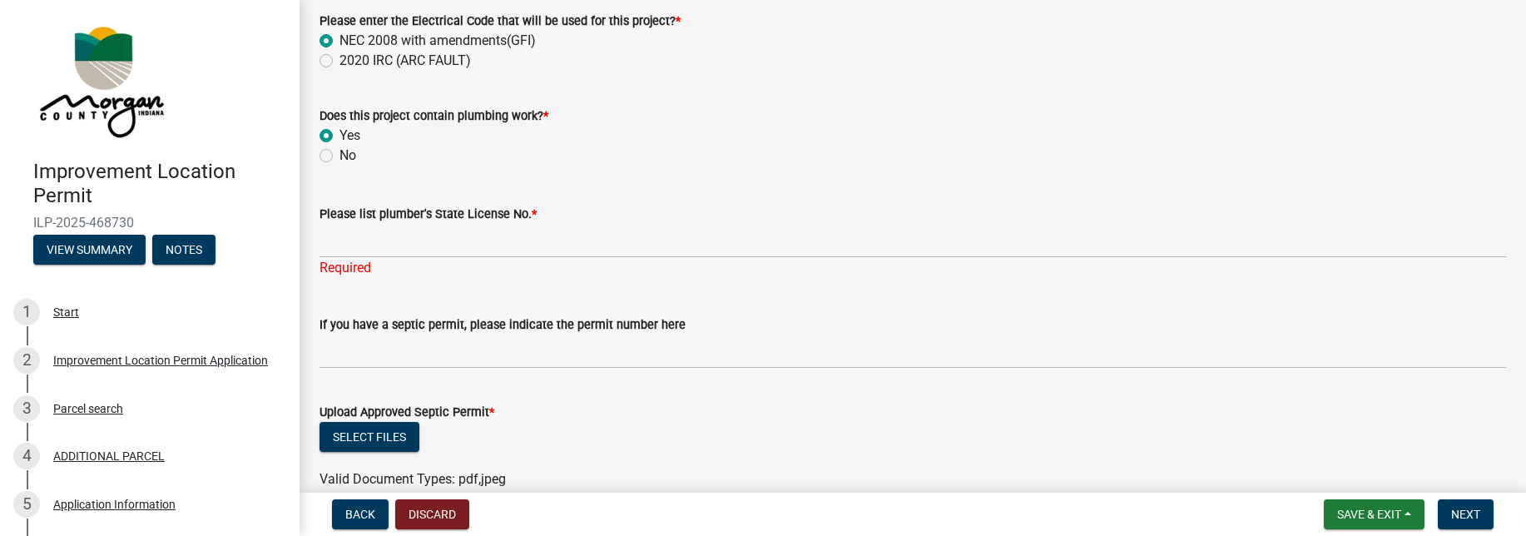
type input "Citizen's"
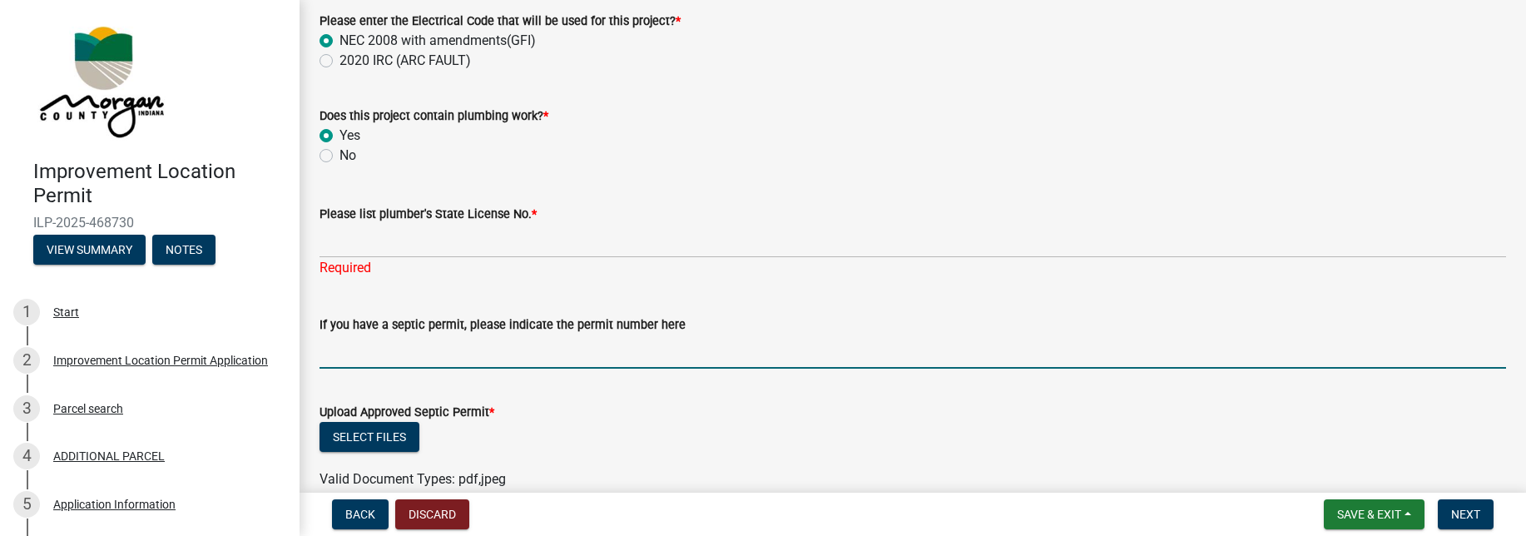
click at [508, 351] on input "If you have a septic permit, please indicate the permit number here" at bounding box center [912, 351] width 1186 height 34
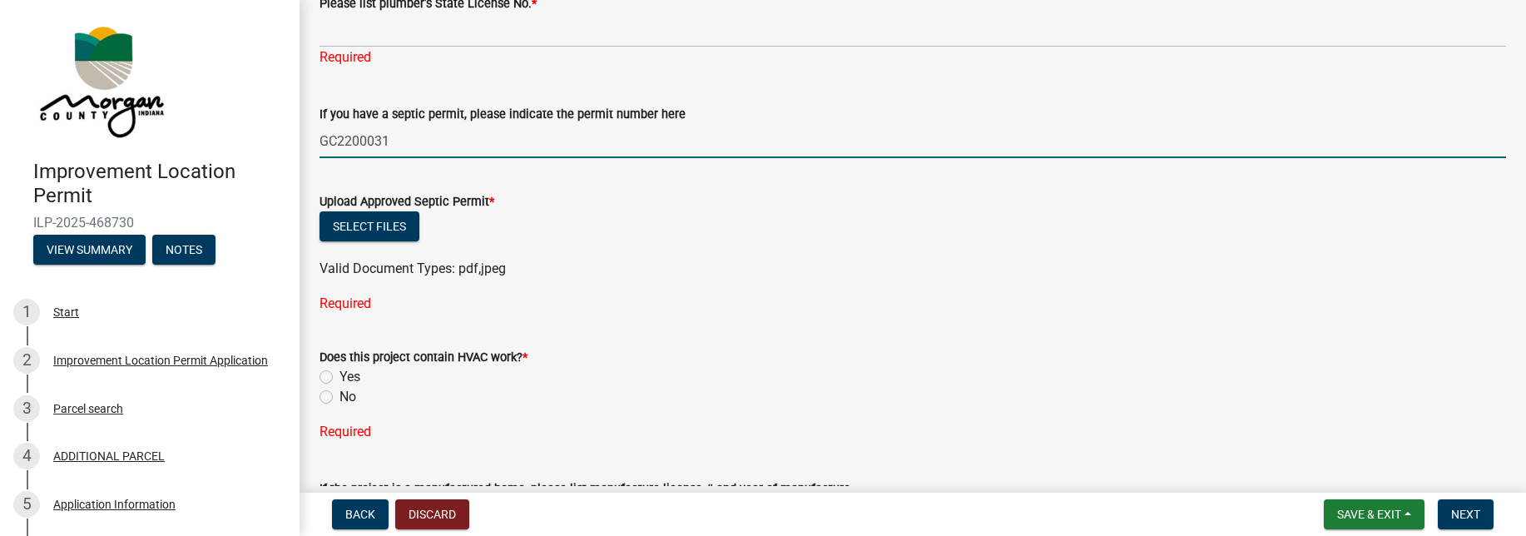
scroll to position [2825, 0]
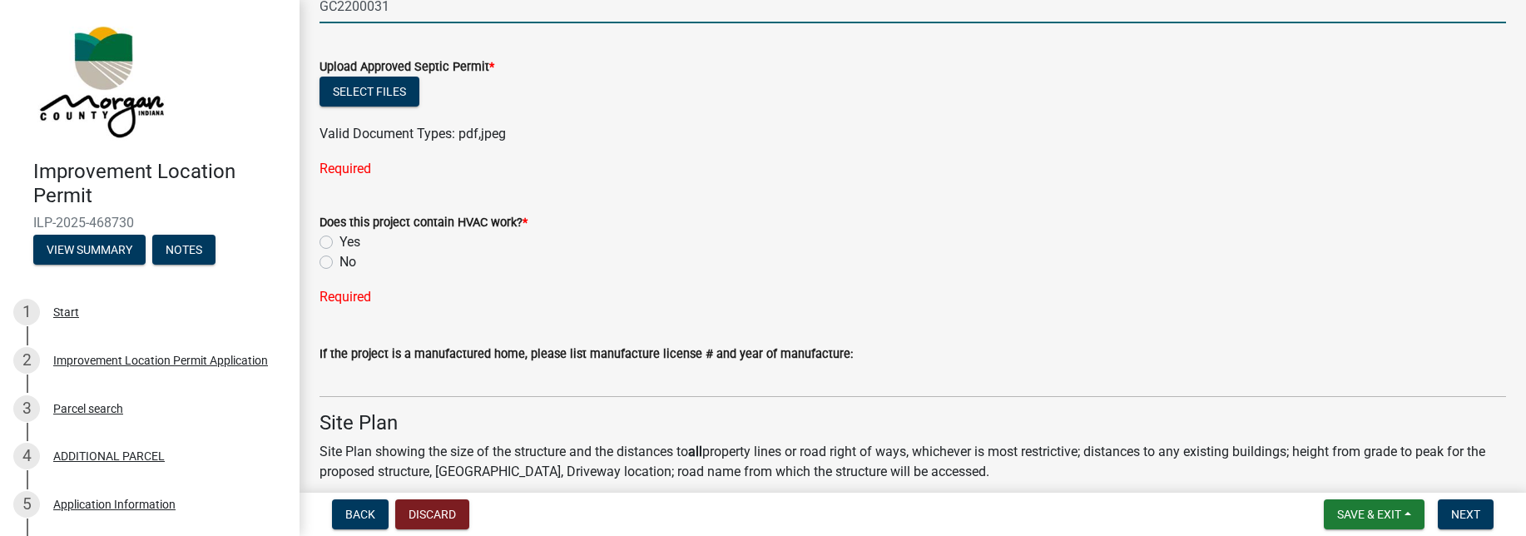
type input "GC2200031"
click at [339, 262] on label "No" at bounding box center [347, 262] width 17 height 20
click at [339, 262] on input "No" at bounding box center [344, 257] width 11 height 11
radio input "true"
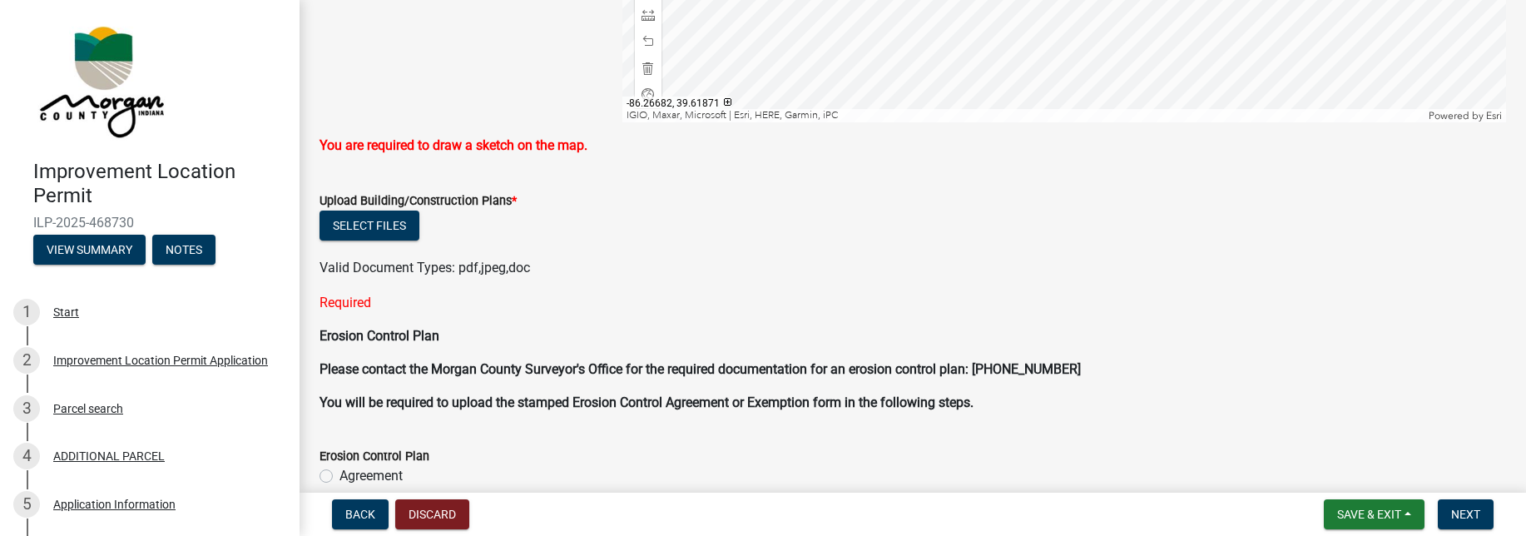
scroll to position [3847, 0]
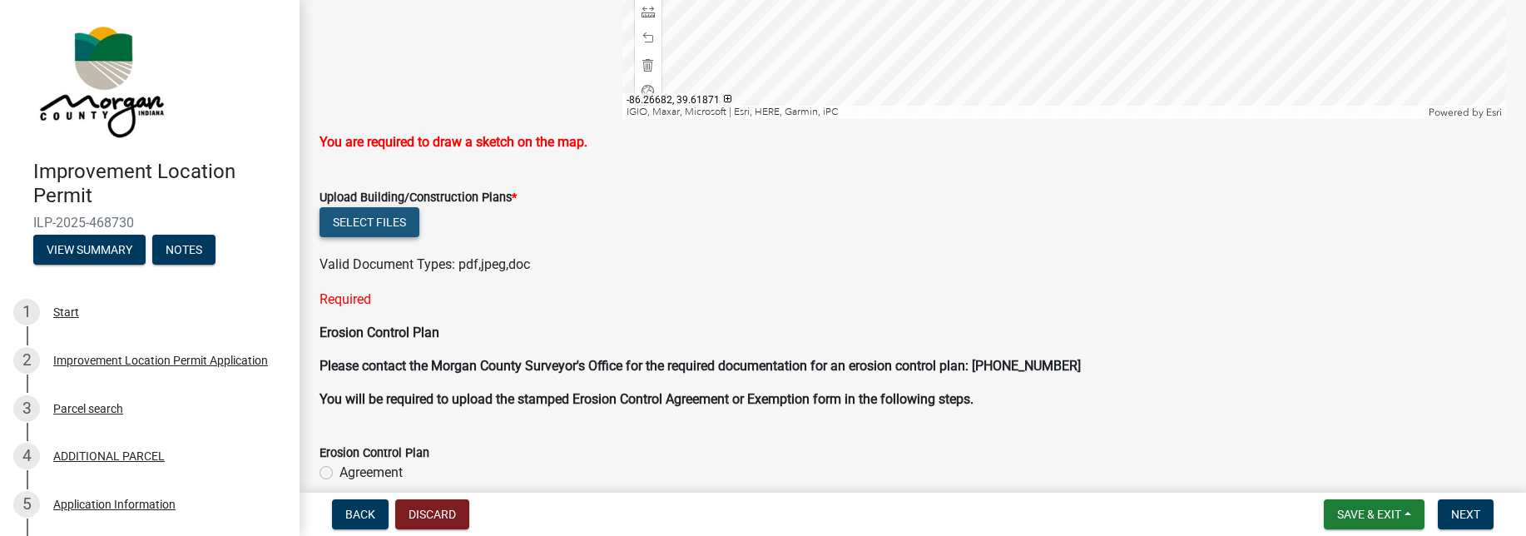
click at [355, 220] on button "Select files" at bounding box center [369, 222] width 100 height 30
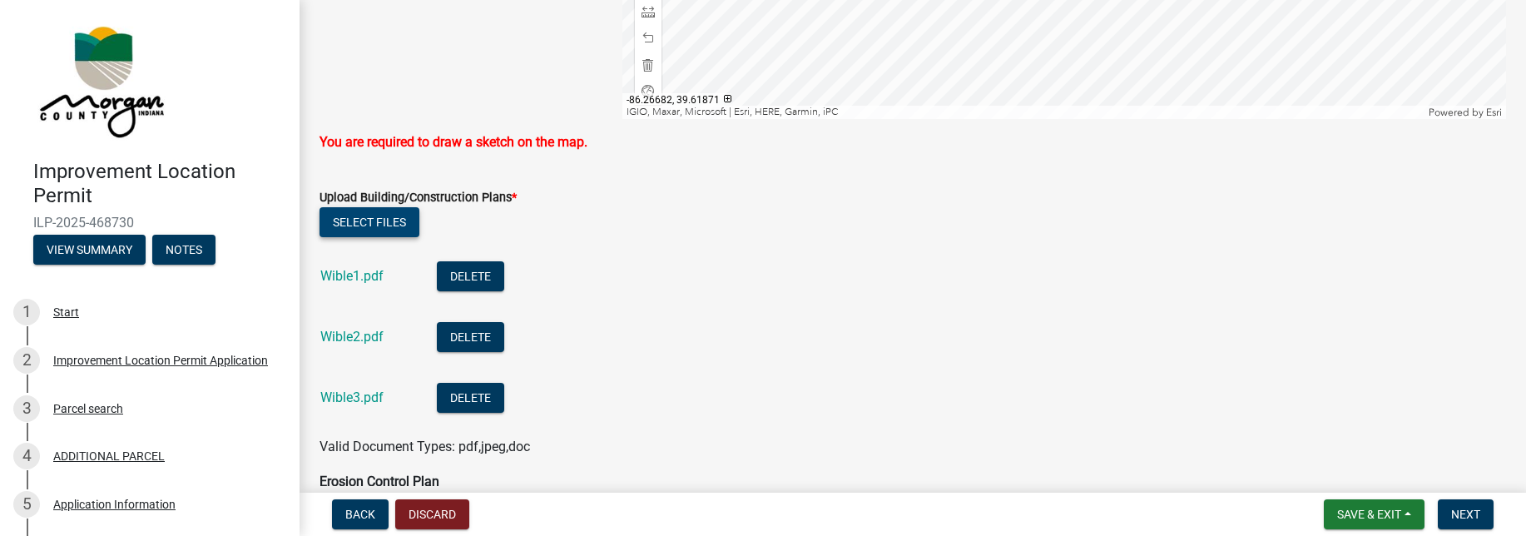
click at [371, 215] on button "Select files" at bounding box center [369, 222] width 100 height 30
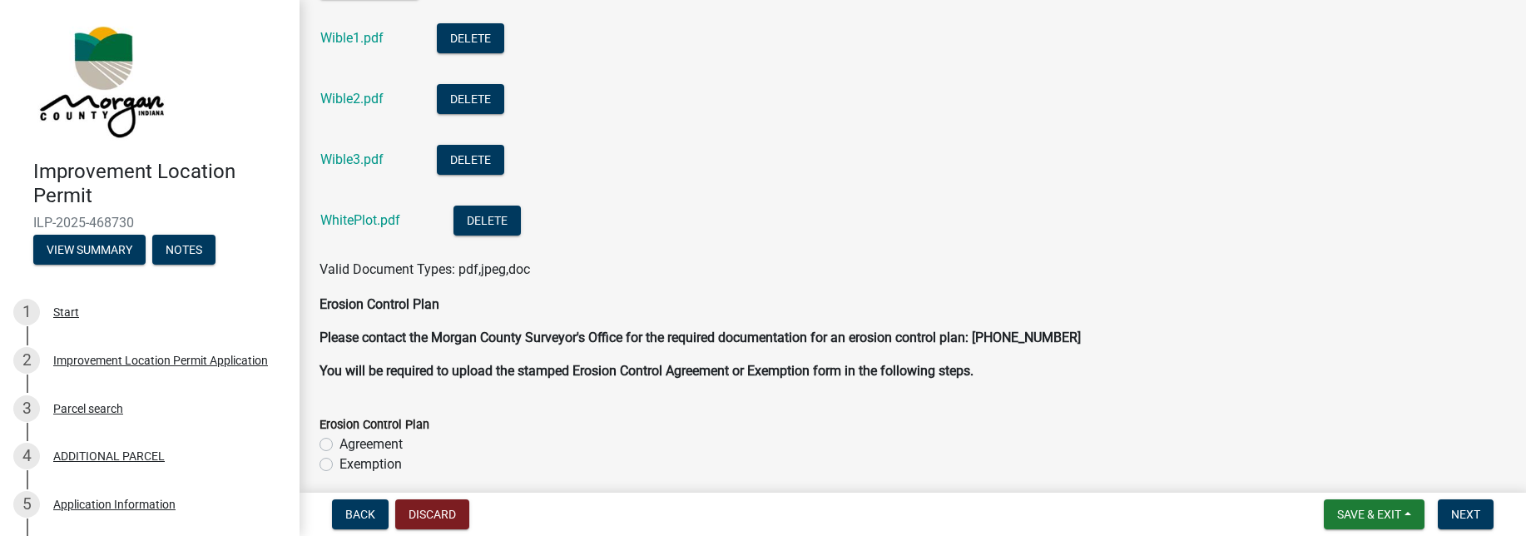
scroll to position [3851, 0]
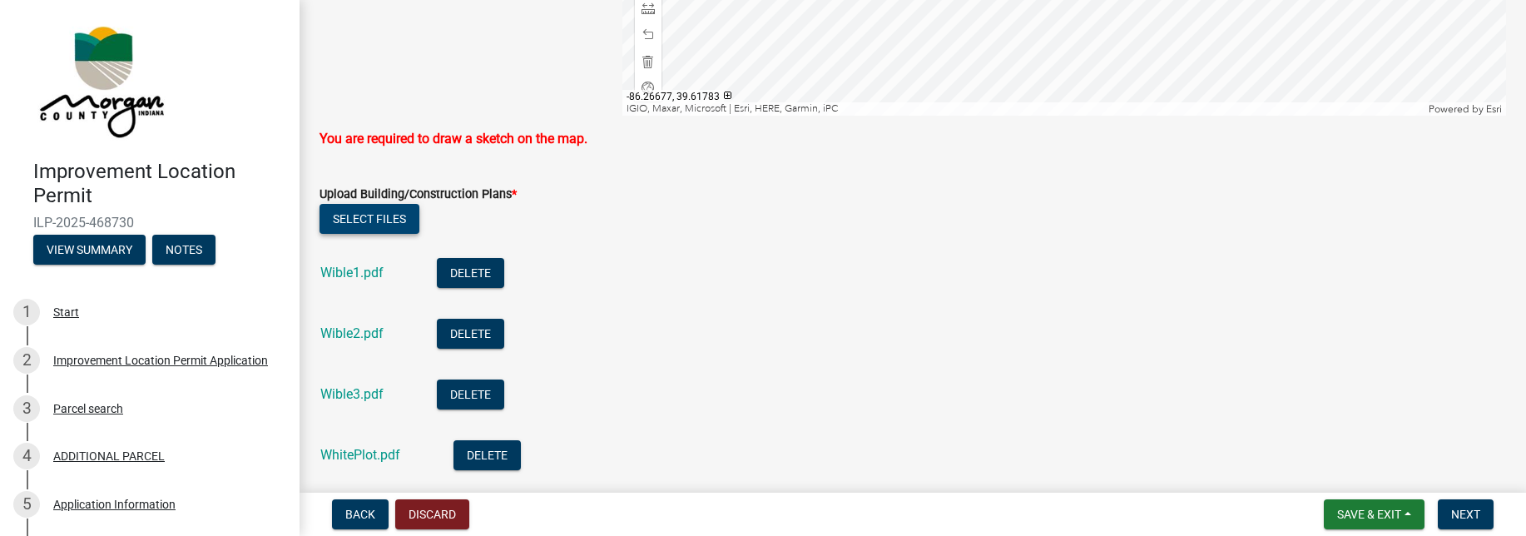
click at [367, 216] on button "Select files" at bounding box center [369, 219] width 100 height 30
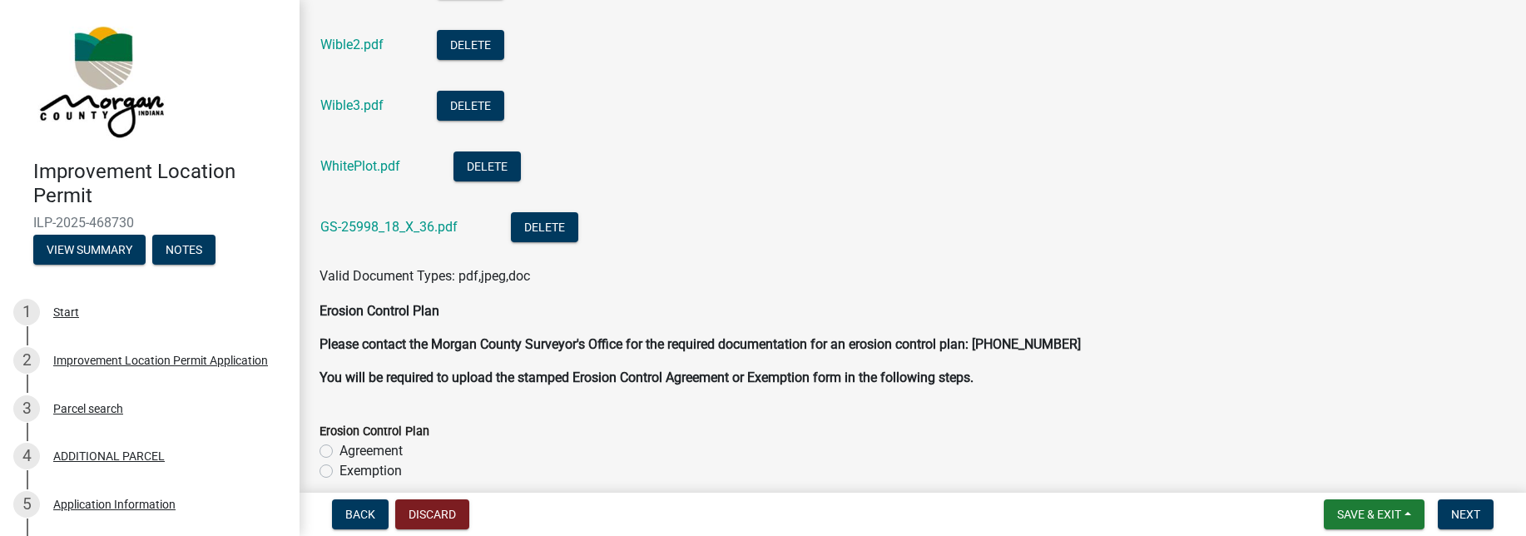
scroll to position [4284, 0]
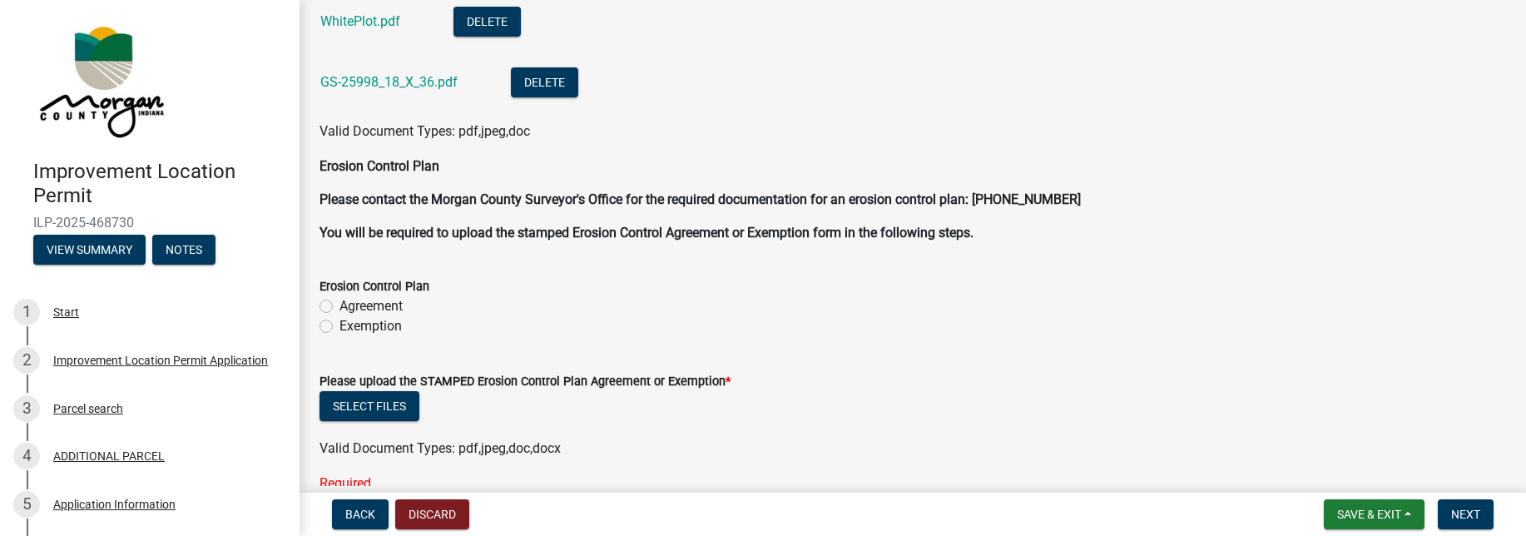
click at [339, 305] on label "Agreement" at bounding box center [370, 306] width 63 height 20
click at [339, 305] on input "Agreement" at bounding box center [344, 301] width 11 height 11
radio input "true"
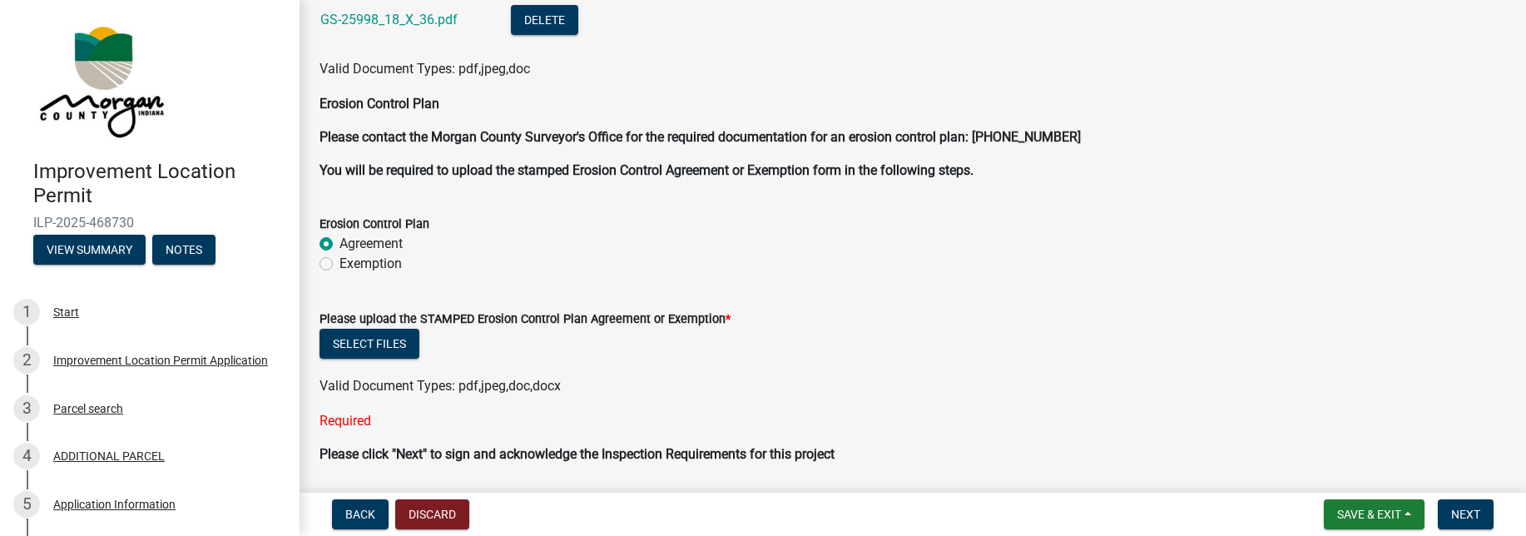
scroll to position [4401, 0]
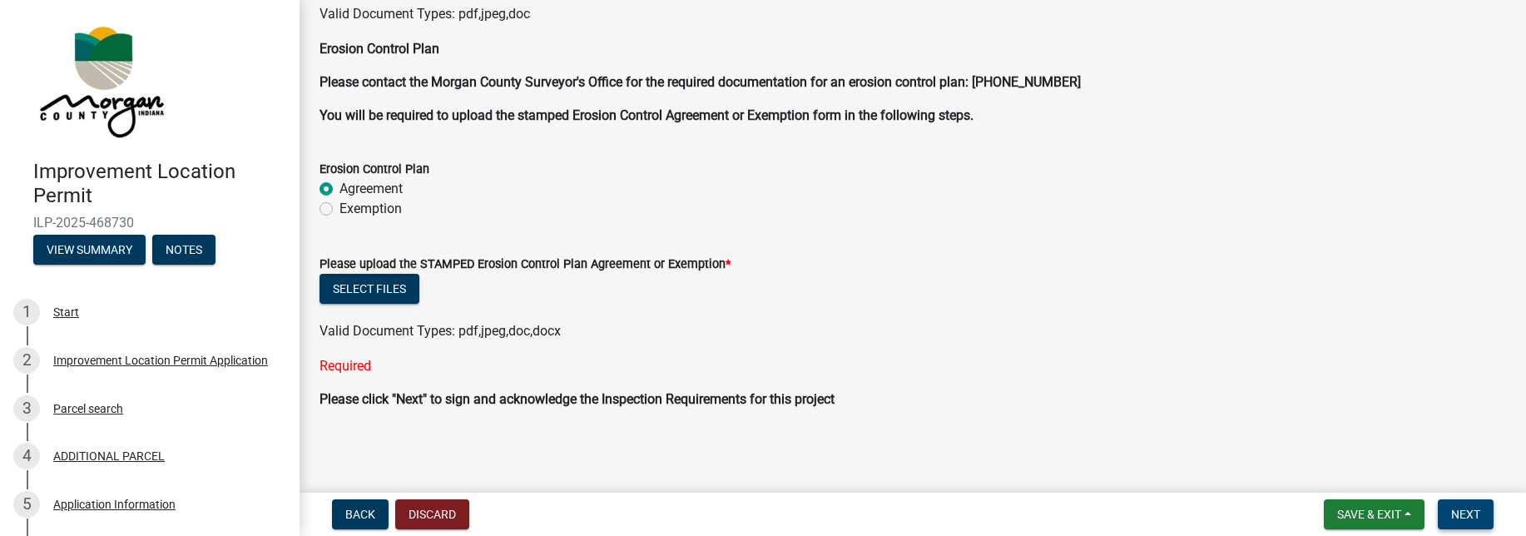
click at [1471, 514] on span "Next" at bounding box center [1465, 513] width 29 height 13
click at [1457, 519] on span "Next" at bounding box center [1465, 513] width 29 height 13
click at [1353, 517] on span "Save & Exit" at bounding box center [1369, 513] width 64 height 13
click at [1324, 430] on button "Save" at bounding box center [1357, 431] width 133 height 40
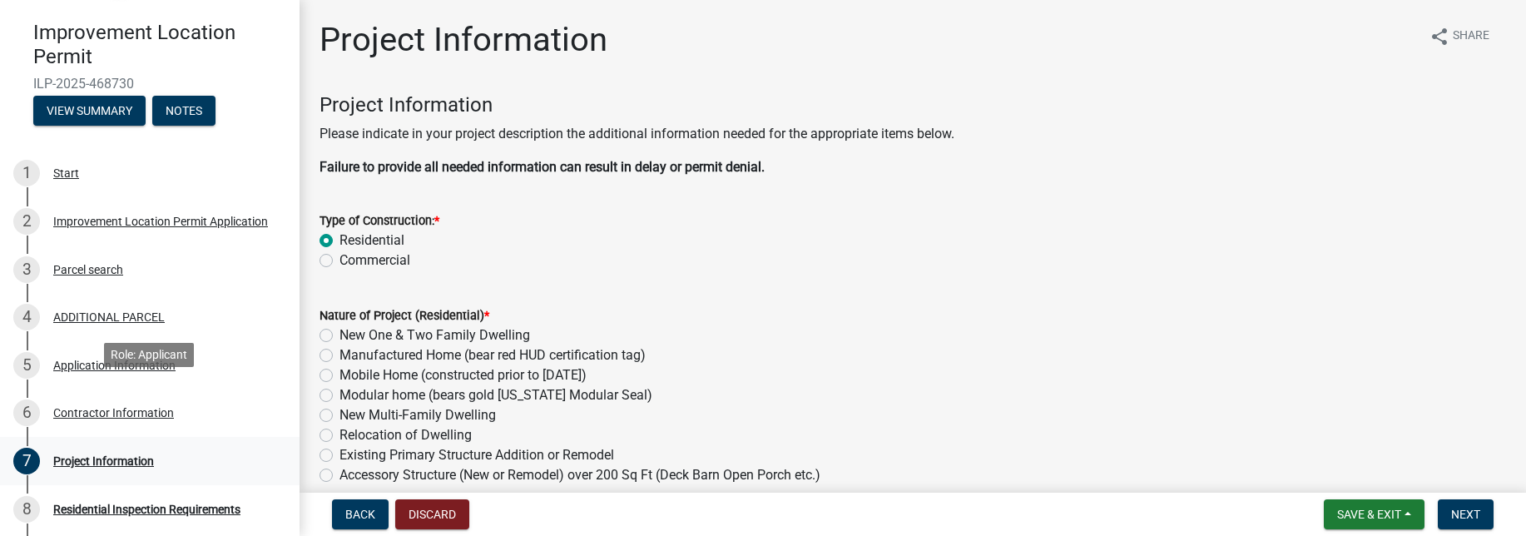
scroll to position [198, 0]
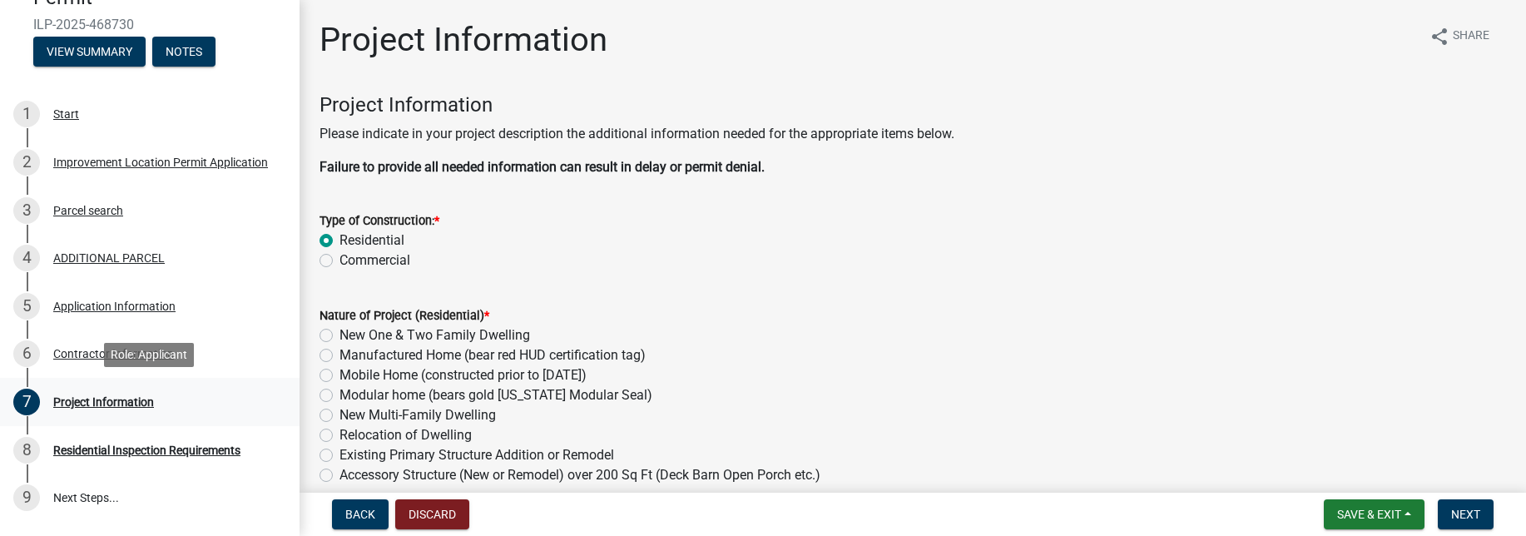
click at [98, 400] on div "Project Information" at bounding box center [103, 402] width 101 height 12
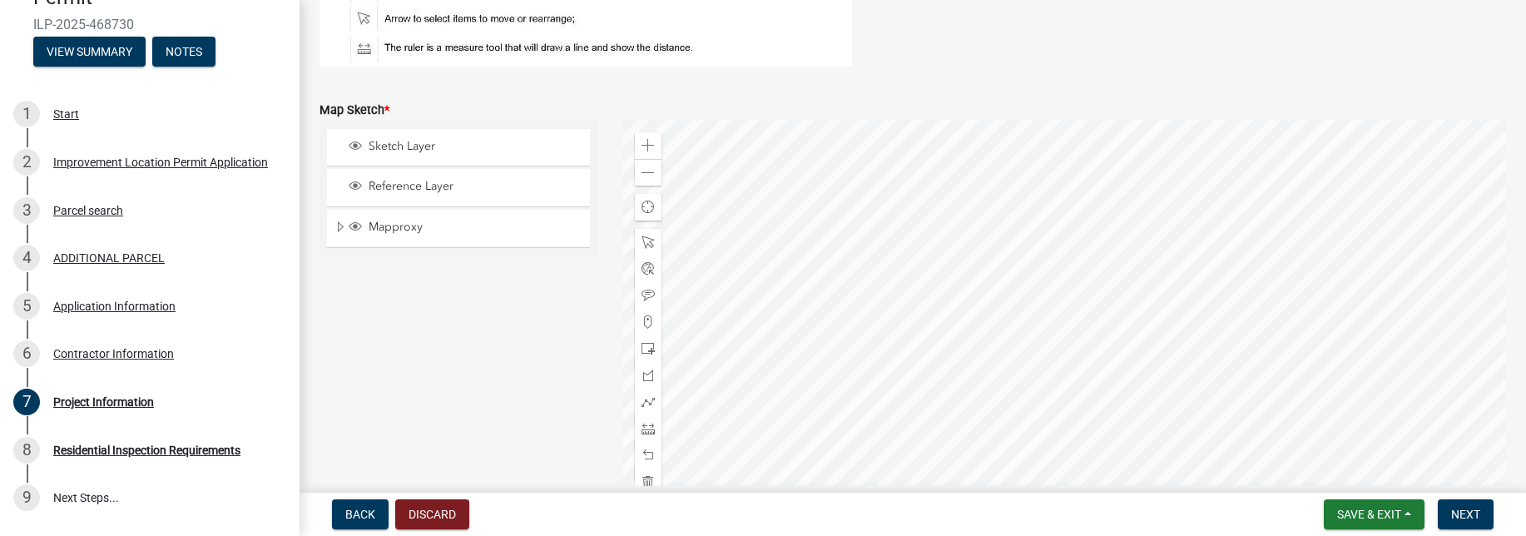
scroll to position [3541, 0]
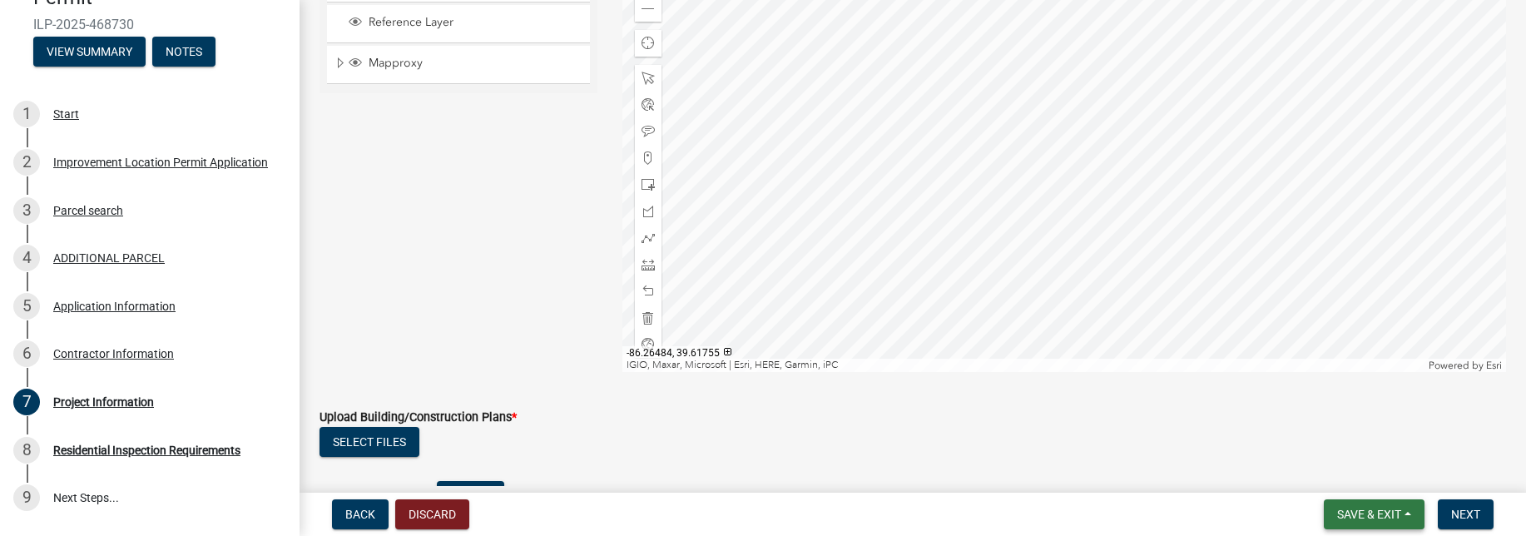
click at [1368, 515] on span "Save & Exit" at bounding box center [1369, 513] width 64 height 13
click at [1341, 473] on button "Save & Exit" at bounding box center [1357, 471] width 133 height 40
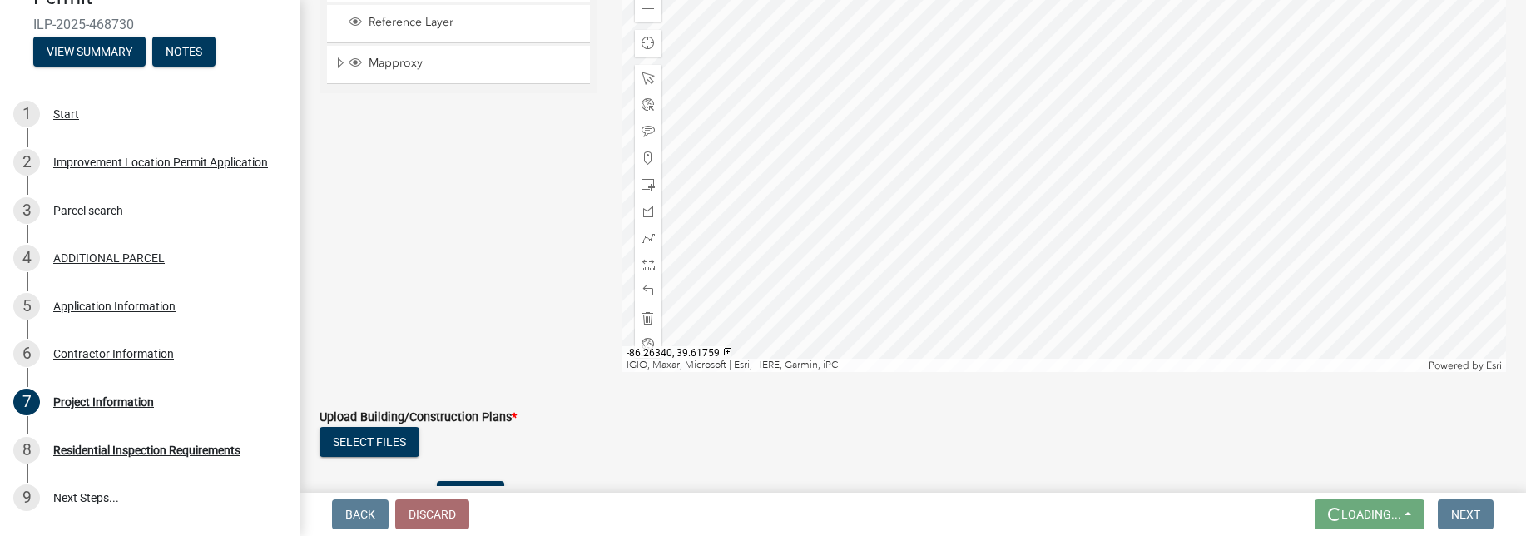
scroll to position [0, 0]
